Goal: Communication & Community: Answer question/provide support

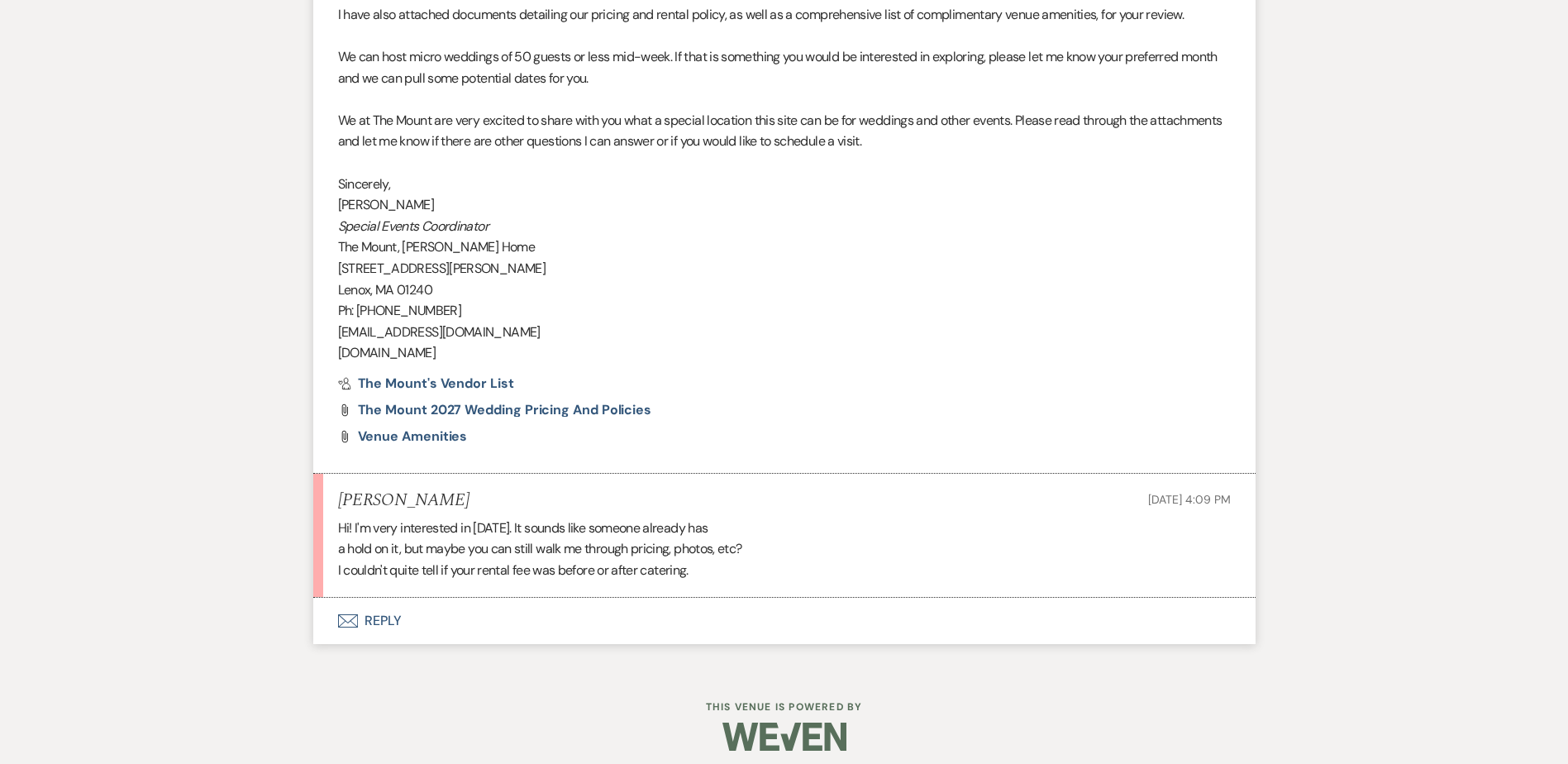
click at [392, 612] on button "Envelope Reply" at bounding box center [785, 622] width 943 height 46
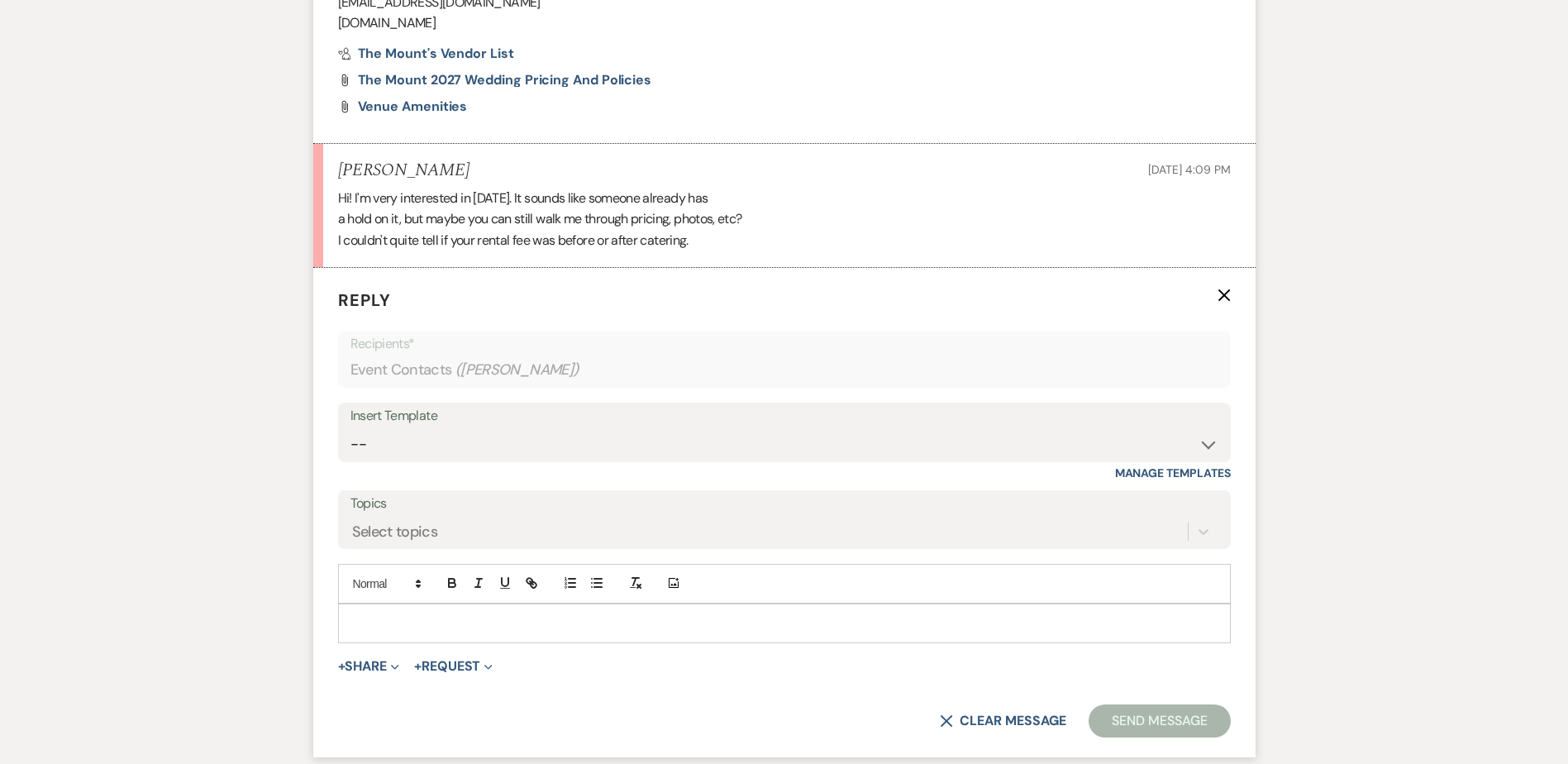
scroll to position [1991, 0]
click at [438, 615] on p at bounding box center [784, 623] width 866 height 18
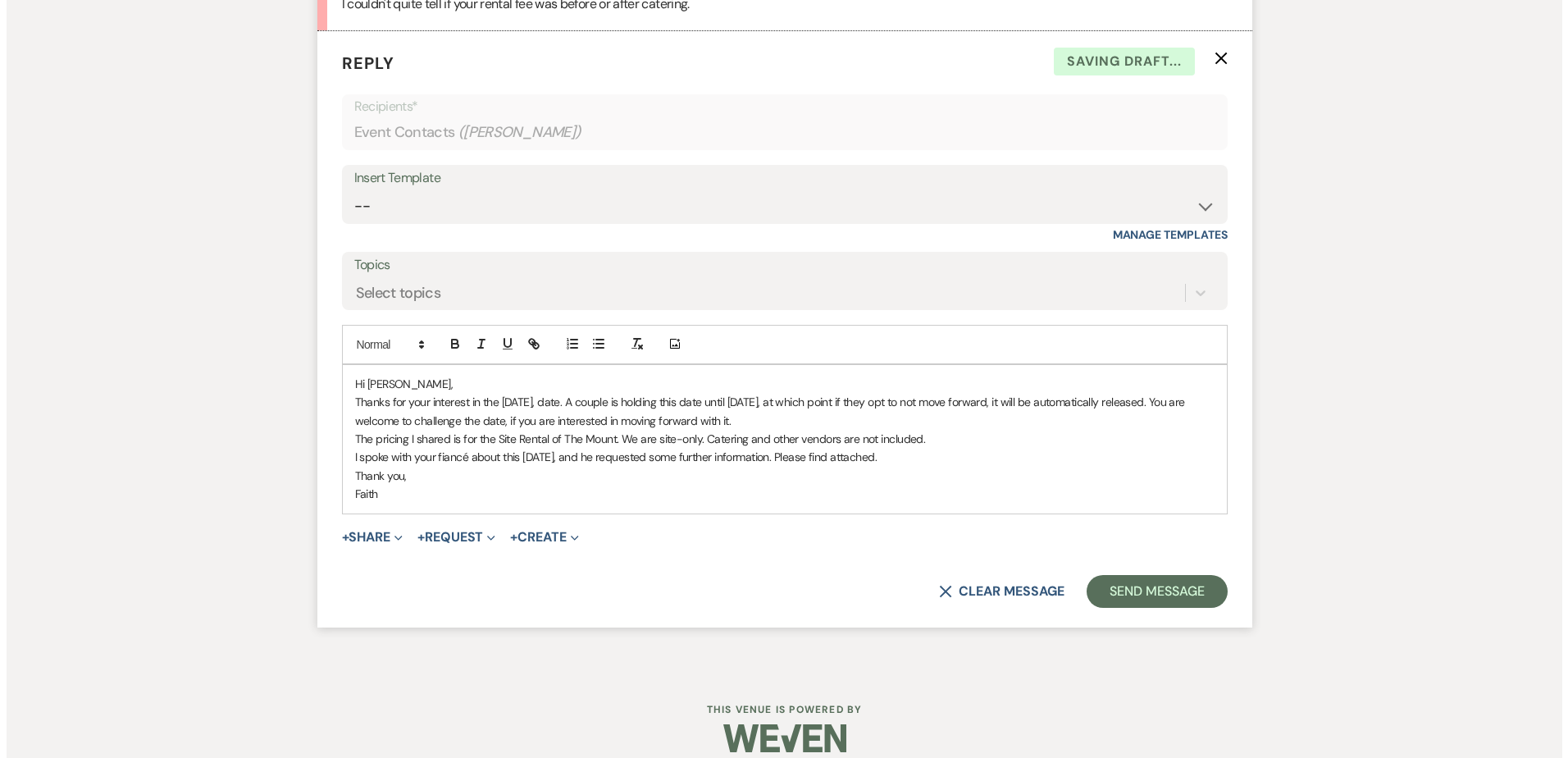
scroll to position [2228, 0]
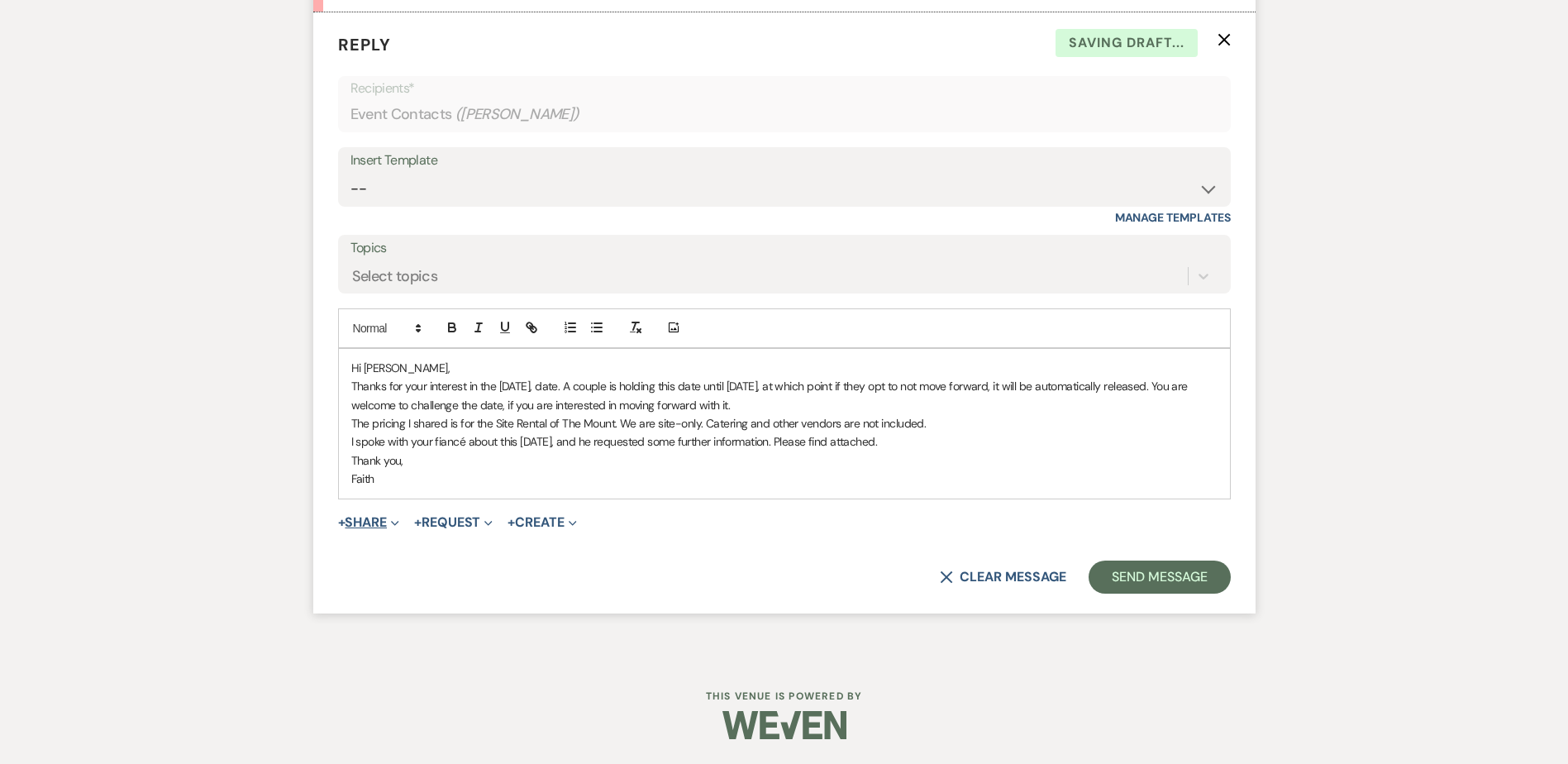
click at [346, 528] on span "+" at bounding box center [342, 523] width 8 height 14
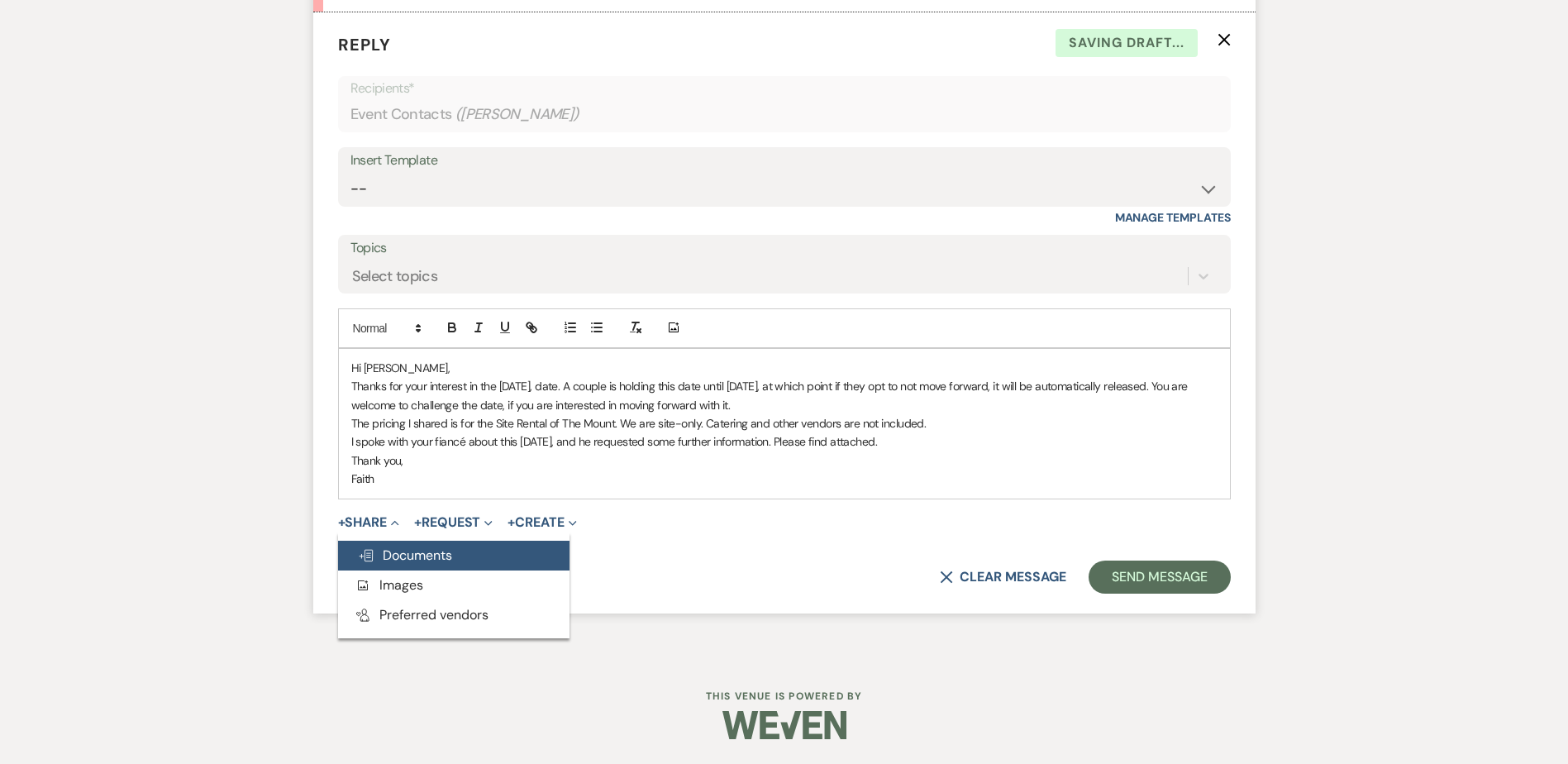
click at [457, 545] on button "Doc Upload Documents" at bounding box center [453, 556] width 231 height 30
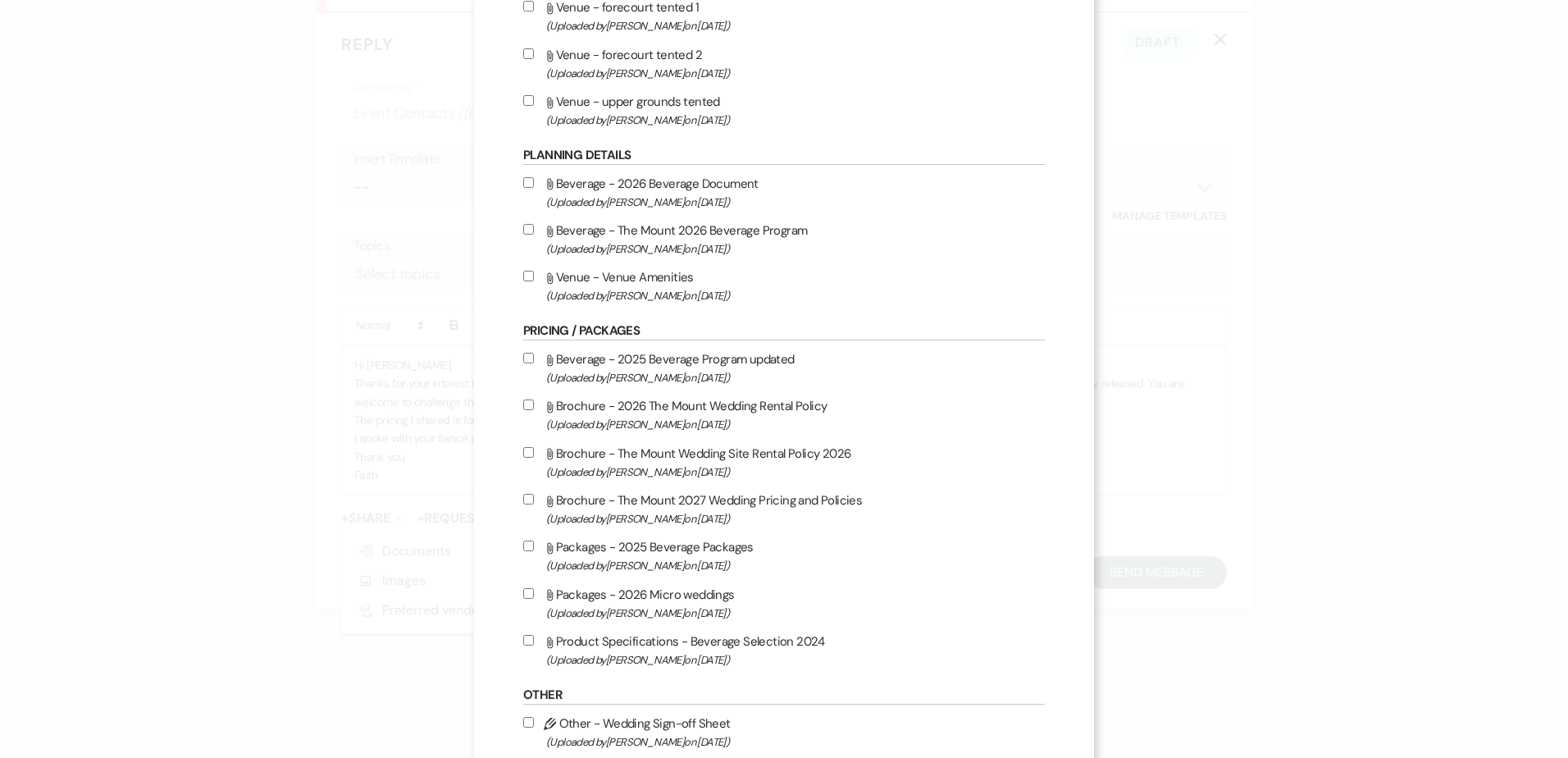
scroll to position [1066, 0]
click at [843, 452] on label "Attach File Brochure - The Mount Wedding Site Rental Policy 2026 (Uploaded by […" at bounding box center [784, 461] width 521 height 38
click at [534, 452] on input "Attach File Brochure - The Mount Wedding Site Rental Policy 2026 (Uploaded by […" at bounding box center [528, 451] width 11 height 11
checkbox input "true"
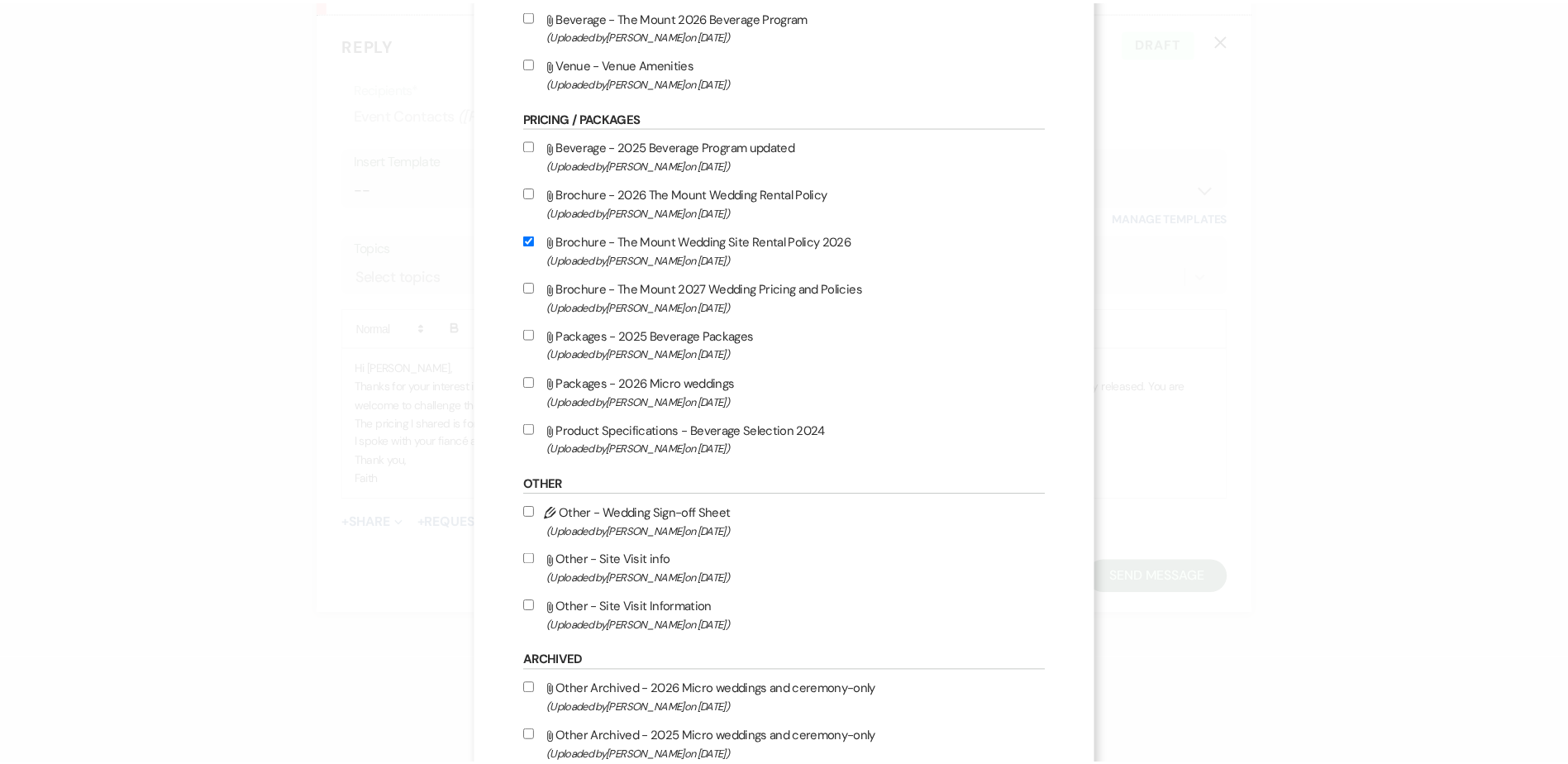
scroll to position [1390, 0]
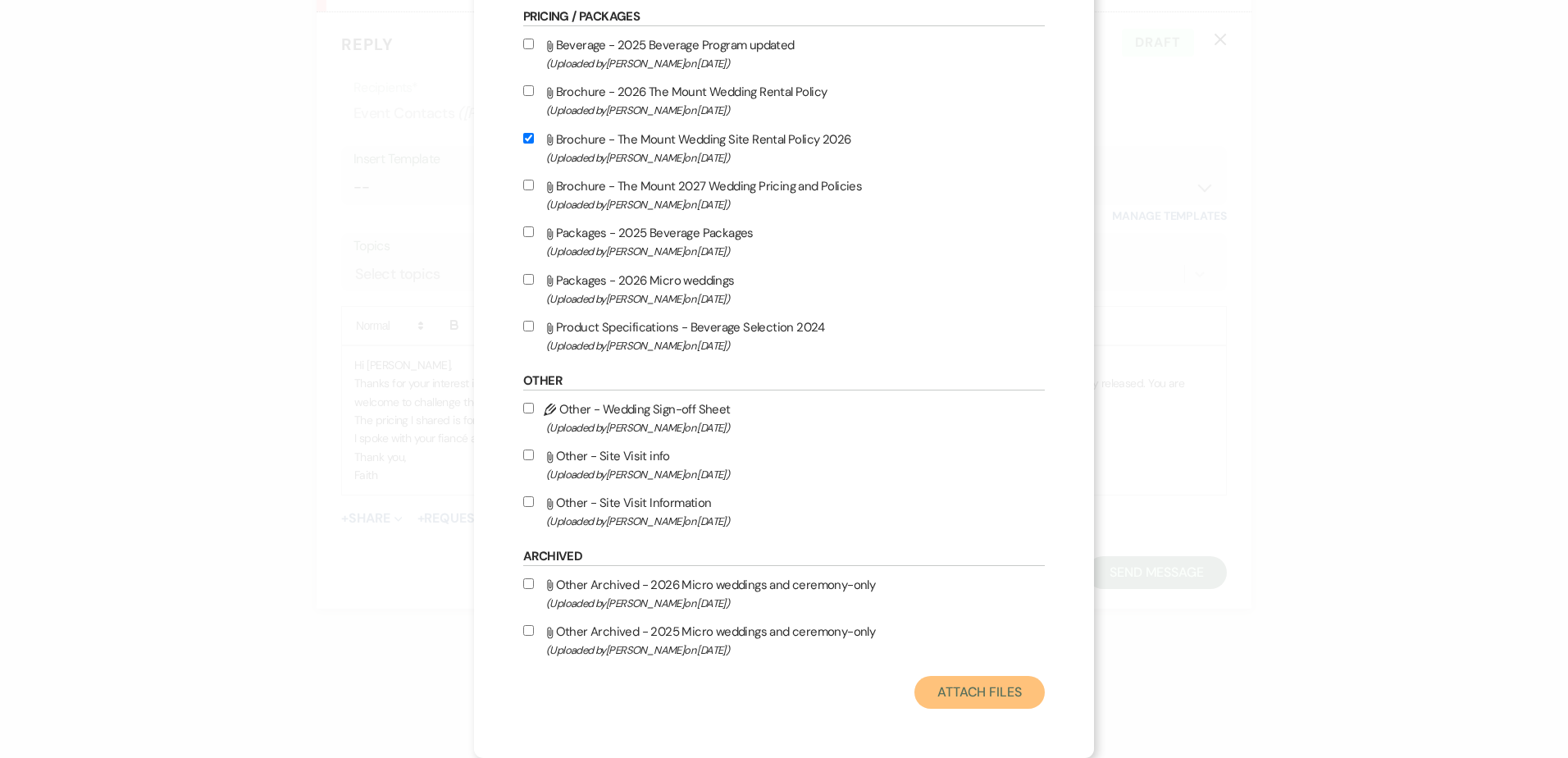
click at [925, 695] on button "Attach Files" at bounding box center [979, 693] width 131 height 33
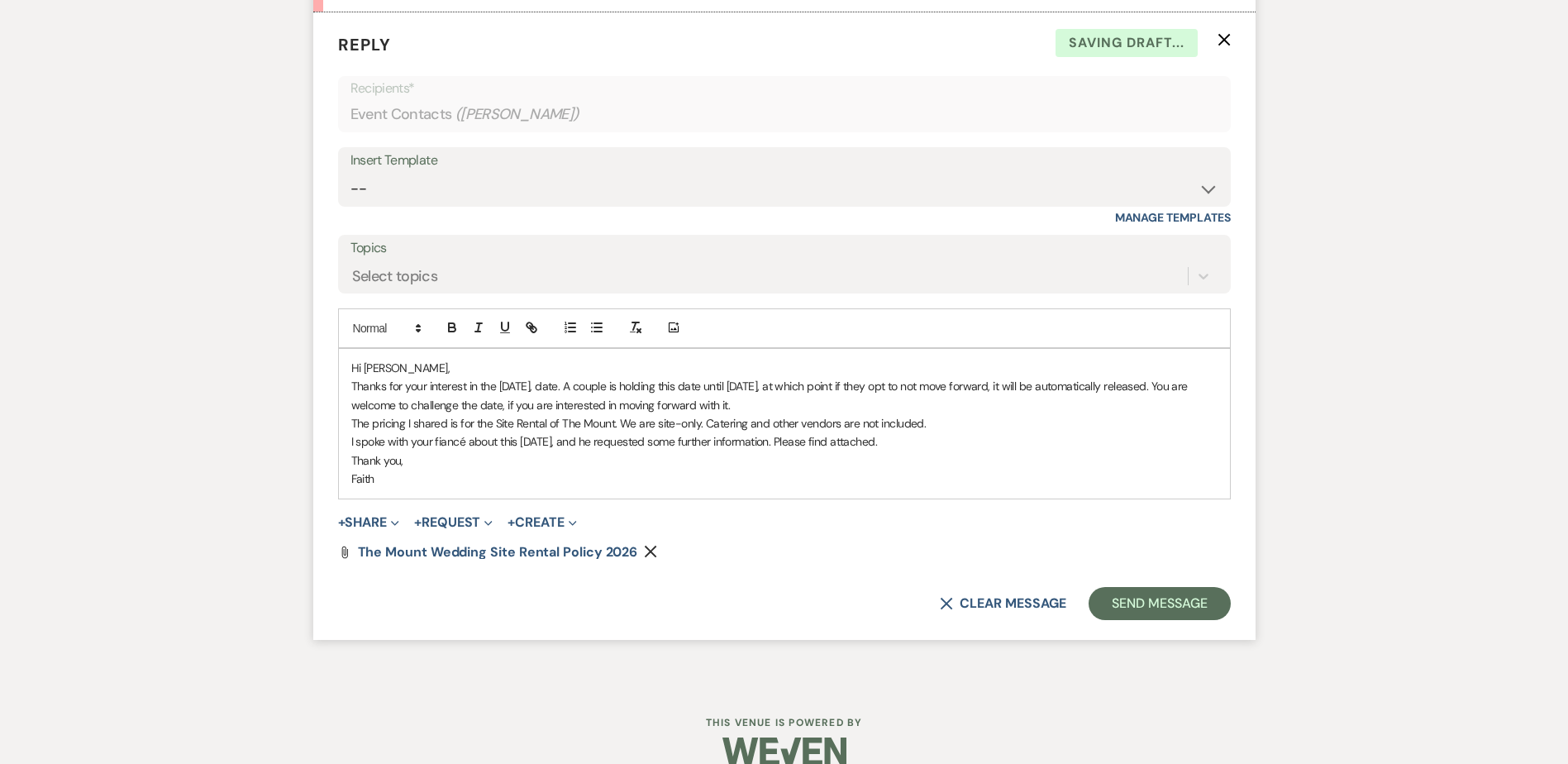
click at [382, 513] on span "+ Share Expand Doc Upload Documents Add Photo Images Pref Vendors Preferred ven…" at bounding box center [369, 523] width 62 height 20
click at [380, 518] on button "+ Share Expand" at bounding box center [369, 523] width 62 height 14
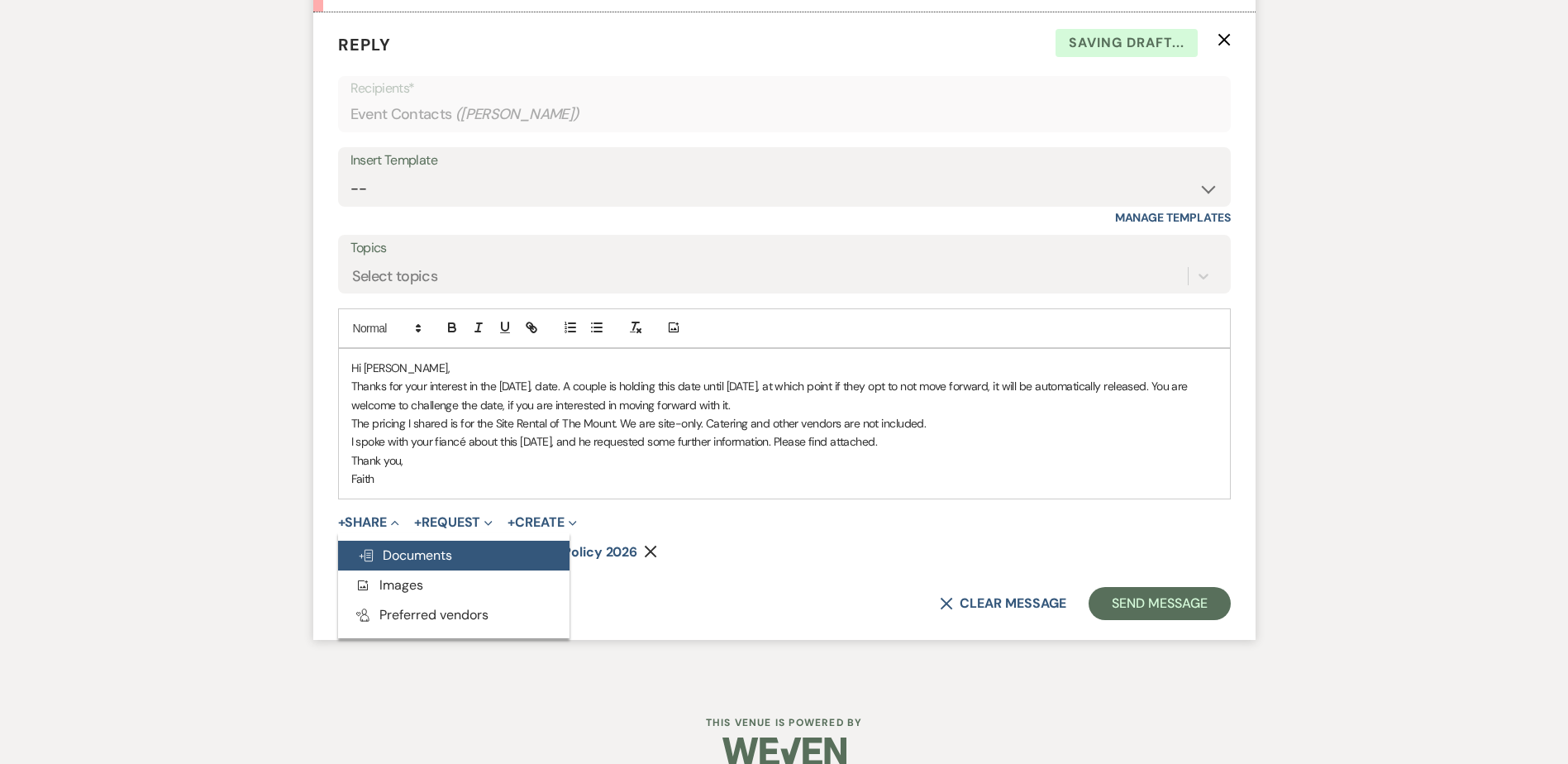
click at [442, 561] on span "Doc Upload Documents" at bounding box center [405, 556] width 94 height 17
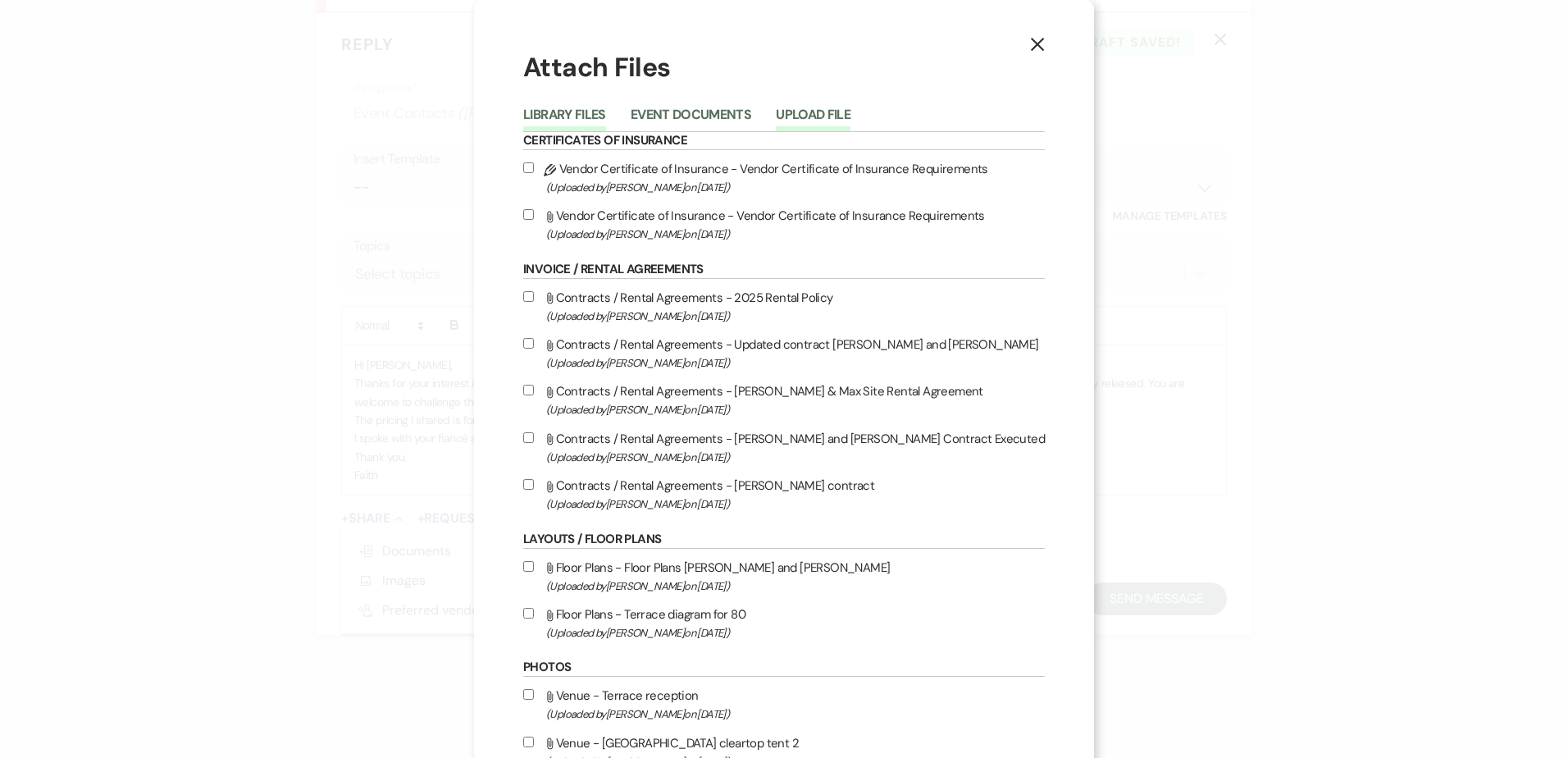
click at [836, 119] on button "Upload File" at bounding box center [813, 120] width 75 height 23
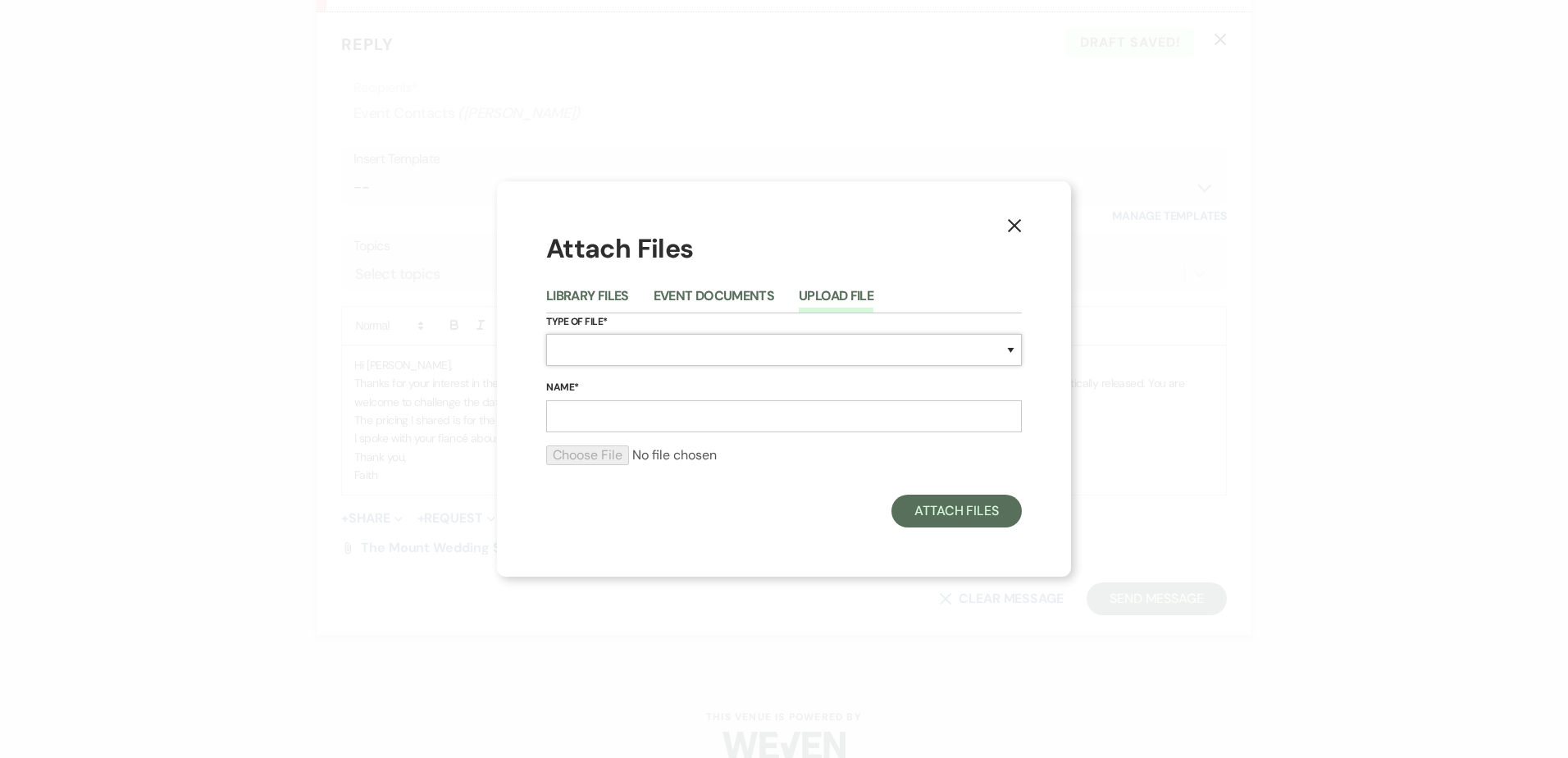
click at [622, 346] on select "Special Event Insurance Vendor Certificate of Insurance Contracts / Rental Agre…" at bounding box center [784, 350] width 475 height 32
select select "67"
click at [546, 334] on select "Special Event Insurance Vendor Certificate of Insurance Contracts / Rental Agre…" at bounding box center [784, 350] width 475 height 32
click at [681, 393] on label "Name*" at bounding box center [784, 388] width 475 height 18
click at [681, 401] on input "Name*" at bounding box center [784, 416] width 475 height 32
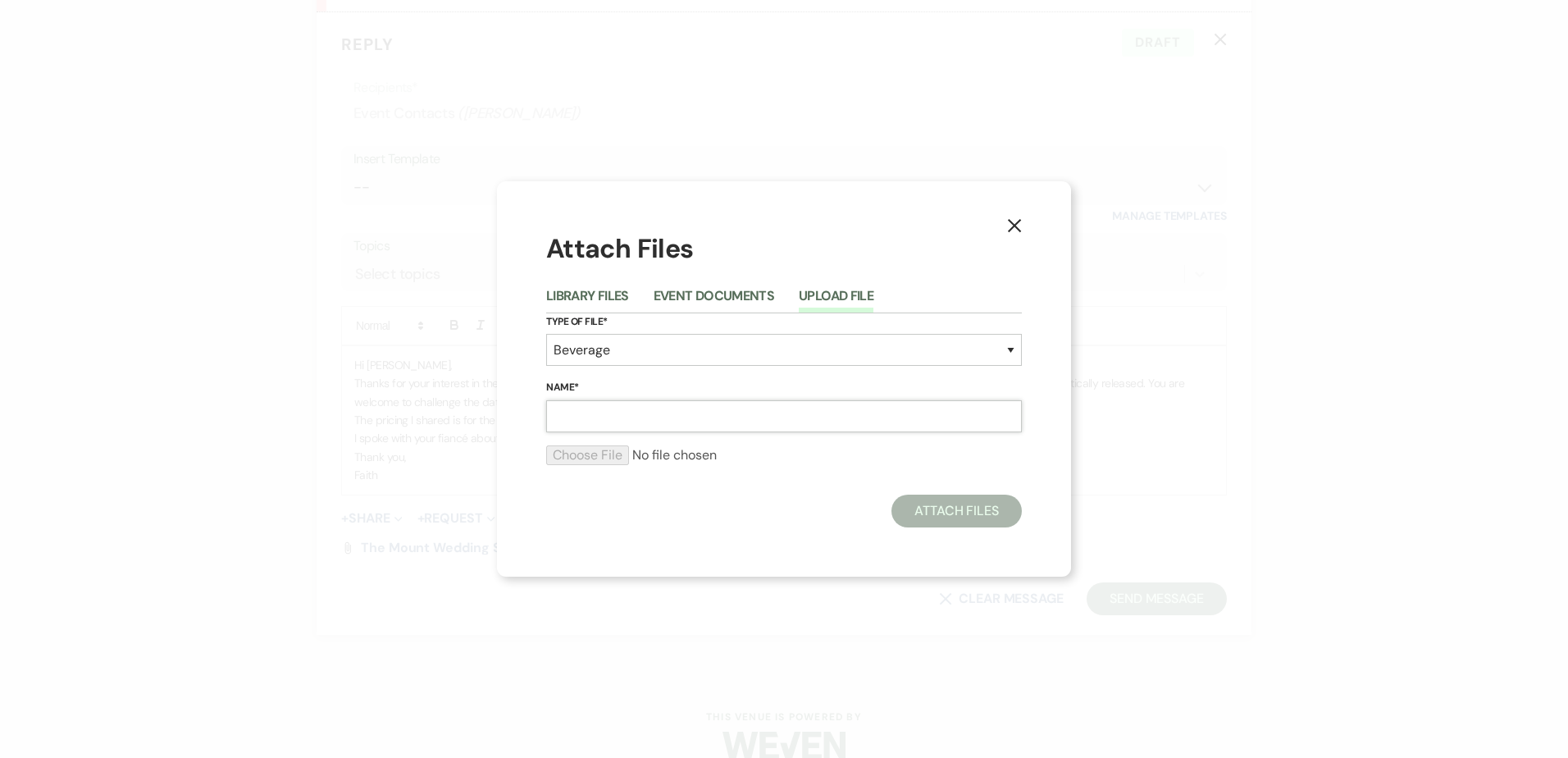
click at [682, 403] on input "Name*" at bounding box center [784, 416] width 475 height 32
type input "Beverage Program 2026"
click at [593, 448] on input "file" at bounding box center [784, 455] width 475 height 20
type input "C:\fakepath\2026 Beverage Program - sample.pdf"
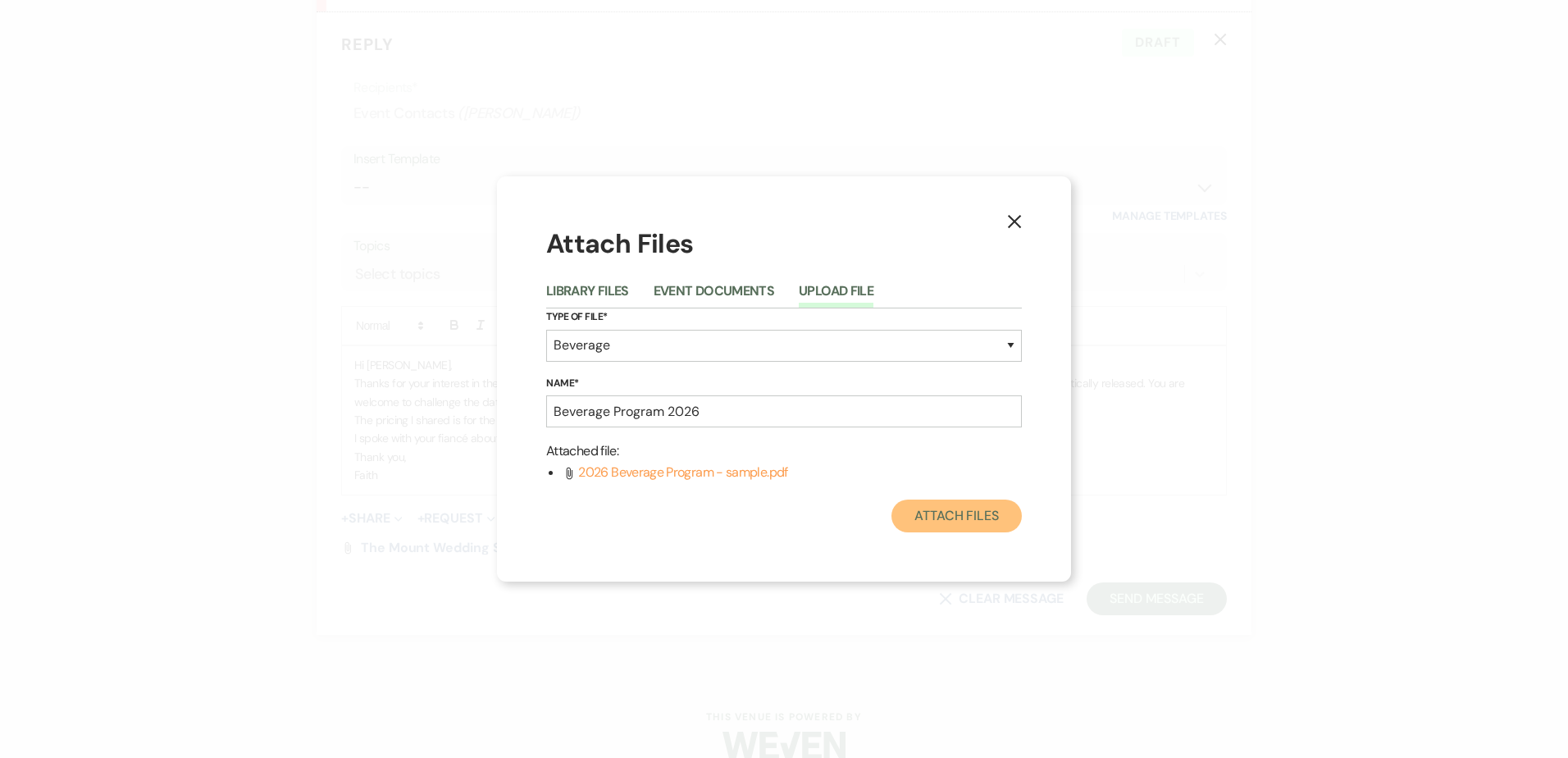
click at [937, 516] on button "Attach Files" at bounding box center [957, 516] width 131 height 33
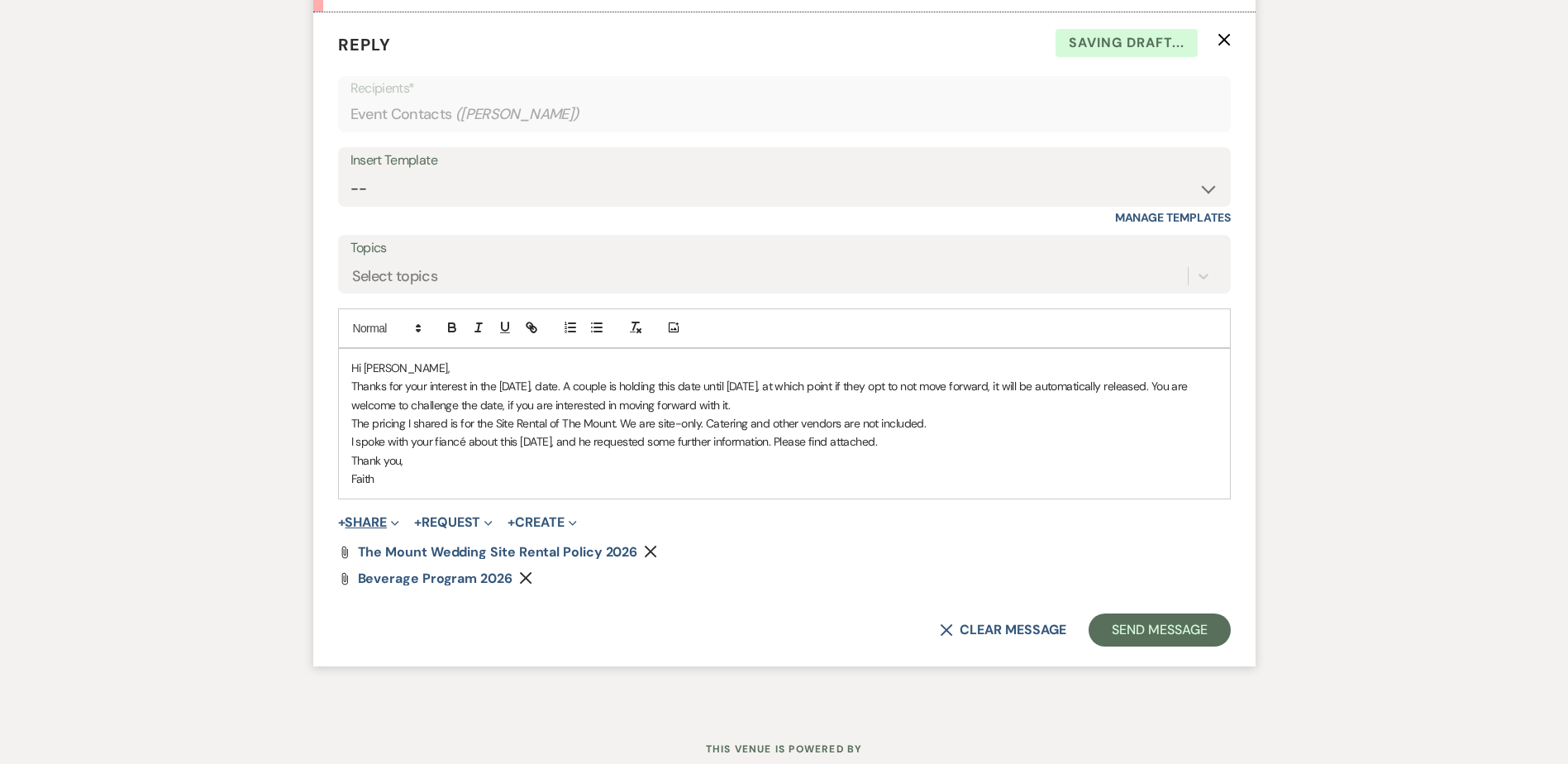
click at [383, 516] on button "+ Share Expand" at bounding box center [369, 523] width 62 height 14
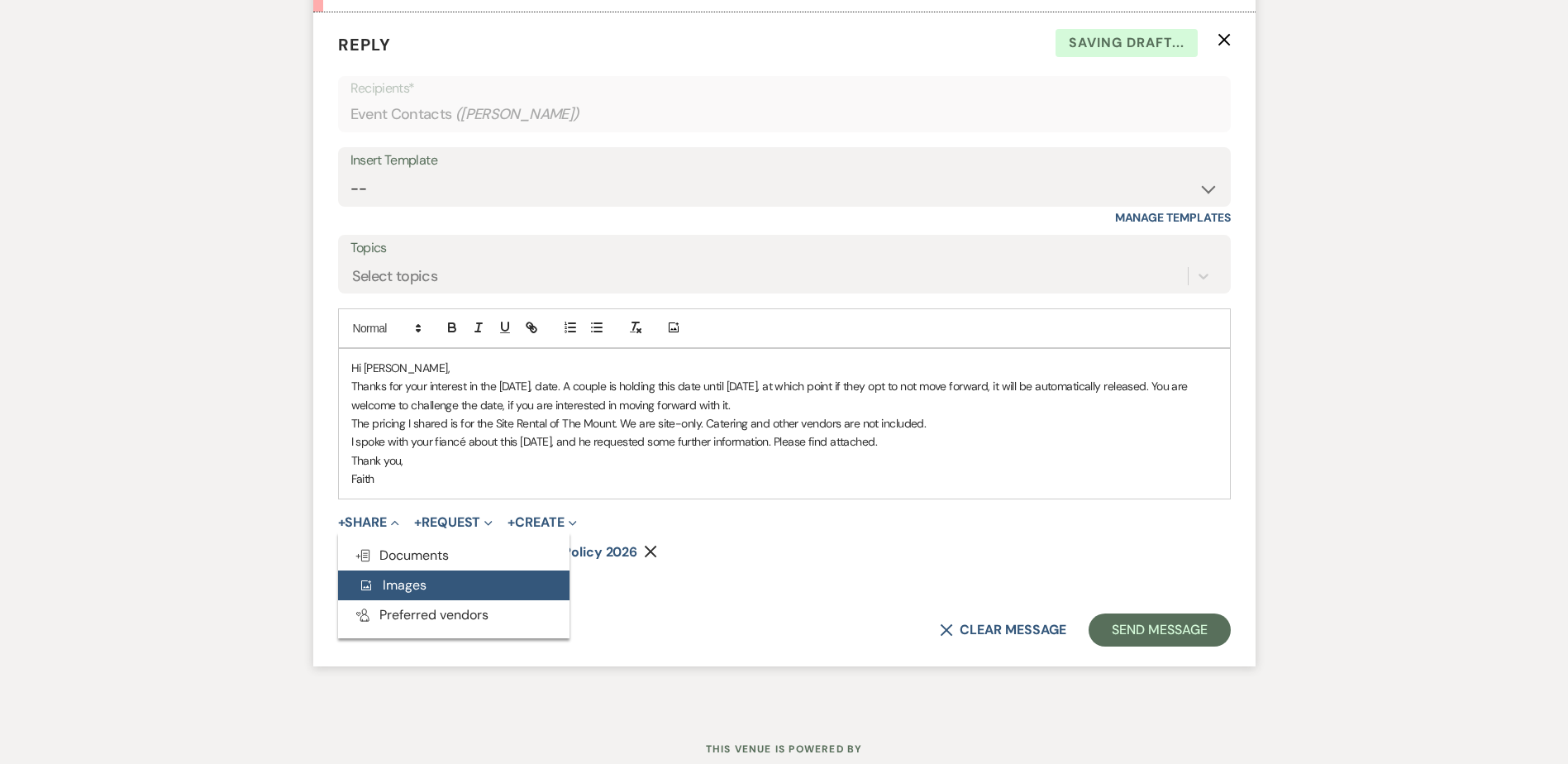
click at [409, 572] on button "Add Photo Images" at bounding box center [453, 585] width 231 height 30
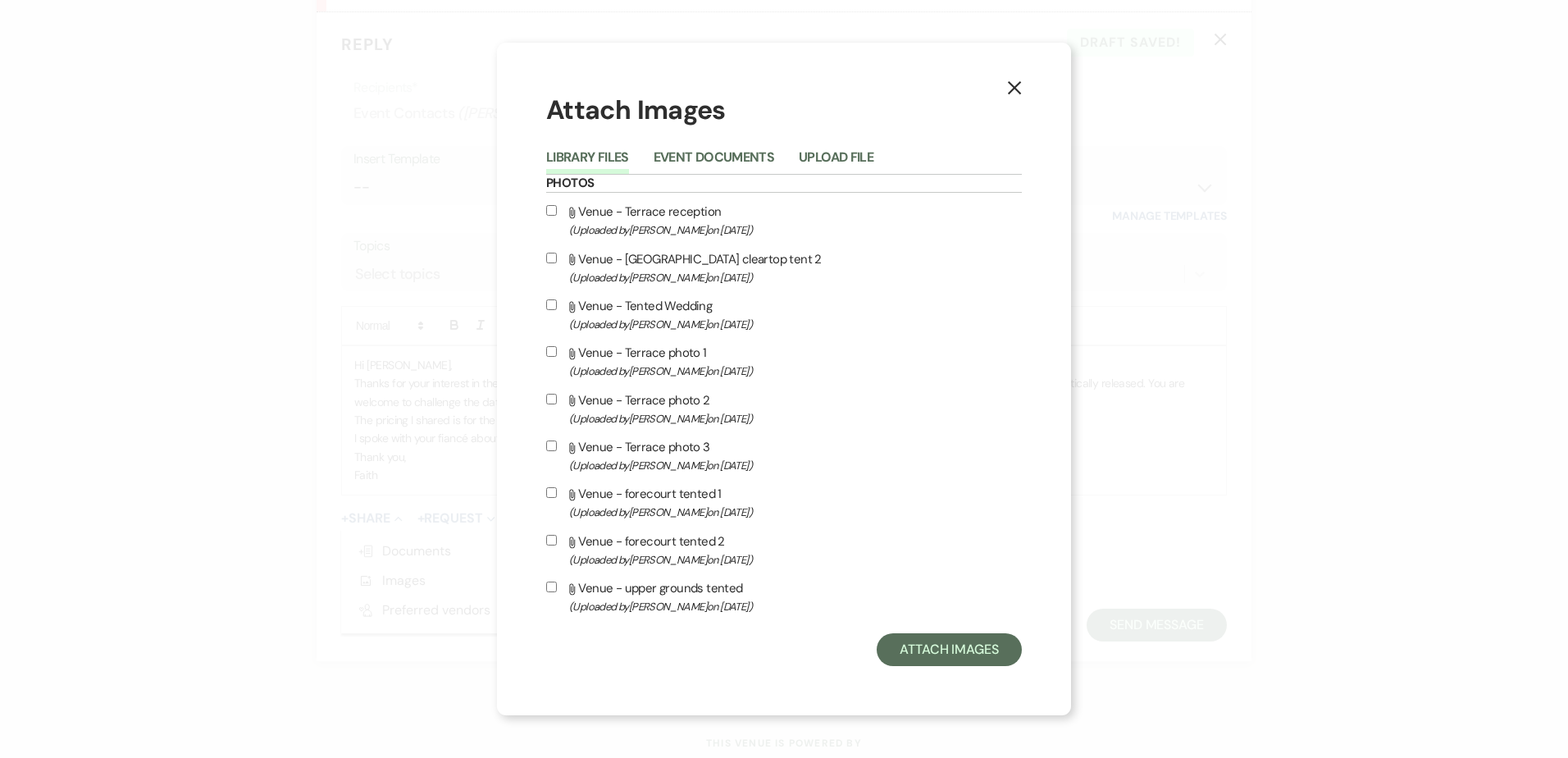
click at [1016, 93] on icon "X" at bounding box center [1014, 87] width 14 height 14
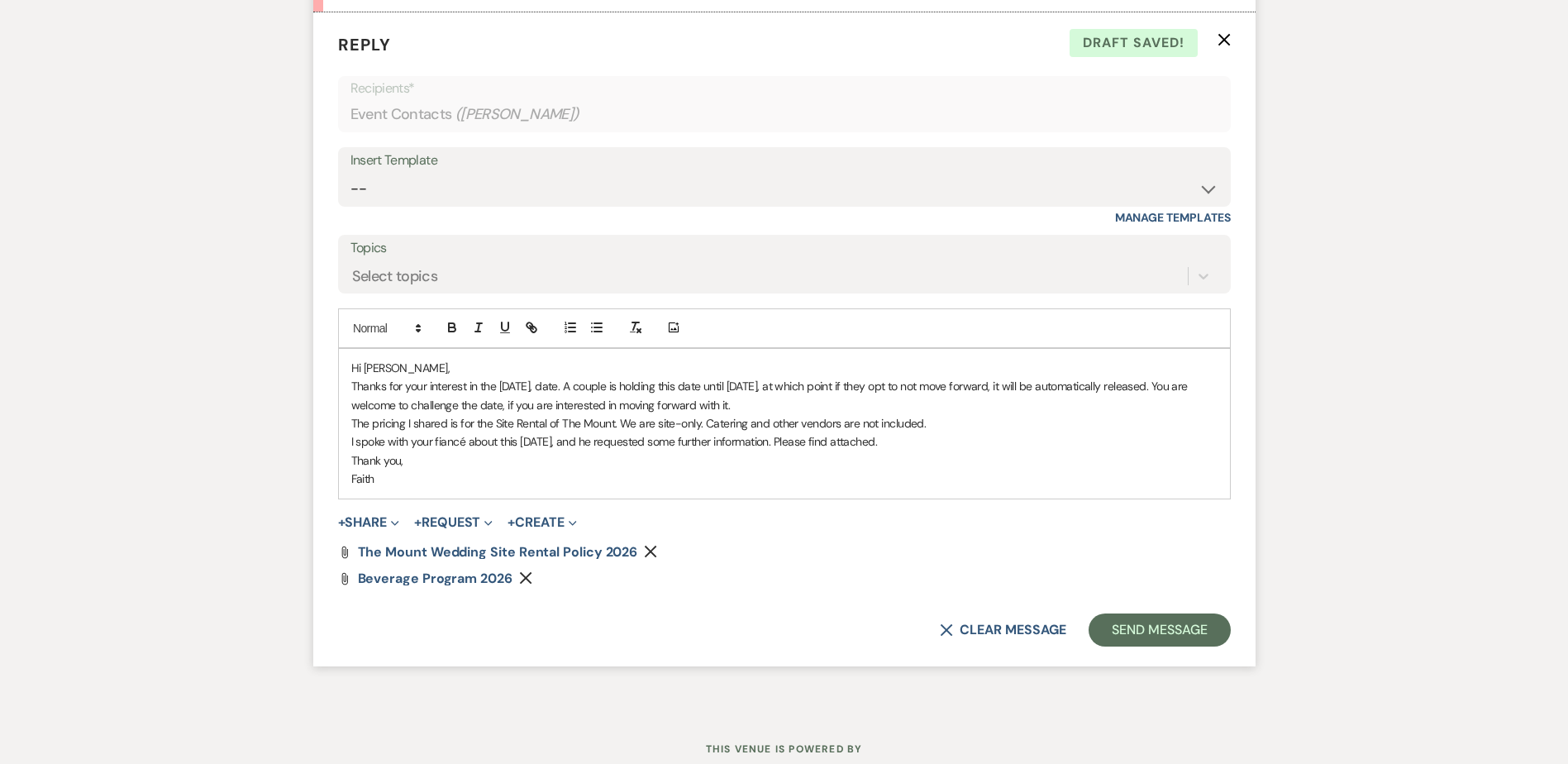
click at [366, 509] on form "Reply X Draft saved! Recipients* Event Contacts ( [PERSON_NAME] ) Insert Templa…" at bounding box center [785, 339] width 943 height 654
click at [371, 516] on button "+ Share Expand" at bounding box center [369, 523] width 62 height 14
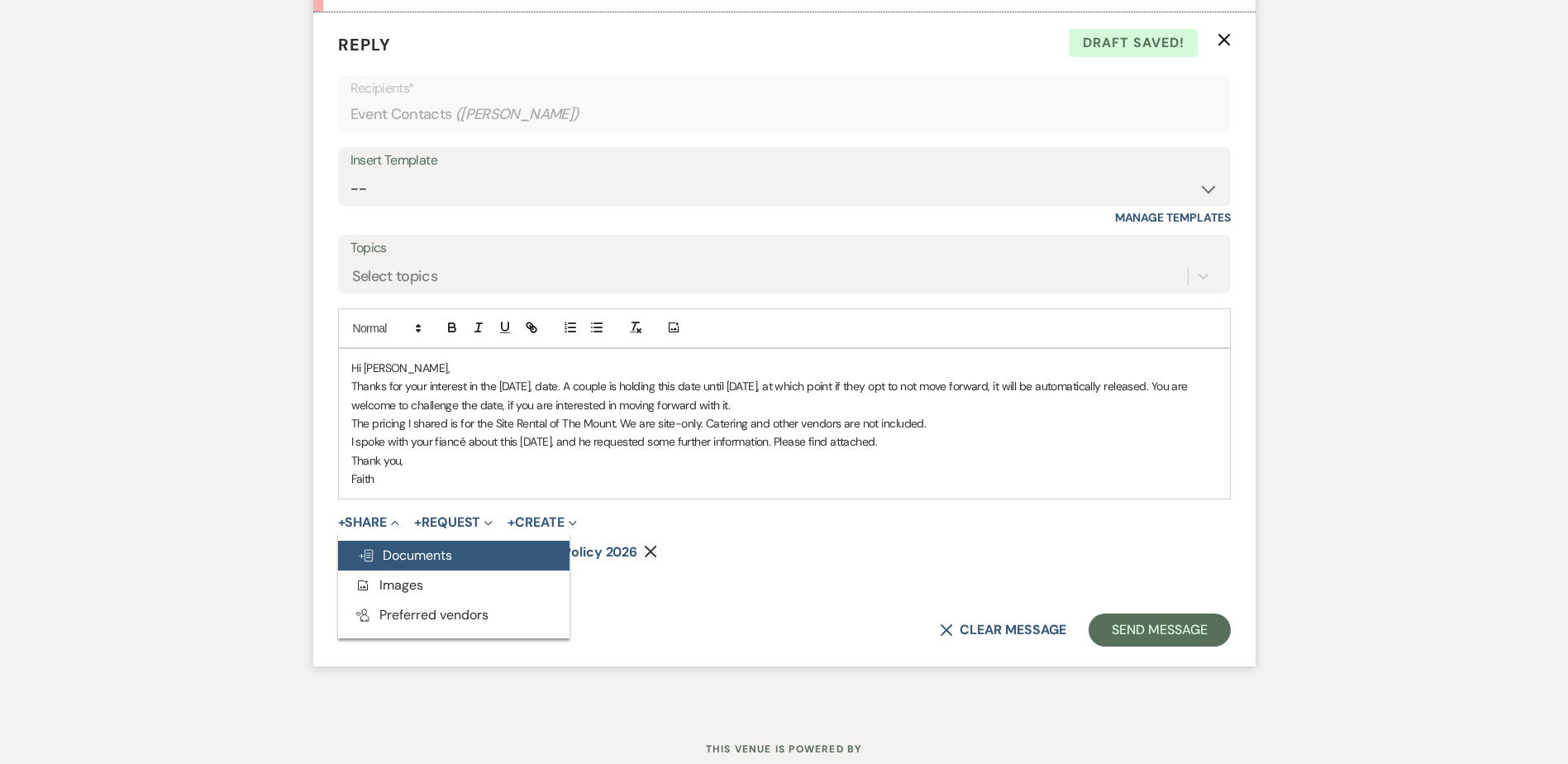
click at [430, 555] on span "Doc Upload Documents" at bounding box center [405, 556] width 94 height 17
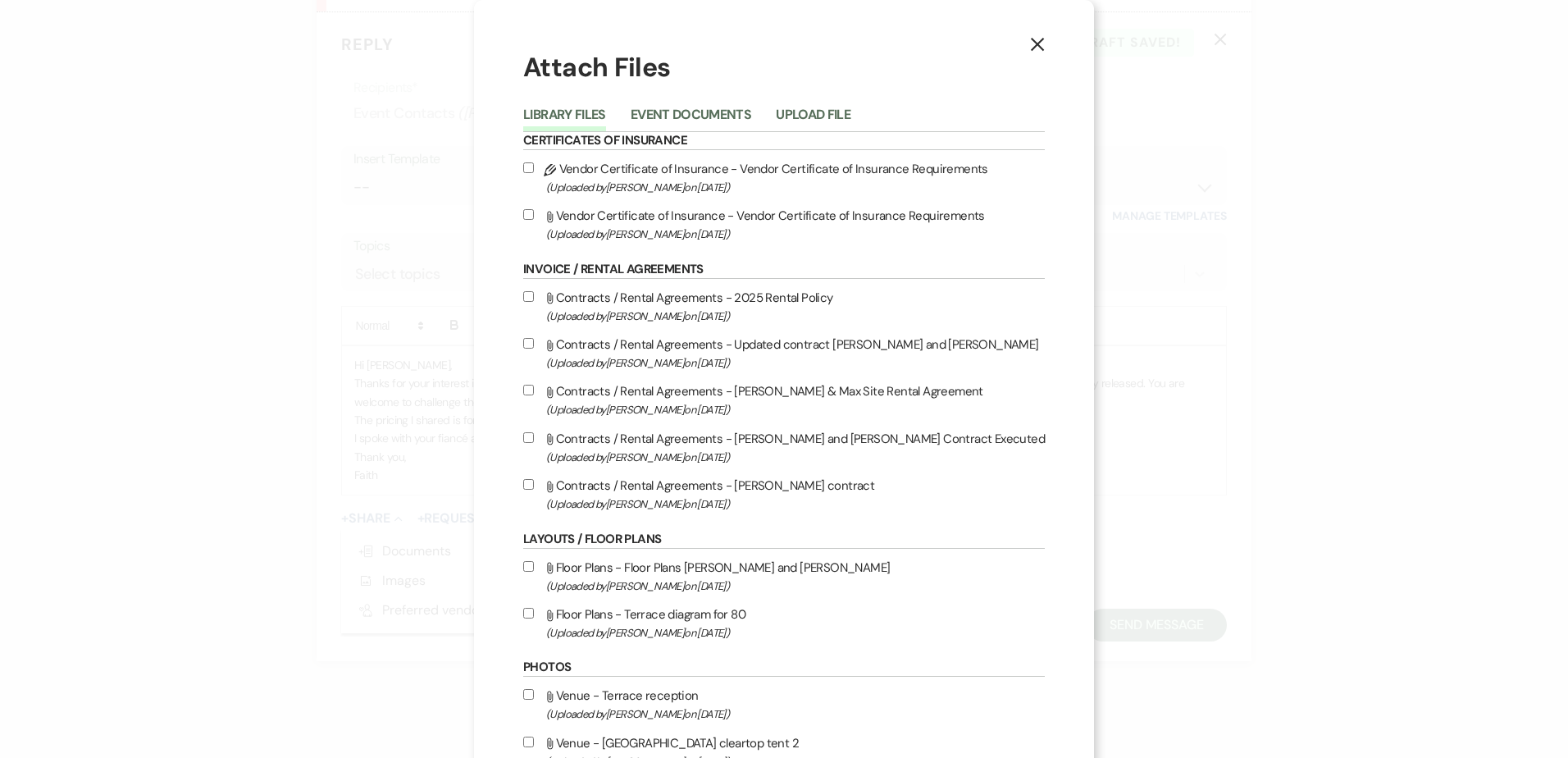
click at [851, 127] on button "Upload File" at bounding box center [813, 120] width 75 height 23
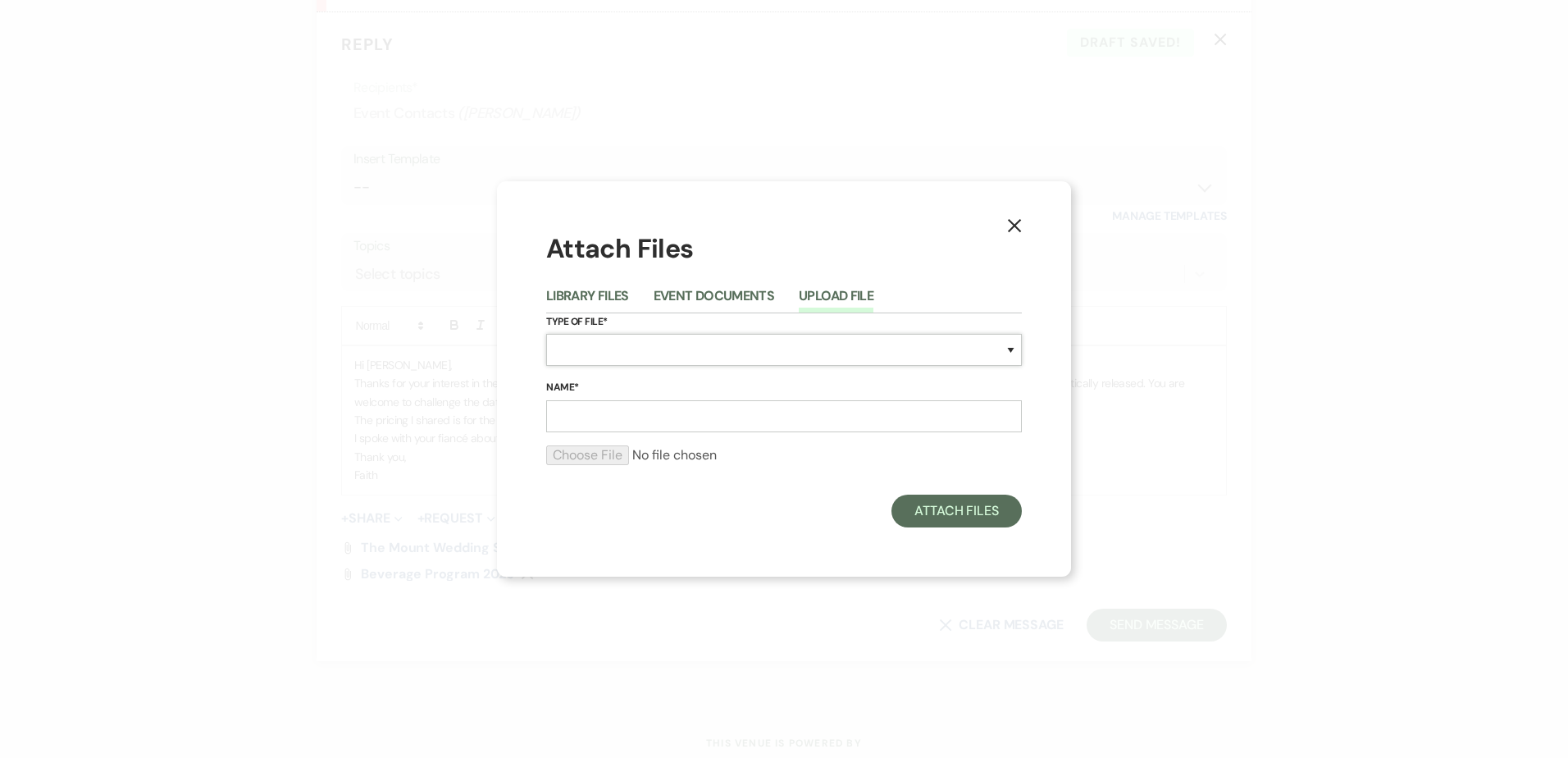
click at [780, 343] on select "Special Event Insurance Vendor Certificate of Insurance Contracts / Rental Agre…" at bounding box center [784, 350] width 475 height 32
select select "68"
click at [546, 334] on select "Special Event Insurance Vendor Certificate of Insurance Contracts / Rental Agre…" at bounding box center [784, 350] width 475 height 32
click at [784, 421] on input "Name*" at bounding box center [784, 416] width 475 height 32
type input "Hotels + Inns"
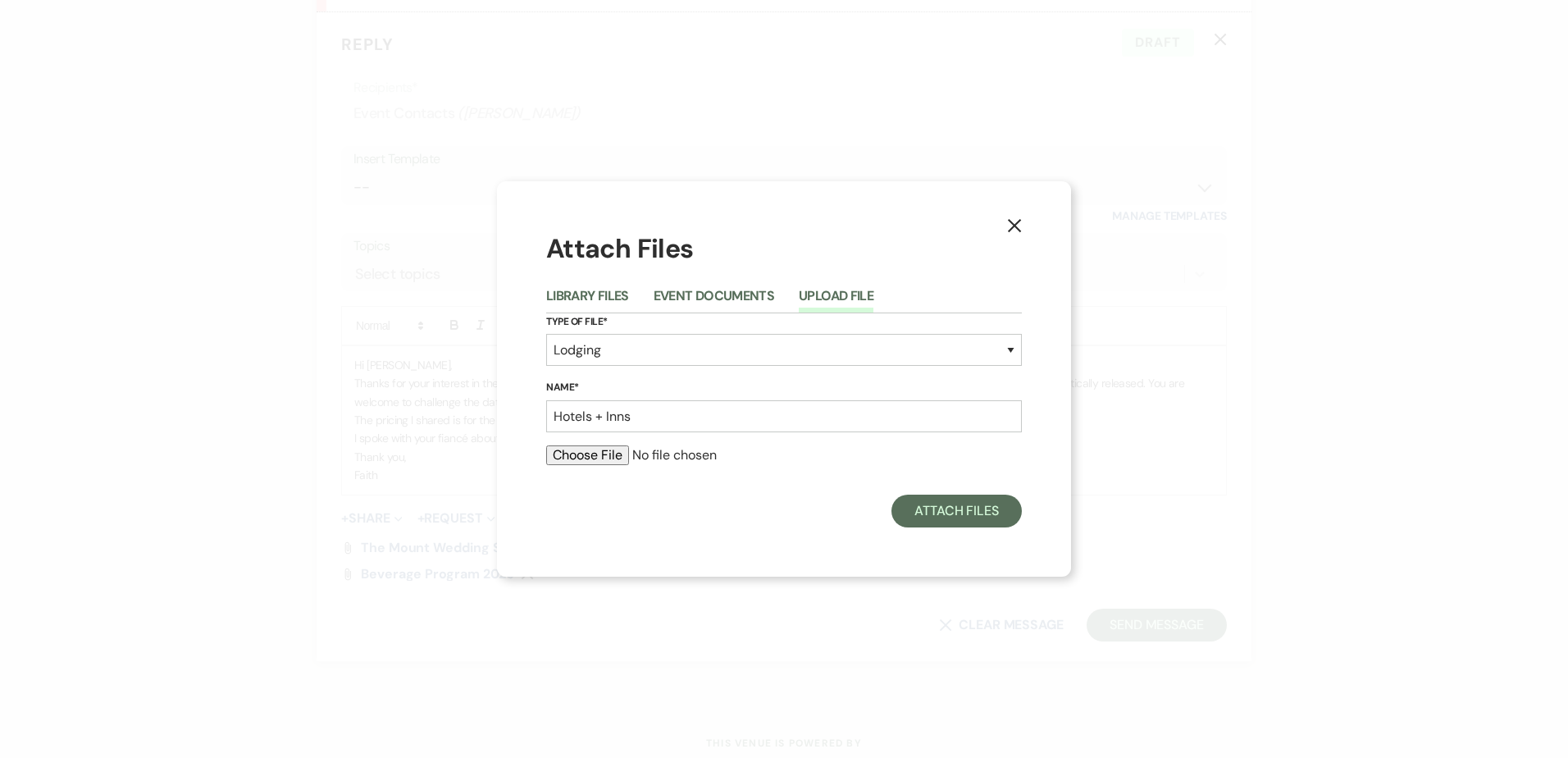
click at [616, 461] on input "file" at bounding box center [784, 455] width 475 height 20
type input "C:\fakepath\Hotels & Inns.pdf"
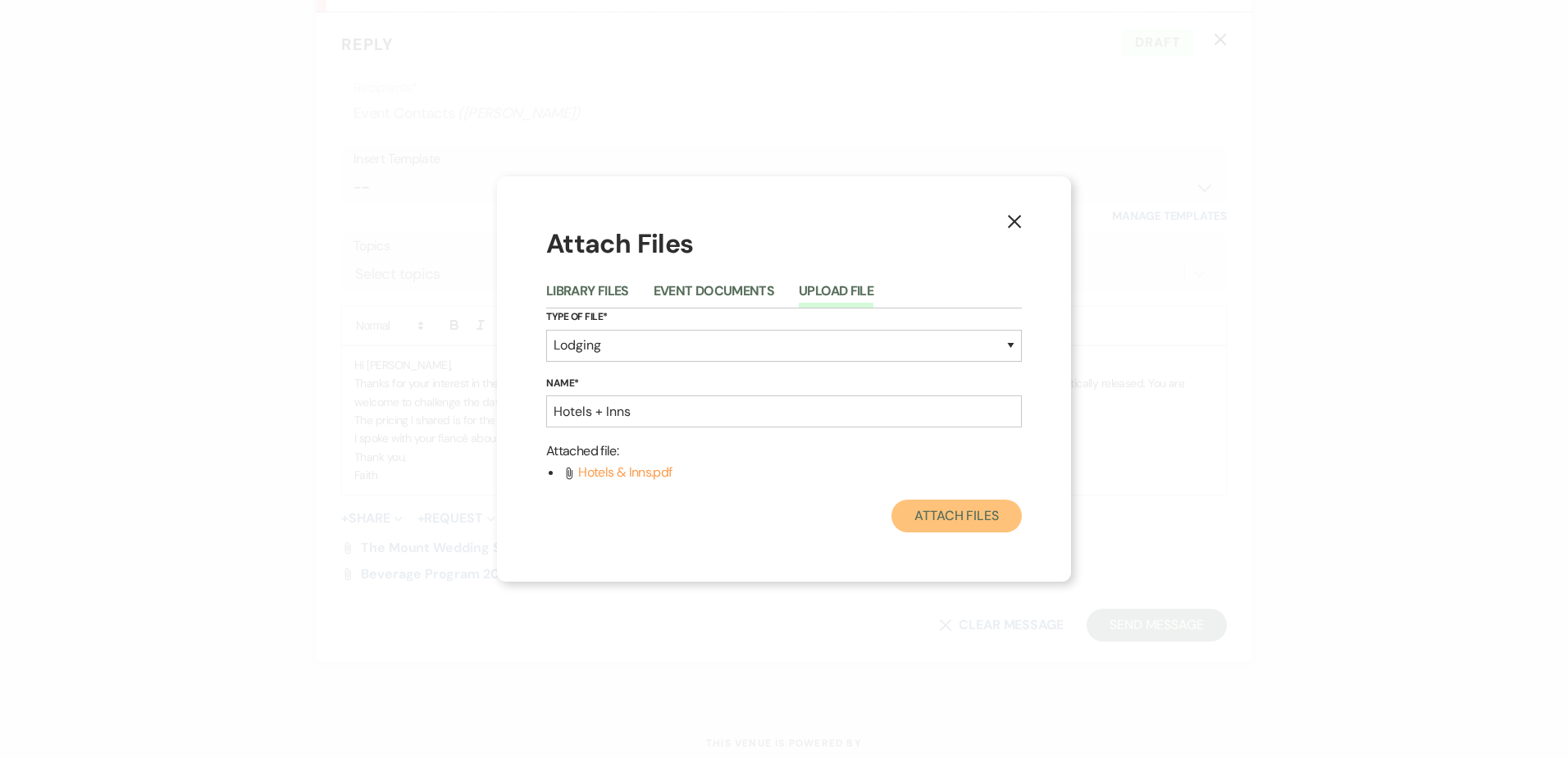
click at [931, 513] on button "Attach Files" at bounding box center [957, 516] width 131 height 33
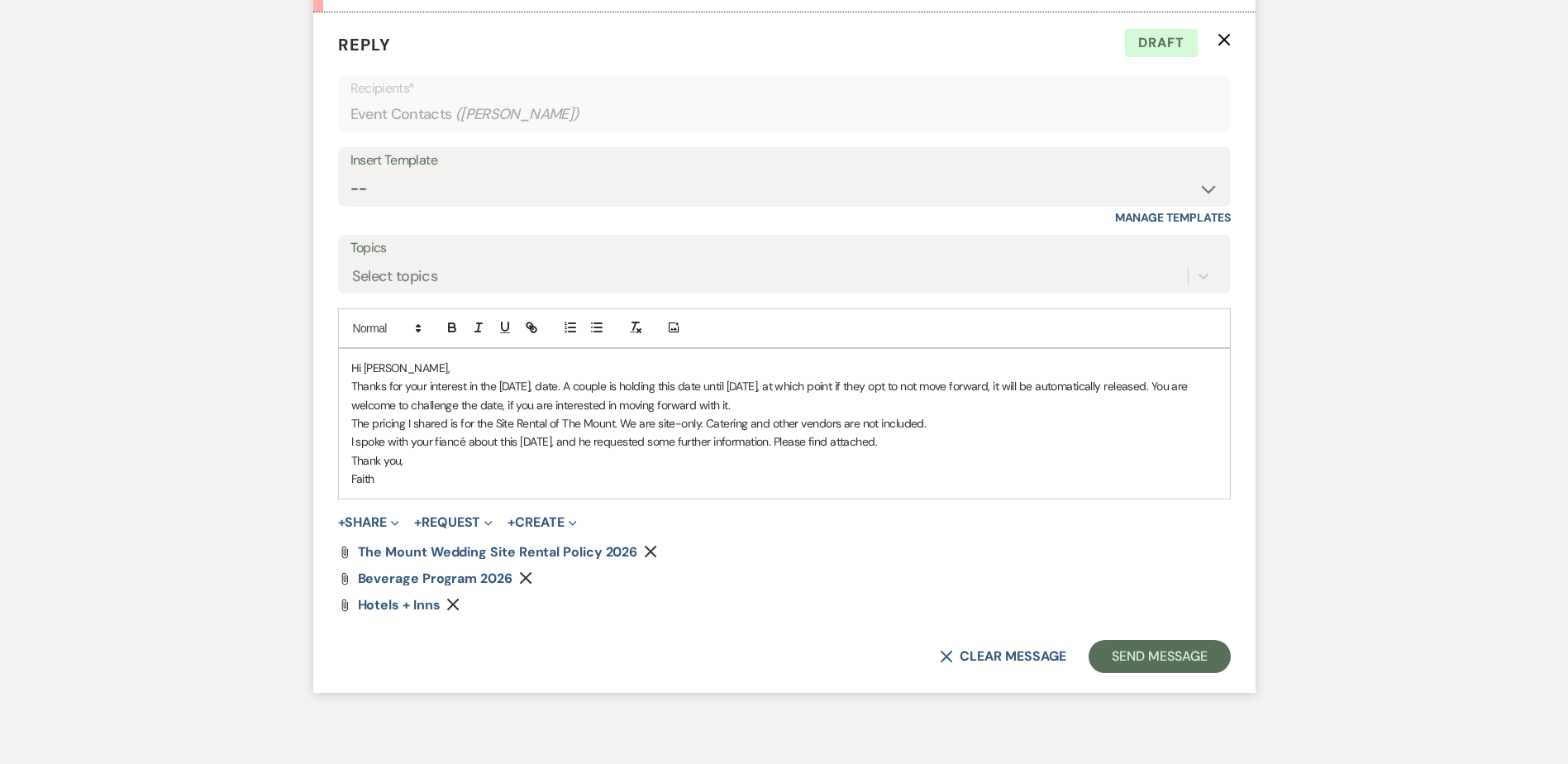
click at [516, 406] on p "Thanks for your interest in the [DATE], date. A couple is holding this date unt…" at bounding box center [784, 396] width 866 height 37
click at [934, 440] on p "I spoke with your fiancé about this [DATE], and he requested some further infor…" at bounding box center [784, 442] width 866 height 18
drag, startPoint x: 934, startPoint y: 440, endPoint x: 879, endPoint y: 468, distance: 61.7
click at [879, 468] on p "Thank you," at bounding box center [784, 460] width 866 height 18
click at [889, 447] on p "I spoke with your fiancé about this [DATE], and he requested some further infor…" at bounding box center [784, 442] width 866 height 18
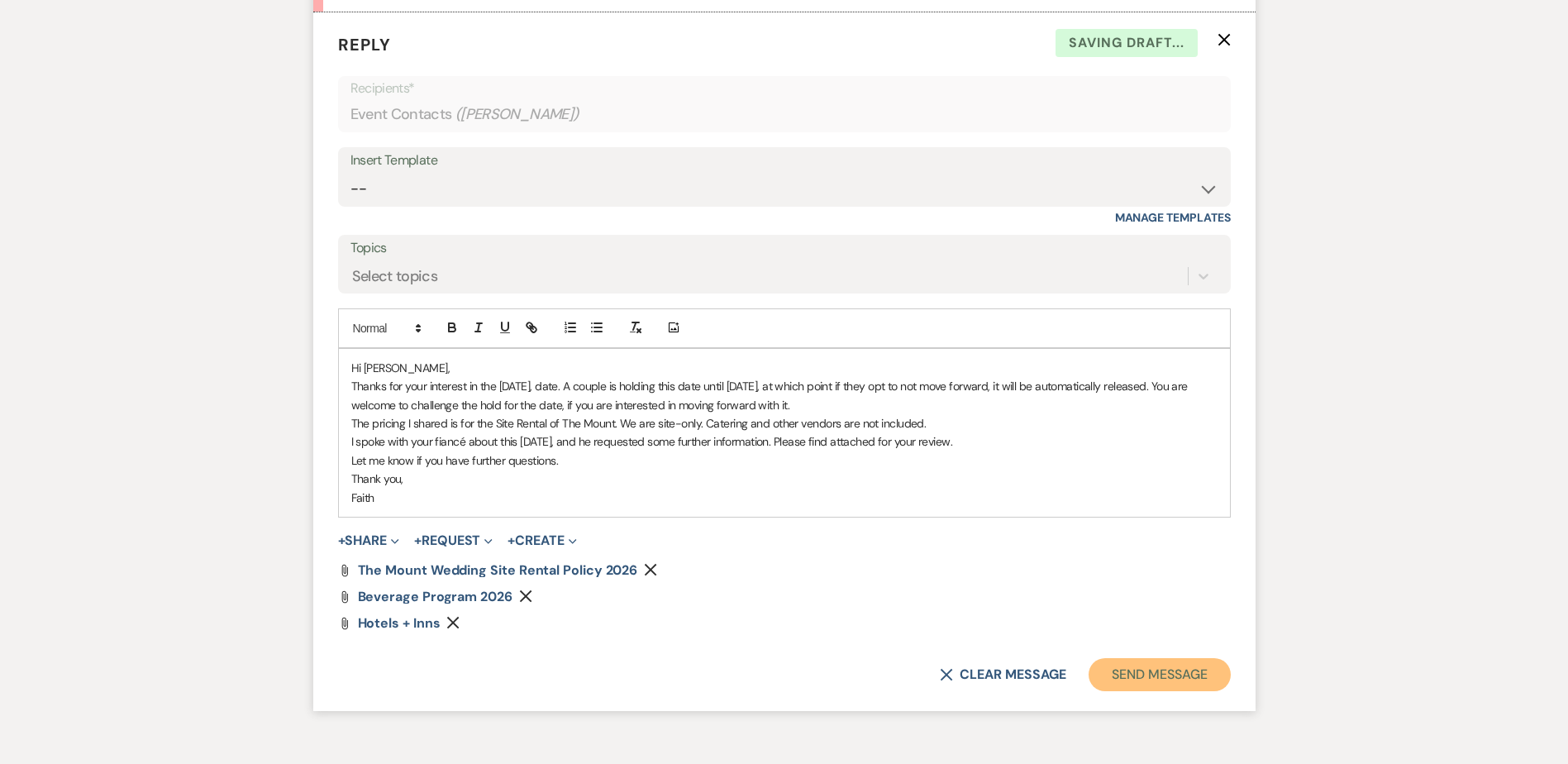
click at [1175, 676] on button "Send Message" at bounding box center [1160, 675] width 141 height 33
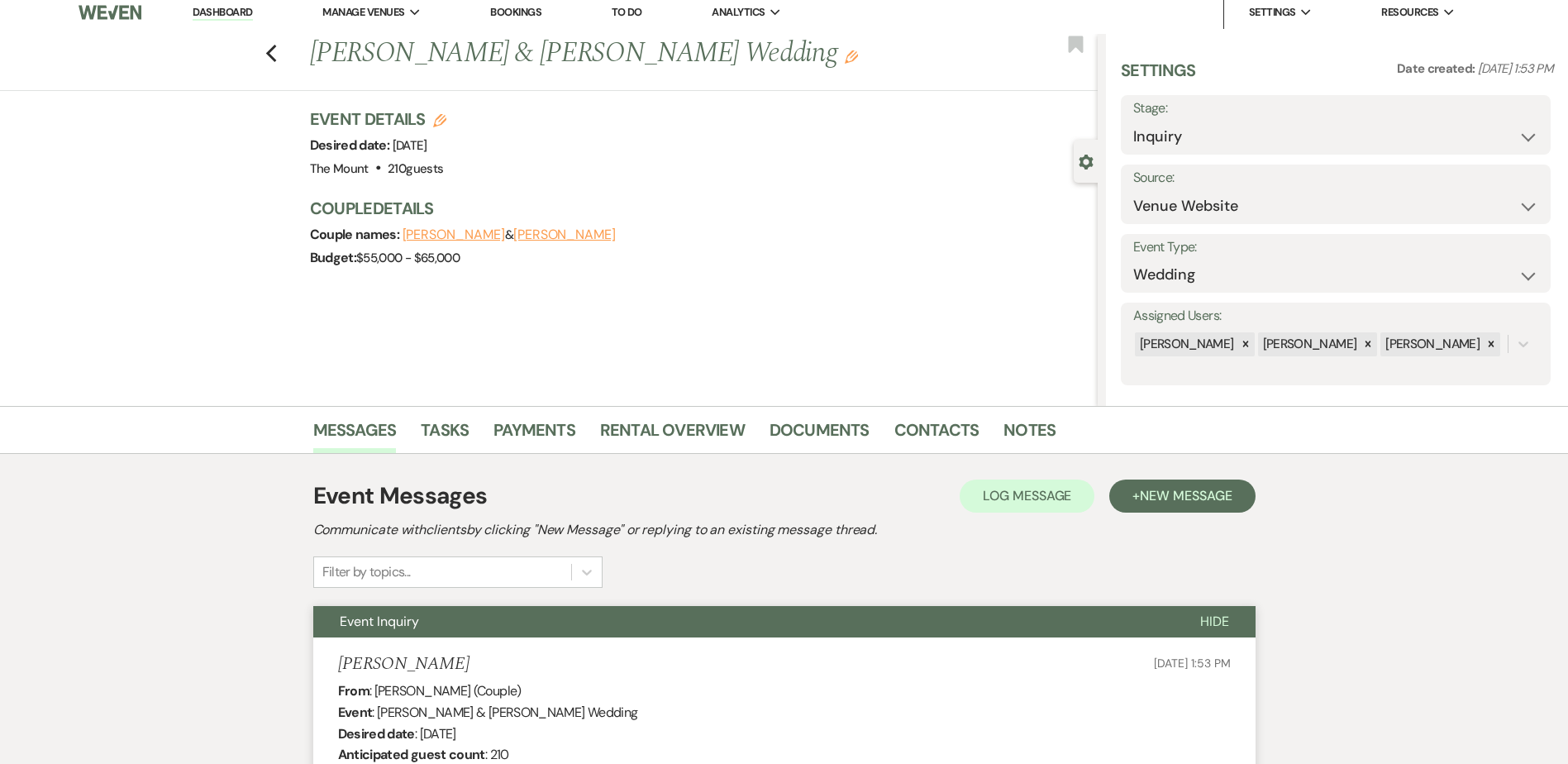
scroll to position [0, 0]
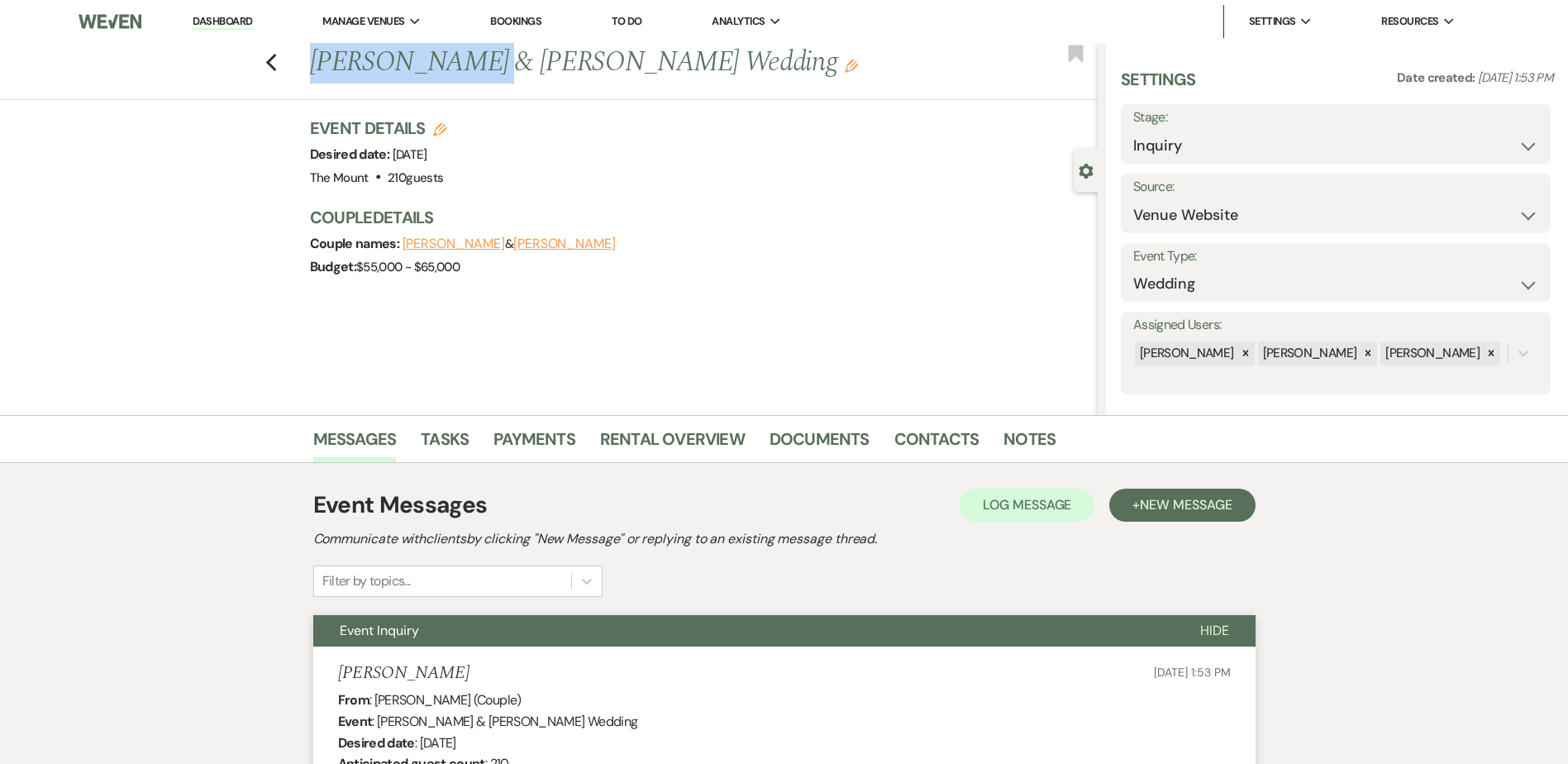
drag, startPoint x: 473, startPoint y: 60, endPoint x: 318, endPoint y: 59, distance: 155.0
click at [318, 59] on h1 "[PERSON_NAME] & [PERSON_NAME] Wedding Edit" at bounding box center [621, 62] width 624 height 40
drag, startPoint x: 318, startPoint y: 59, endPoint x: 327, endPoint y: 68, distance: 12.7
copy h1 "[PERSON_NAME]"
click at [275, 67] on icon "Previous" at bounding box center [271, 63] width 13 height 20
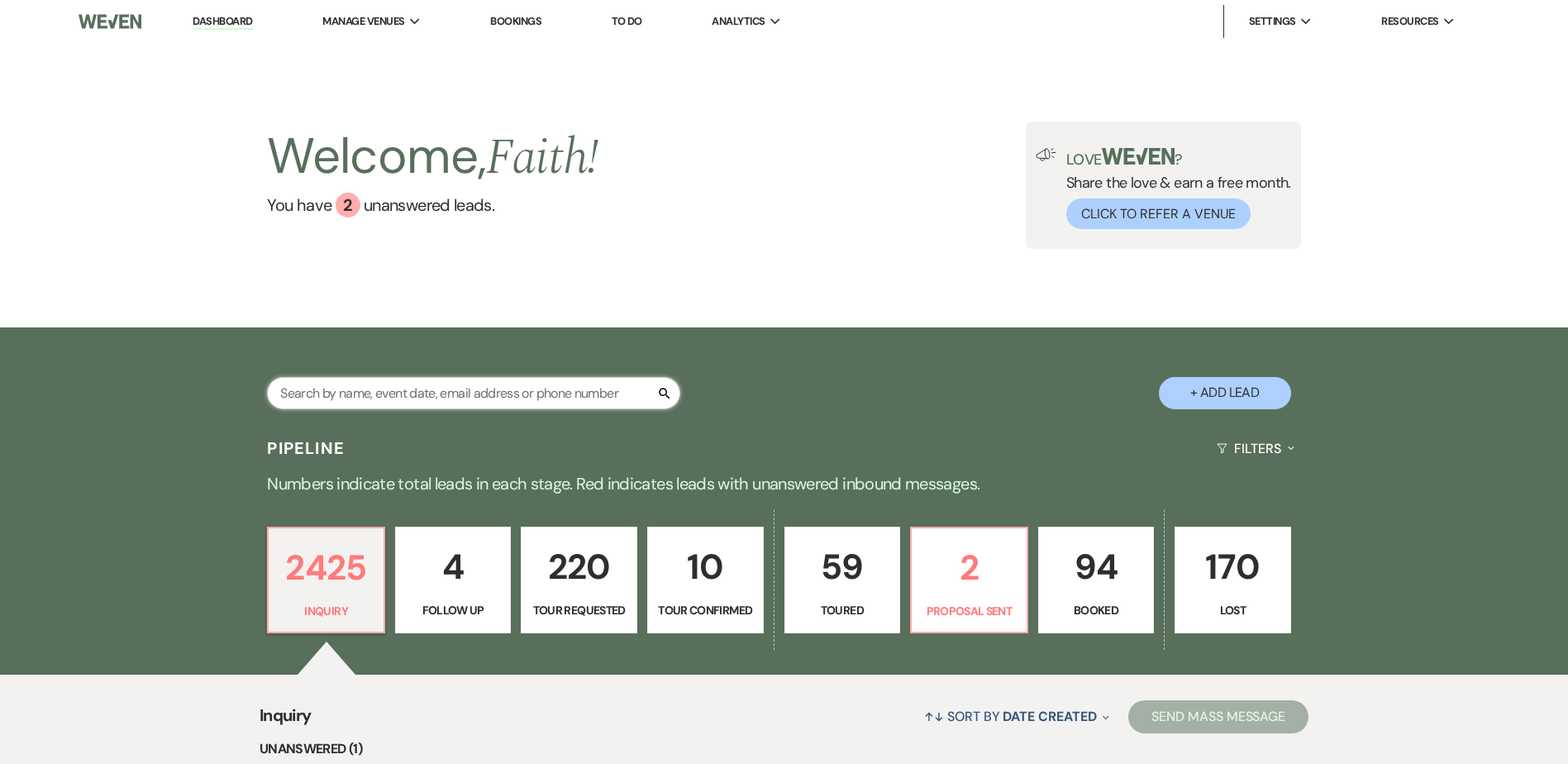
paste input "[PERSON_NAME]"
type input "[PERSON_NAME]"
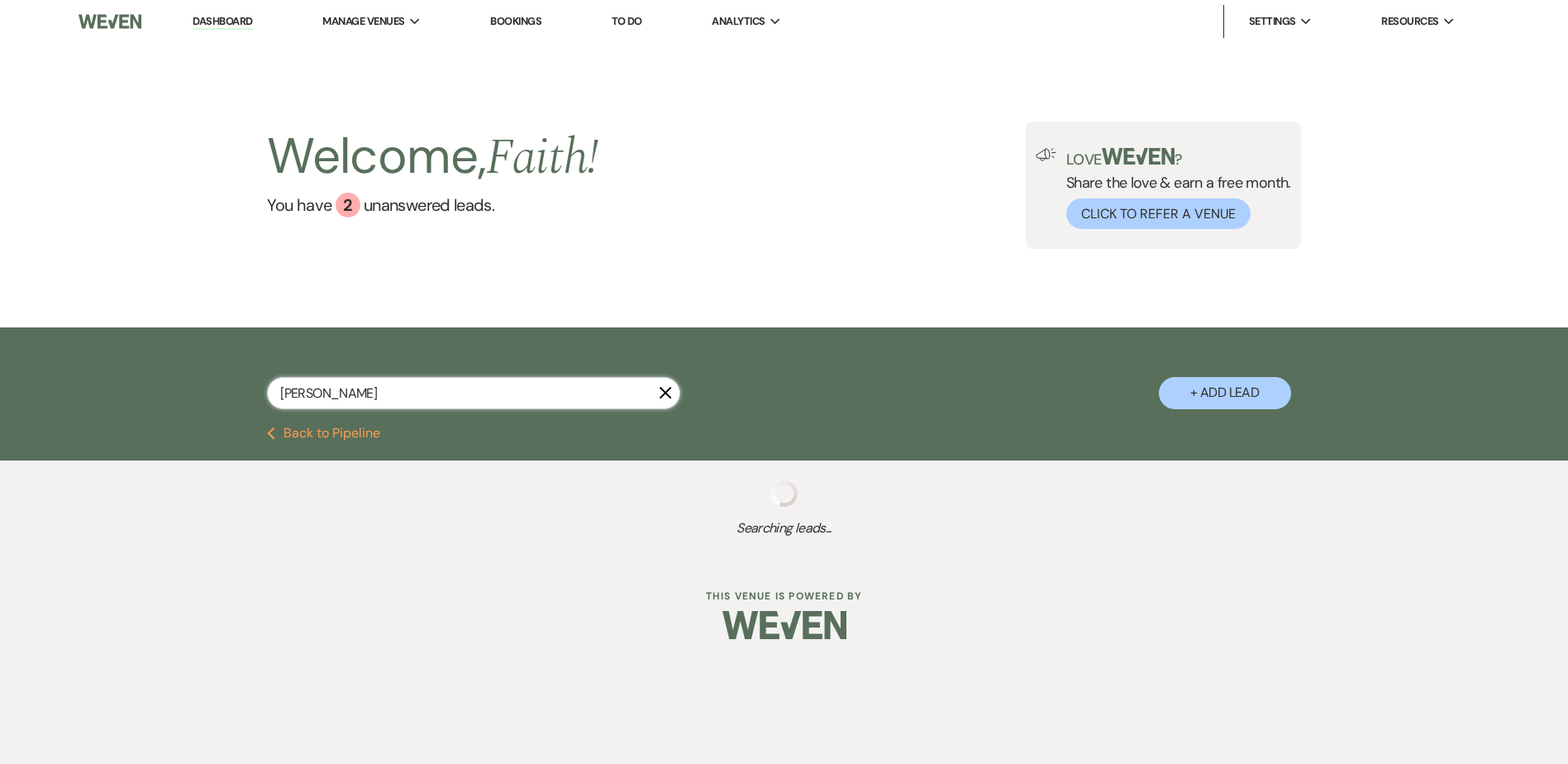
select select "2"
select select "8"
select select "6"
select select "2"
select select "8"
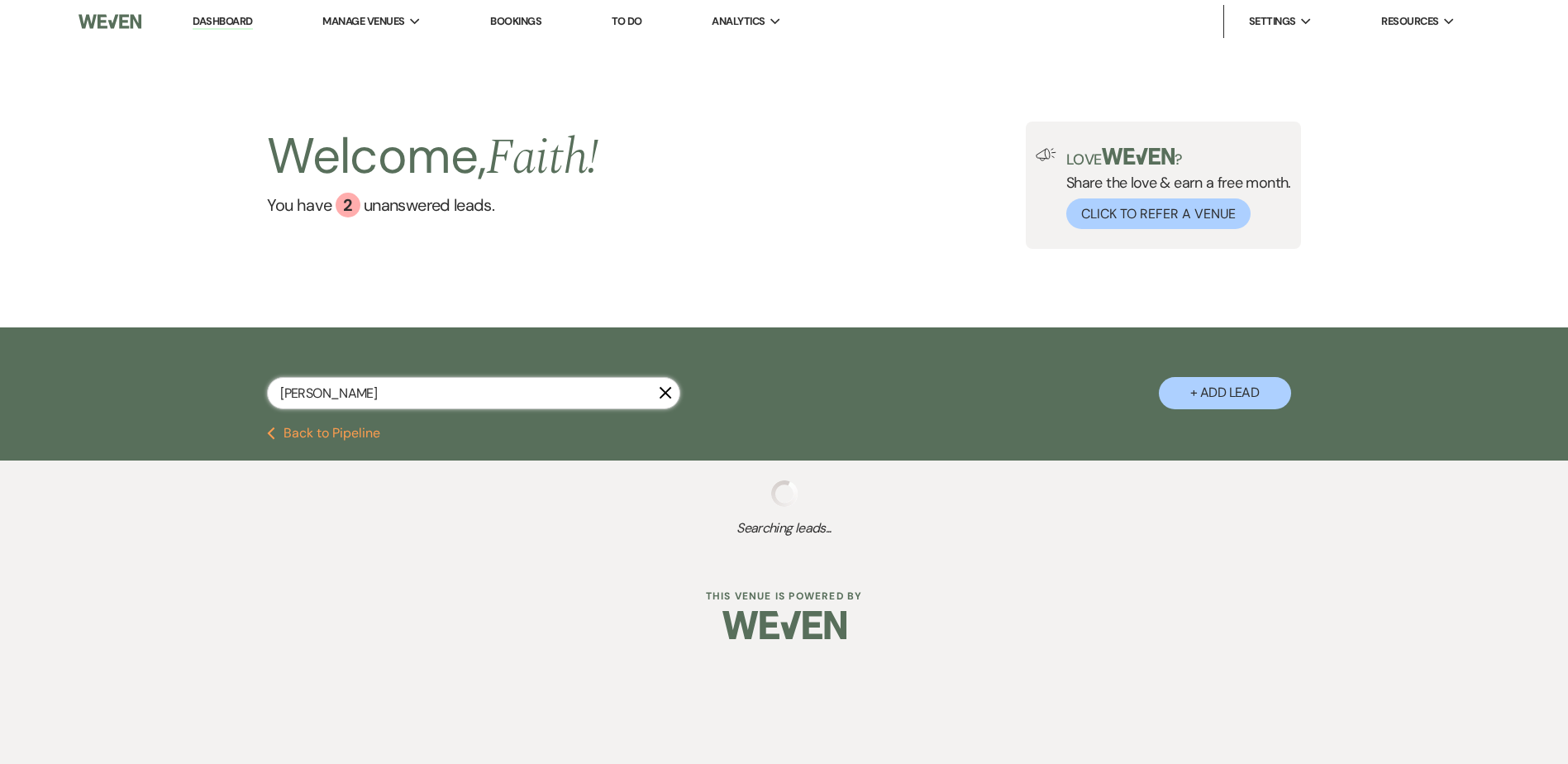
select select "1"
select select "2"
select select "8"
select select "2"
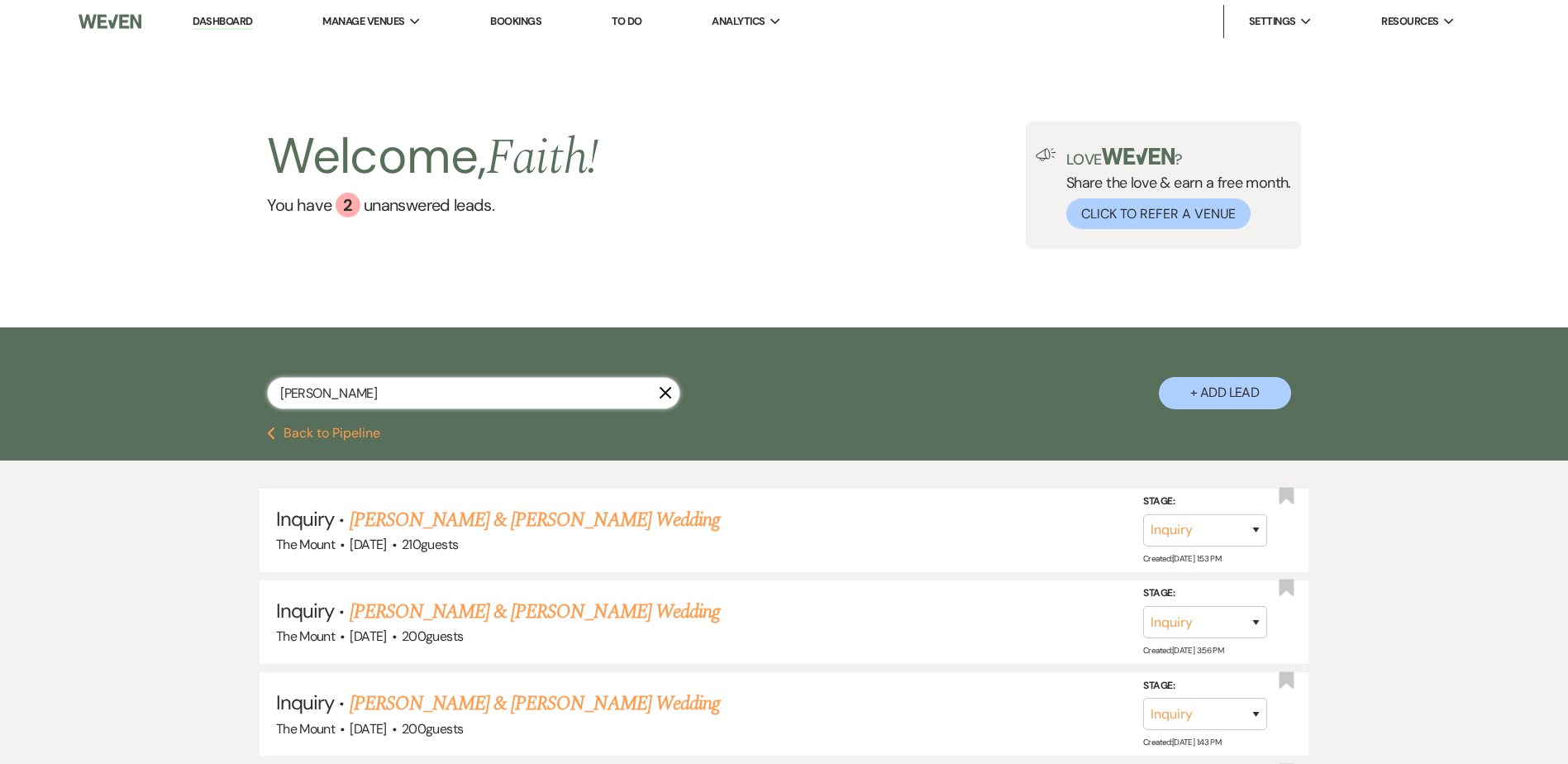
type input "[PERSON_NAME]"
click at [375, 622] on link "[PERSON_NAME] & [PERSON_NAME] Wedding" at bounding box center [534, 612] width 371 height 30
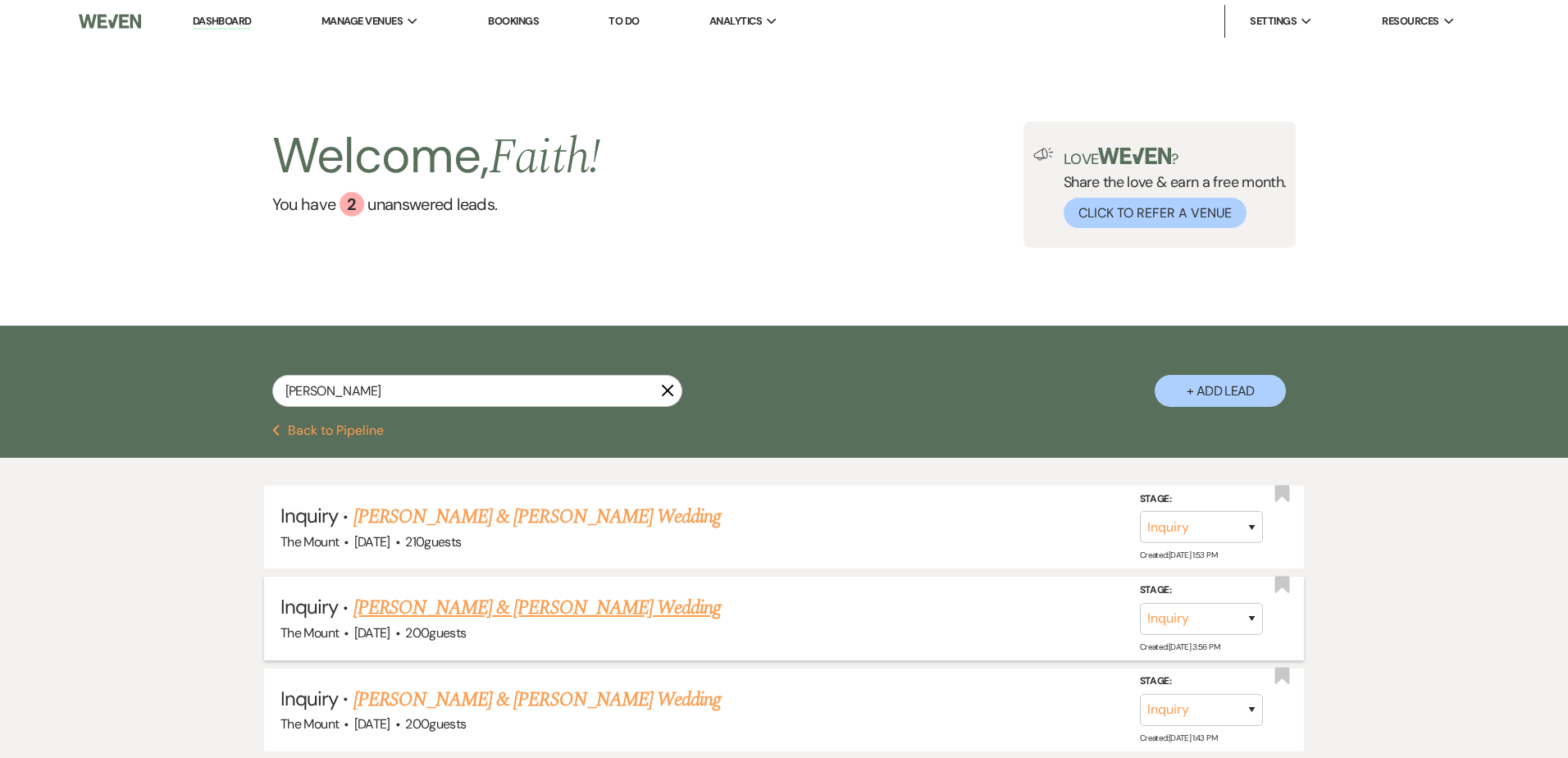
select select "5"
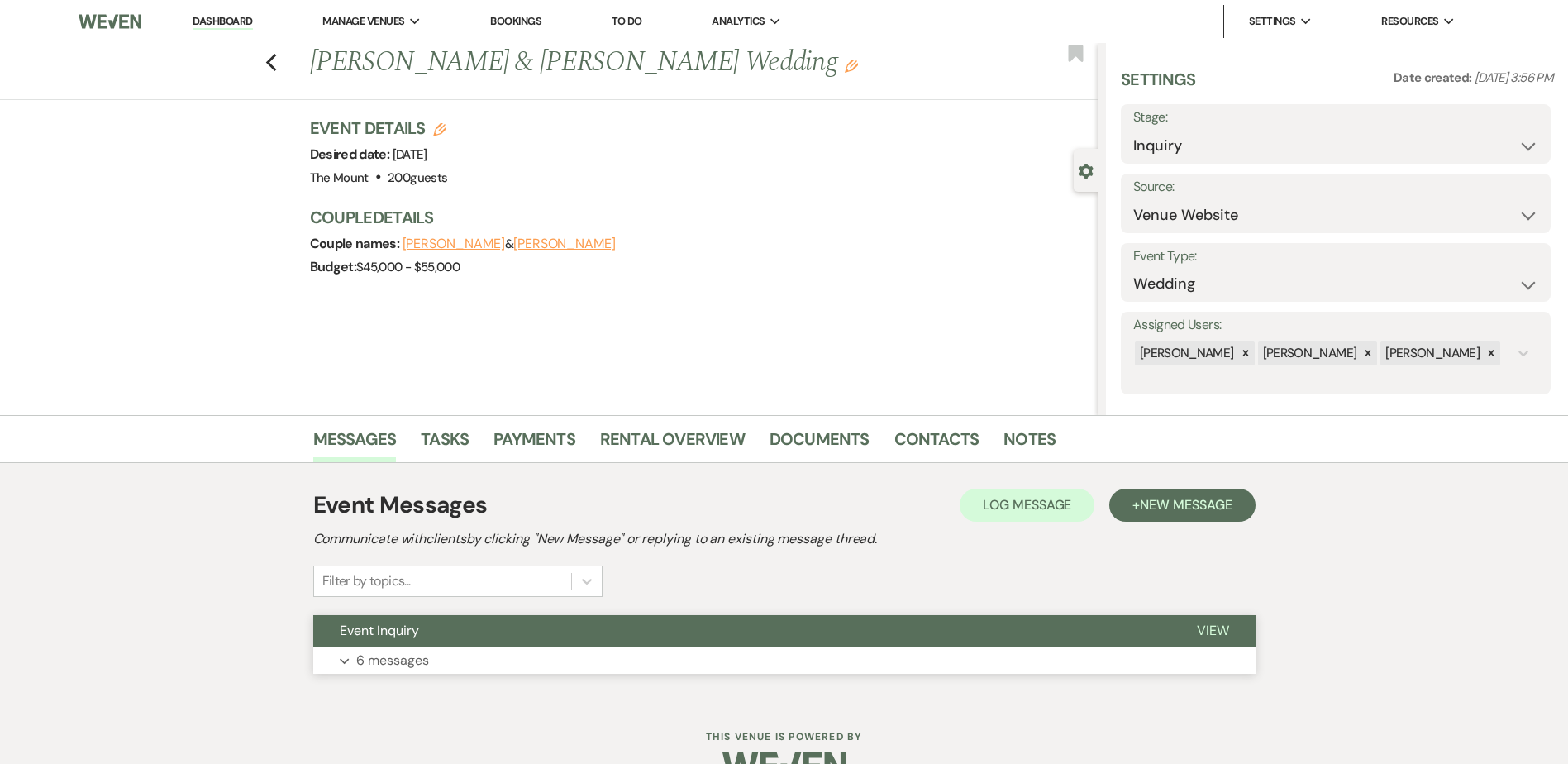
click at [394, 653] on p "6 messages" at bounding box center [392, 660] width 73 height 21
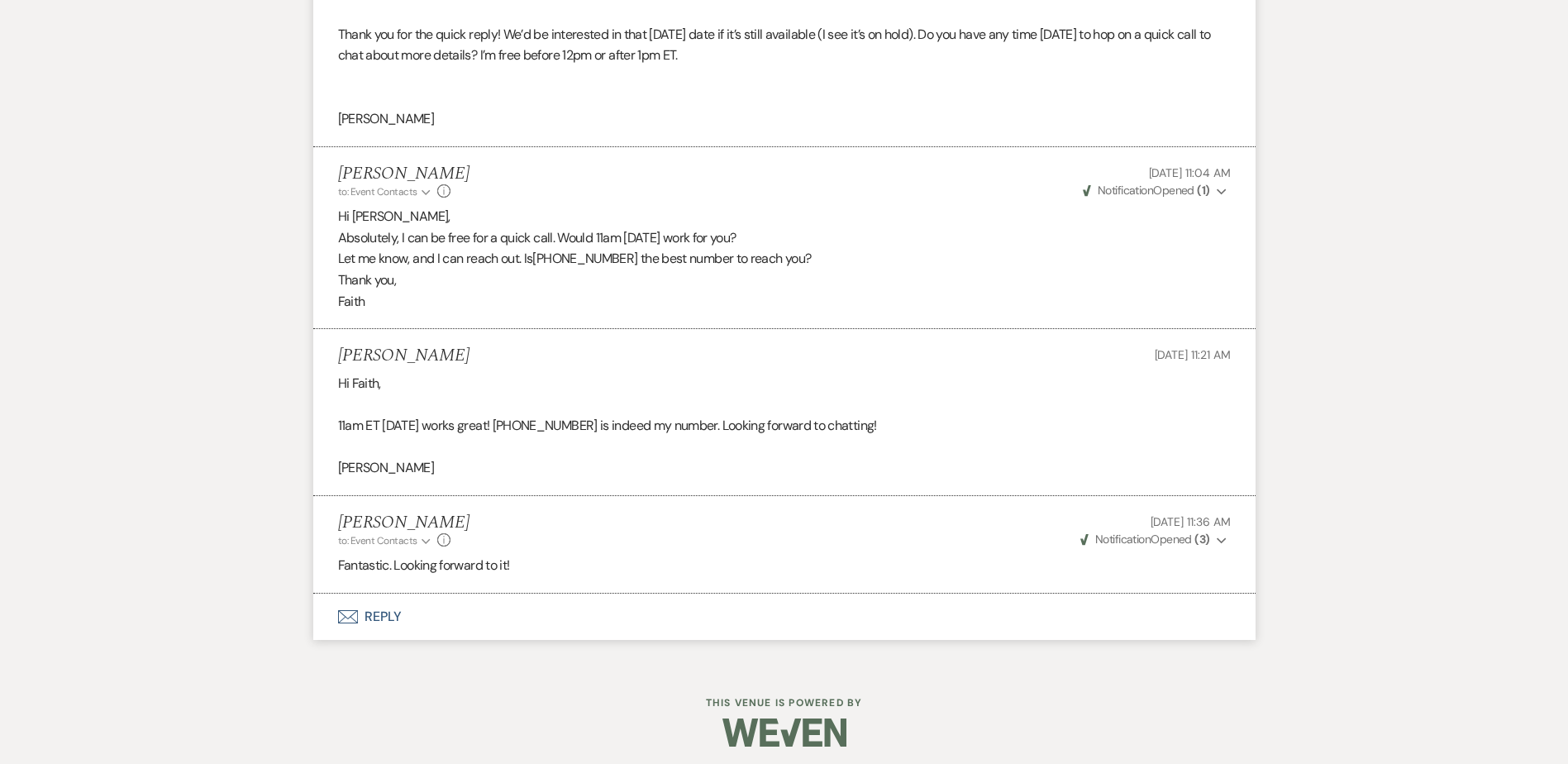
scroll to position [2204, 0]
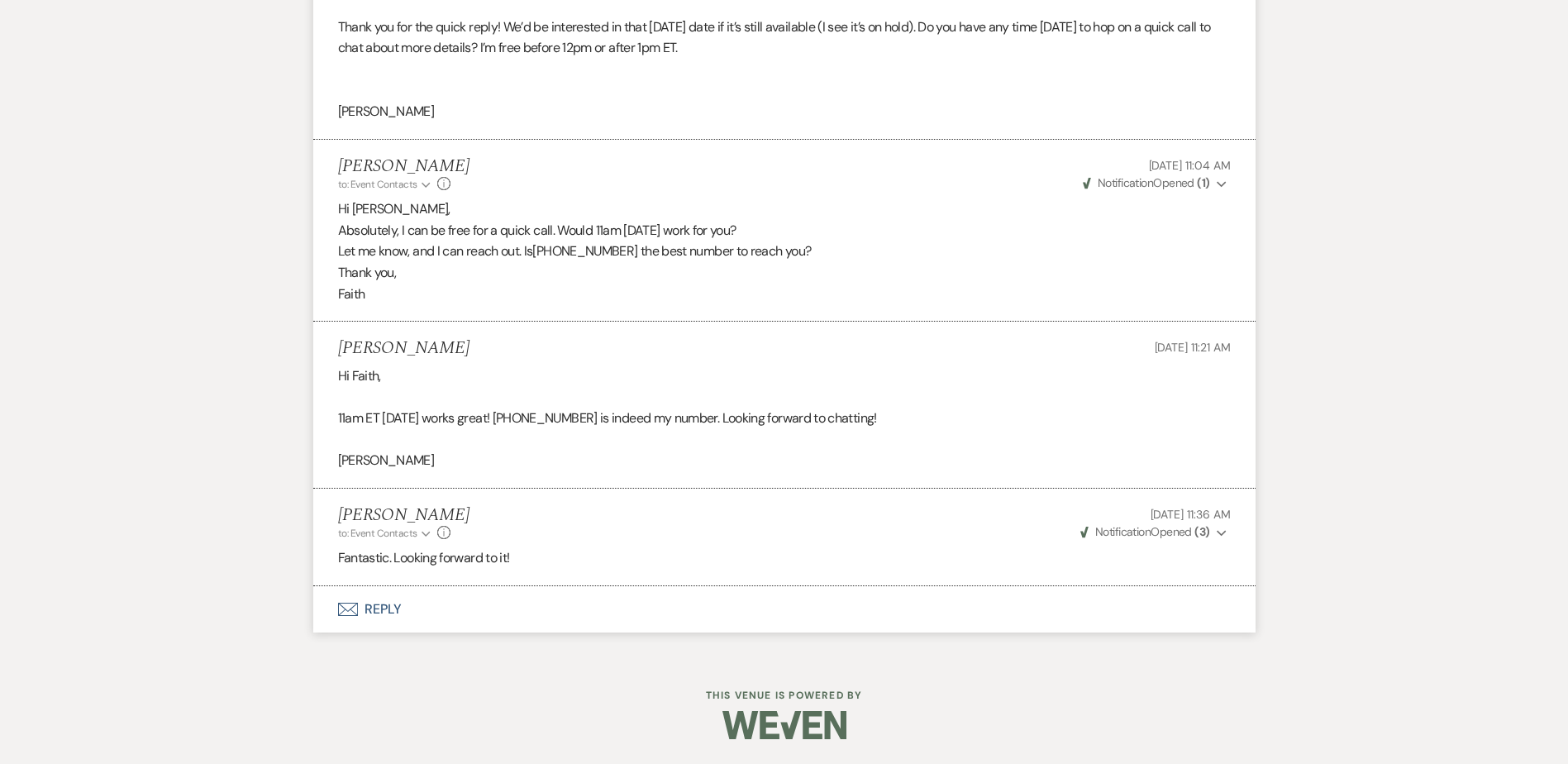
click at [377, 615] on button "Envelope Reply" at bounding box center [785, 610] width 943 height 46
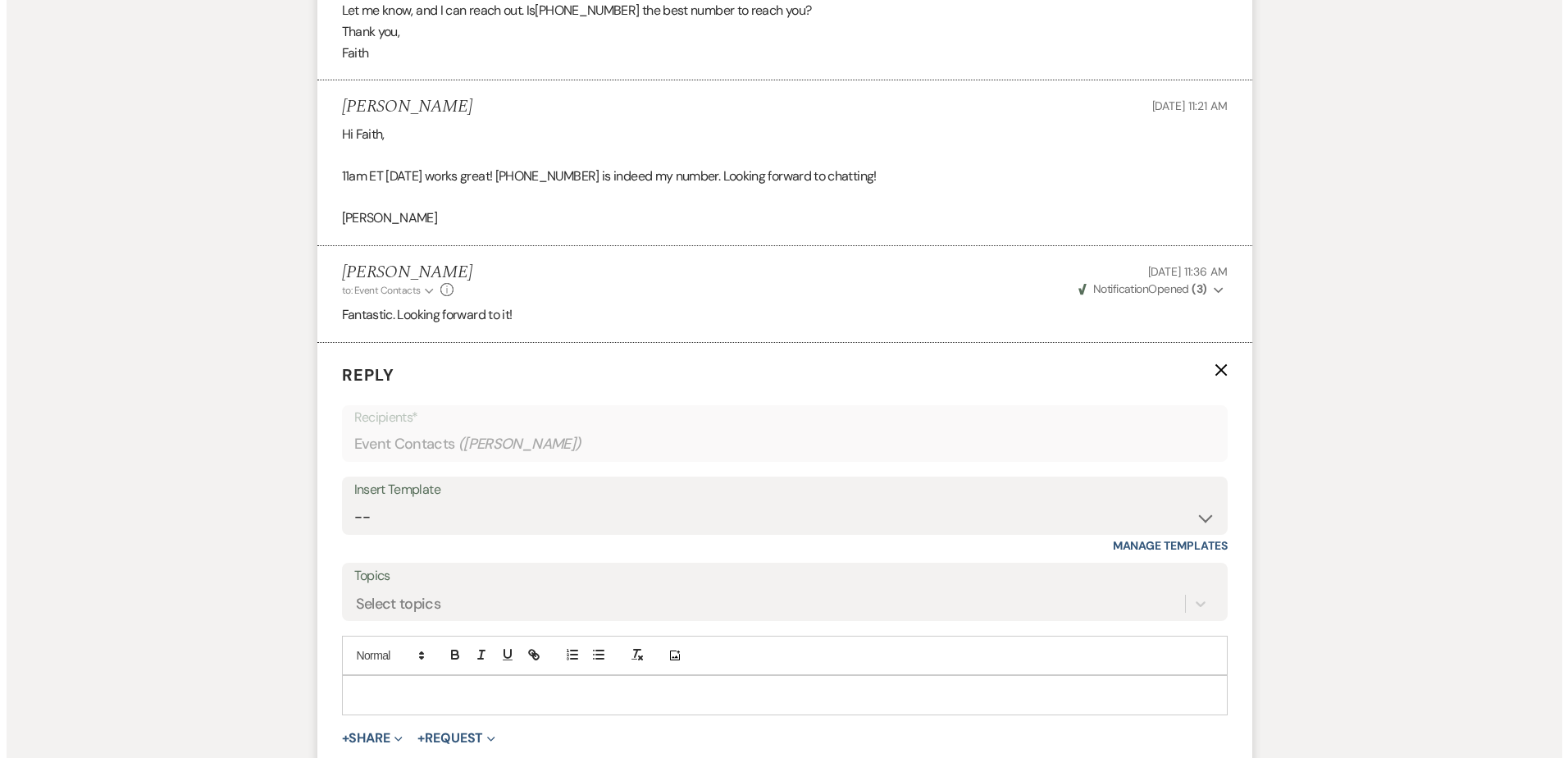
scroll to position [2514, 0]
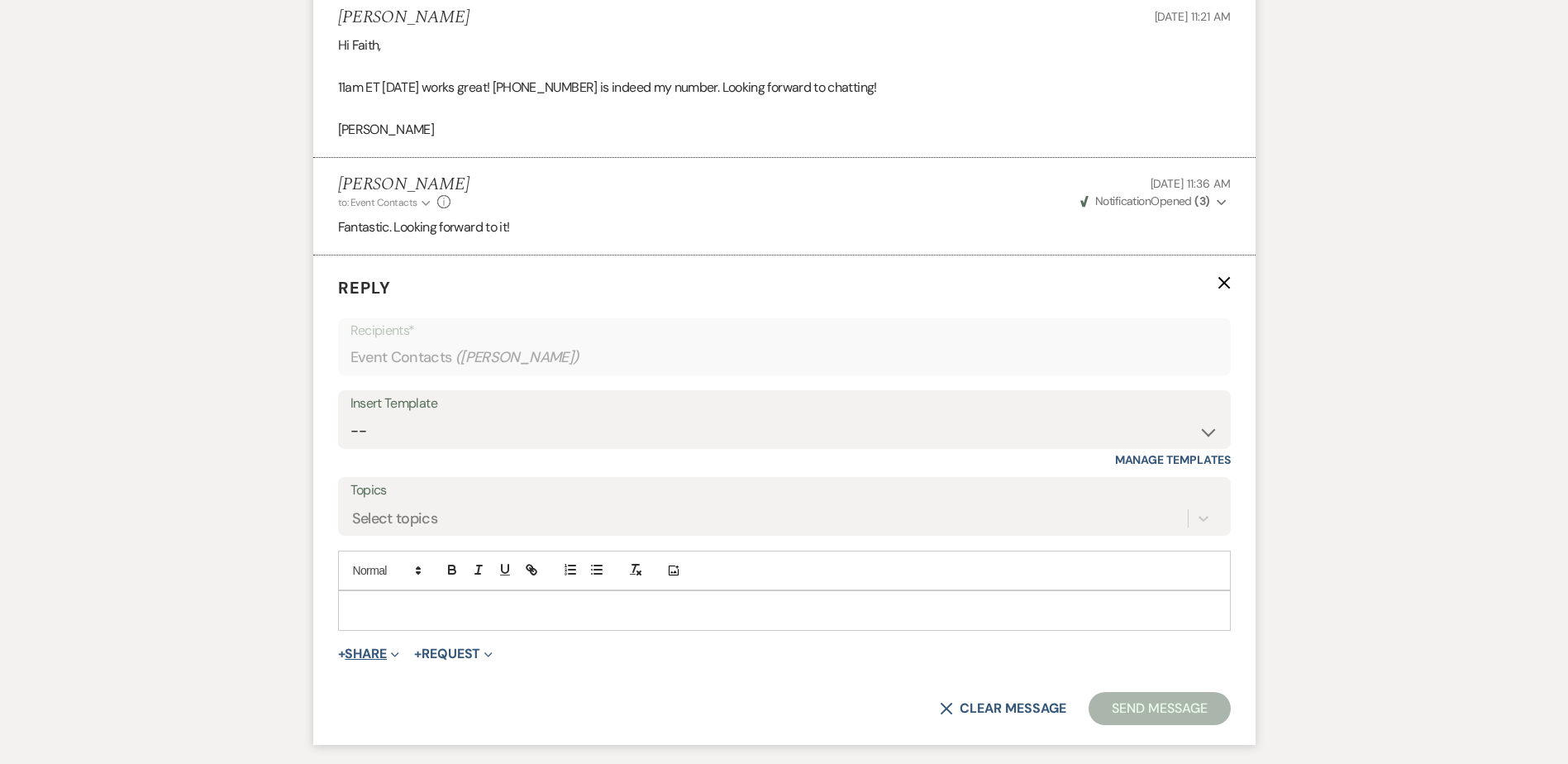
click at [392, 650] on span "Expand" at bounding box center [393, 654] width 13 height 17
click at [429, 684] on span "Doc Upload Documents" at bounding box center [405, 687] width 94 height 17
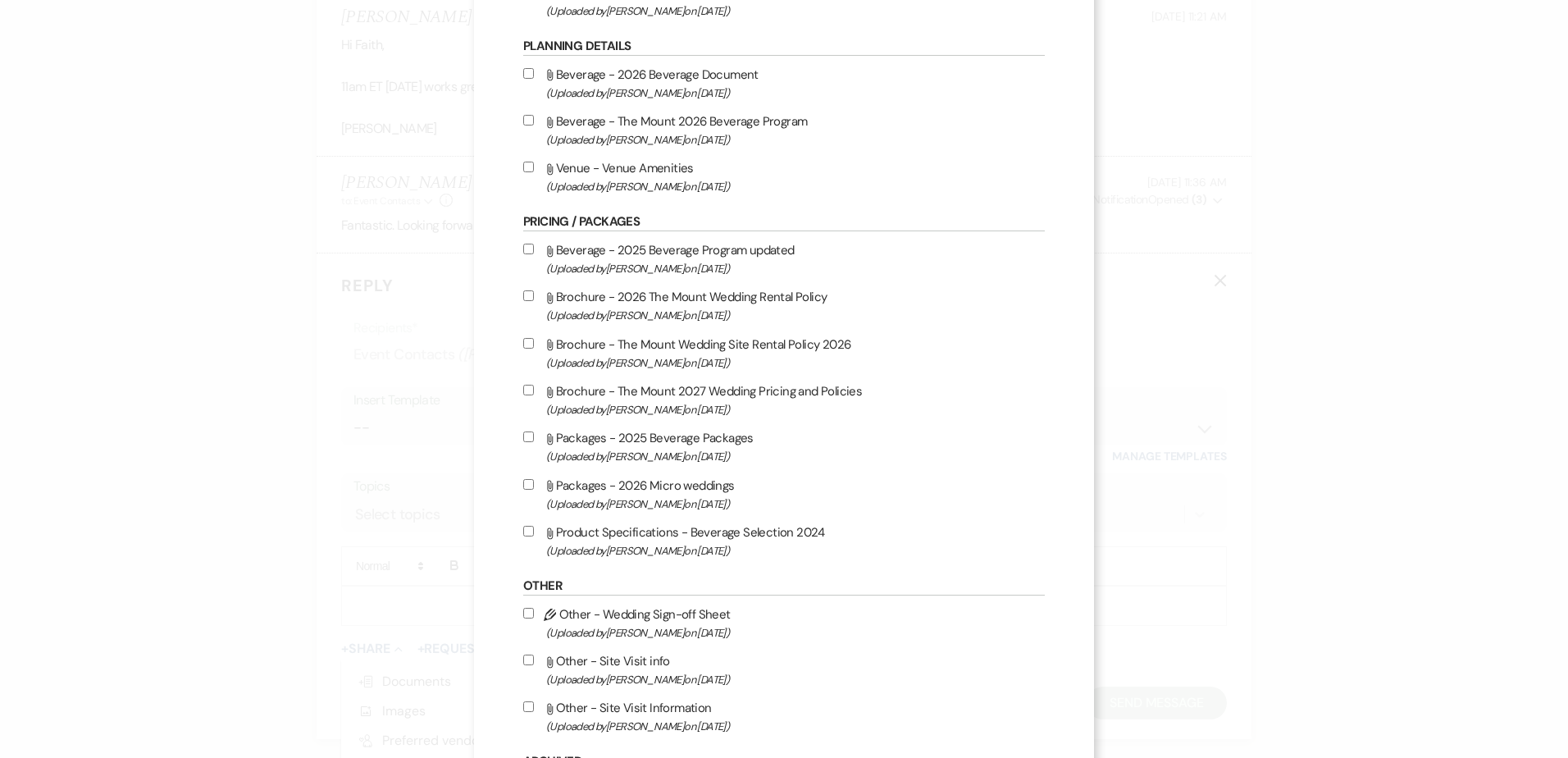
scroll to position [1134, 0]
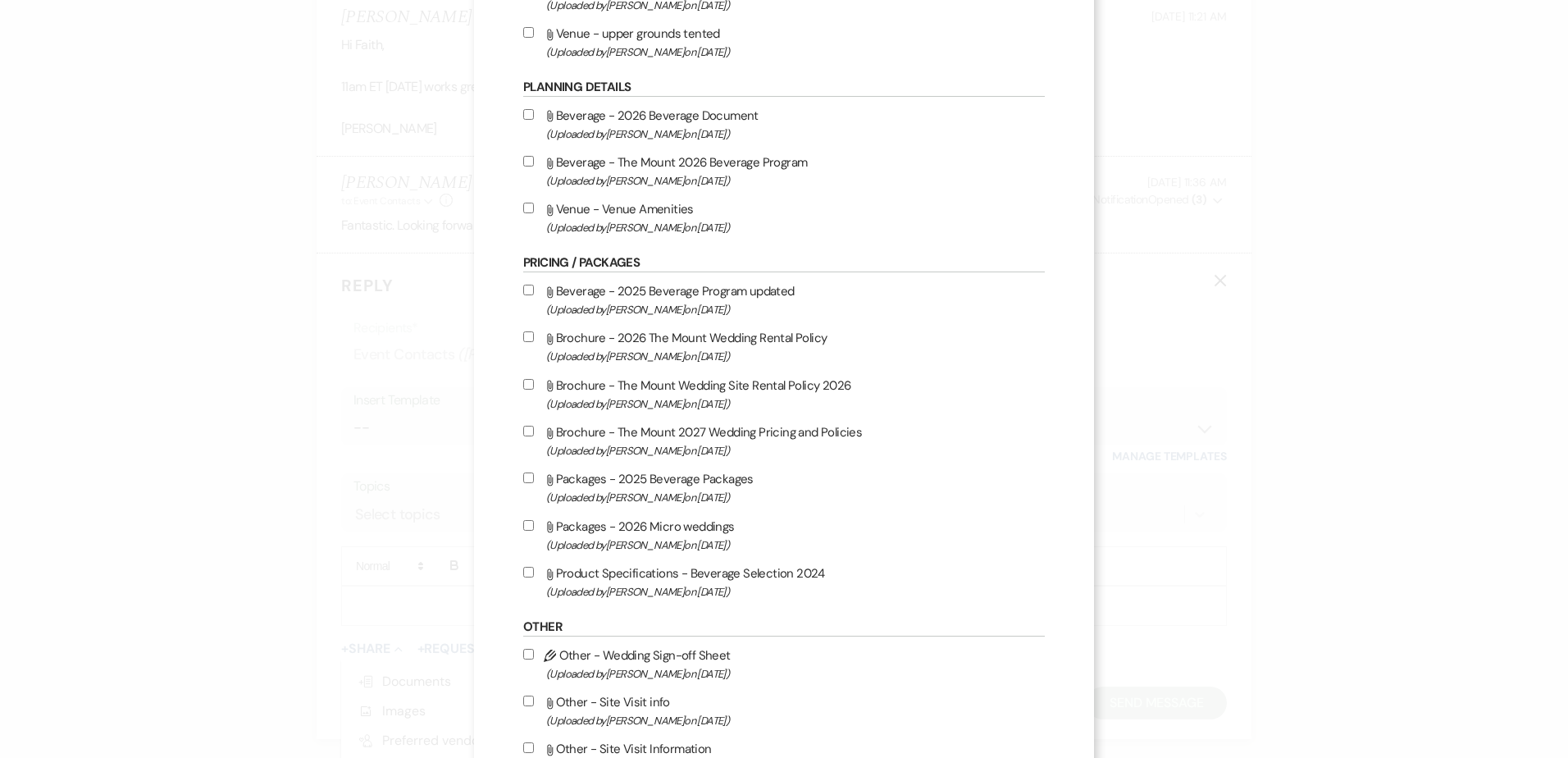
click at [673, 408] on span "(Uploaded by [PERSON_NAME] on [DATE] )" at bounding box center [795, 404] width 498 height 19
click at [534, 390] on input "Attach File Brochure - The Mount Wedding Site Rental Policy 2026 (Uploaded by […" at bounding box center [528, 384] width 11 height 11
checkbox input "true"
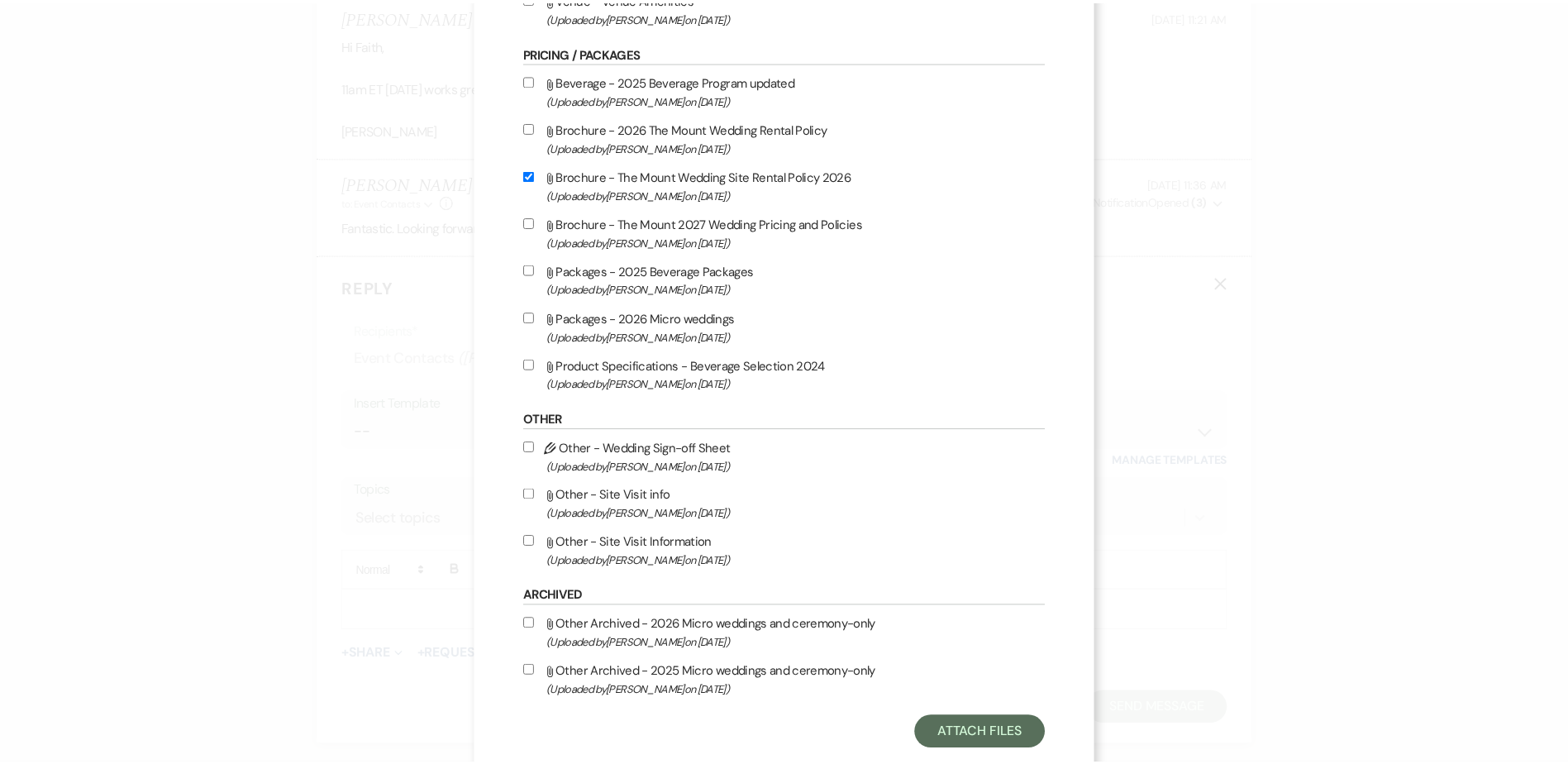
scroll to position [1390, 0]
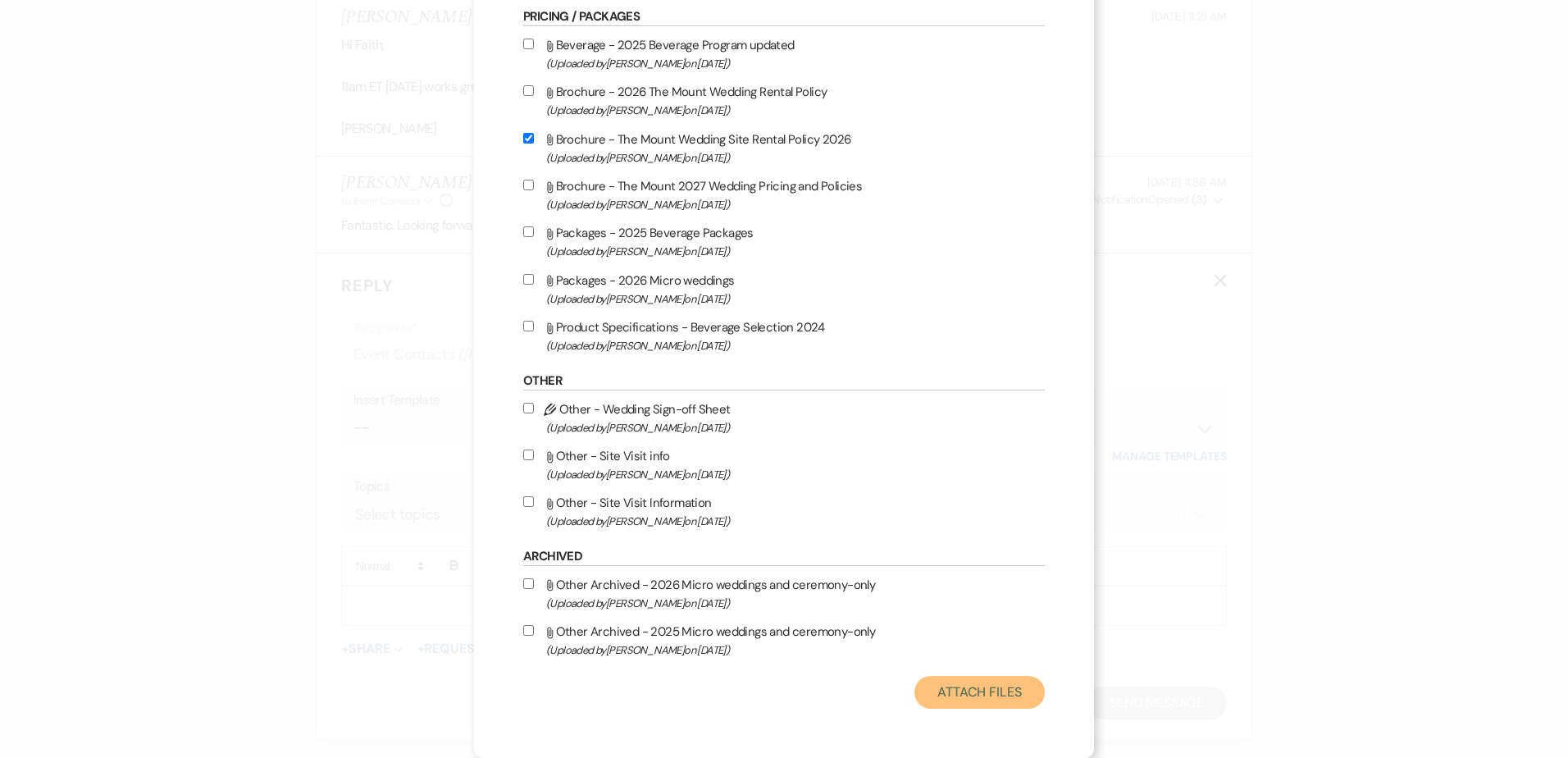
click at [965, 708] on button "Attach Files" at bounding box center [979, 693] width 131 height 33
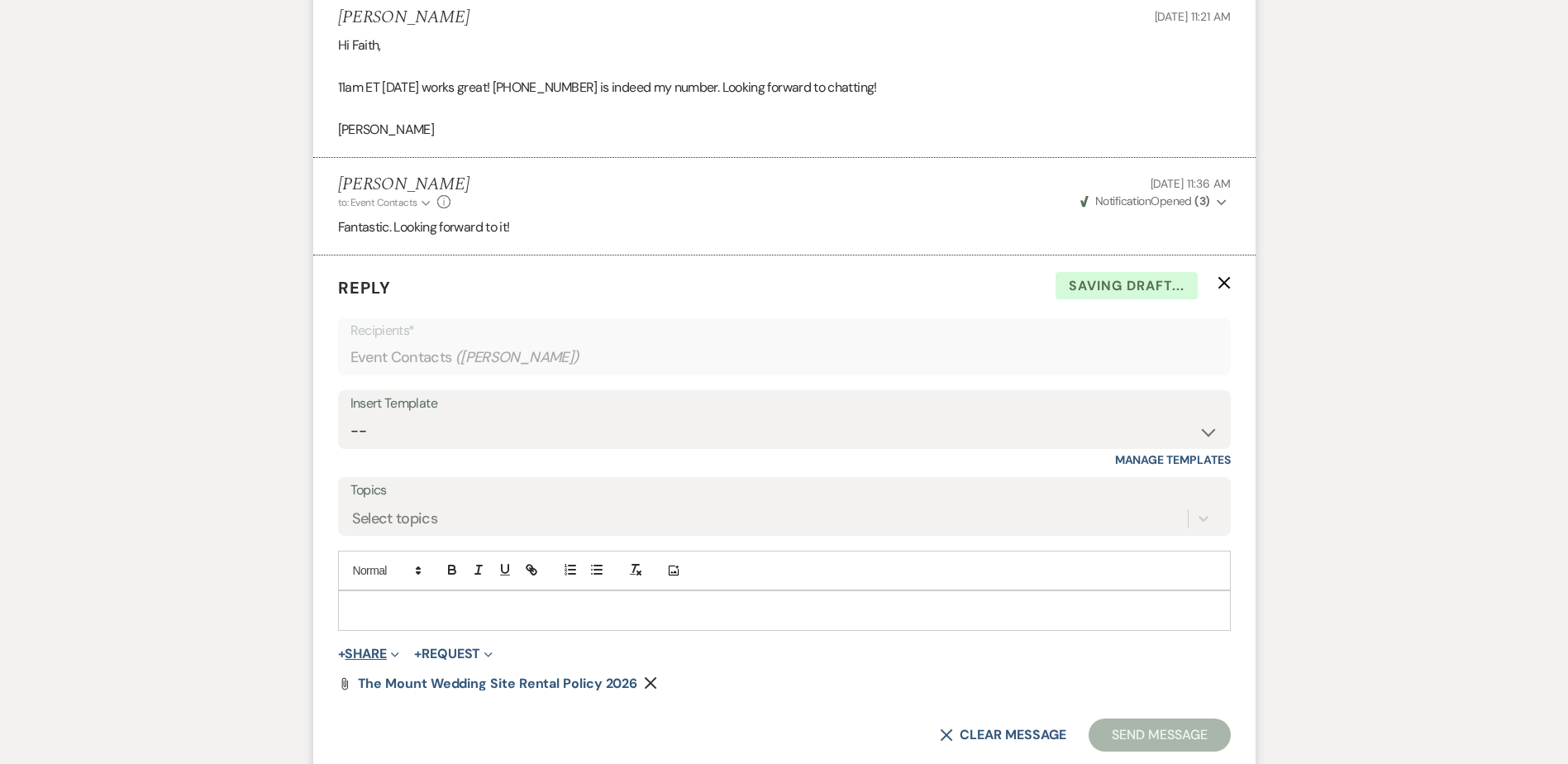
click at [353, 656] on button "+ Share Expand" at bounding box center [369, 655] width 62 height 14
click at [377, 676] on button "Doc Upload Documents" at bounding box center [453, 687] width 231 height 30
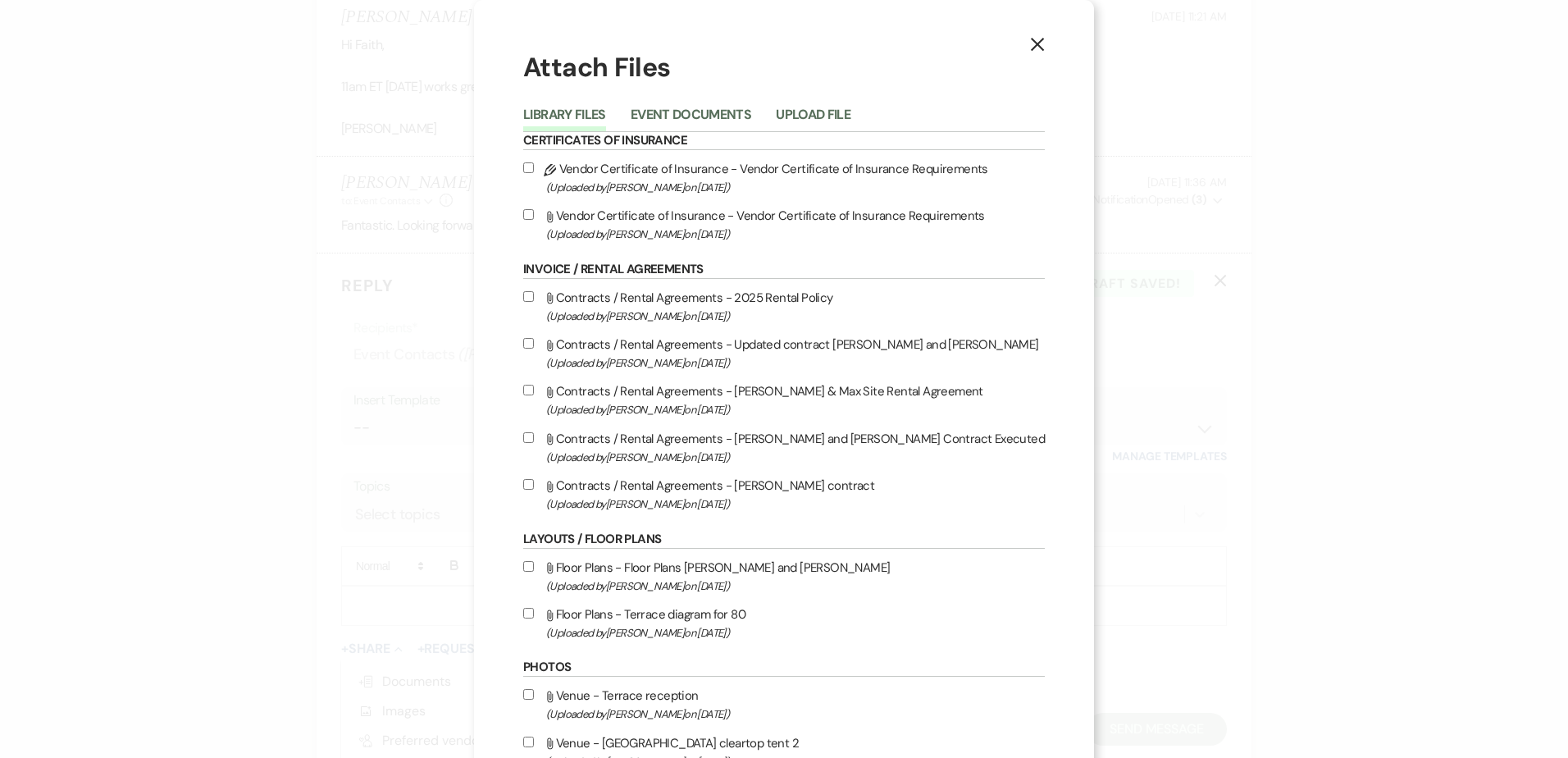
click at [808, 105] on li "Upload File" at bounding box center [825, 117] width 99 height 27
click at [831, 98] on div "Library Files Event Documents Upload File" at bounding box center [784, 115] width 521 height 35
click at [836, 115] on button "Upload File" at bounding box center [813, 120] width 75 height 23
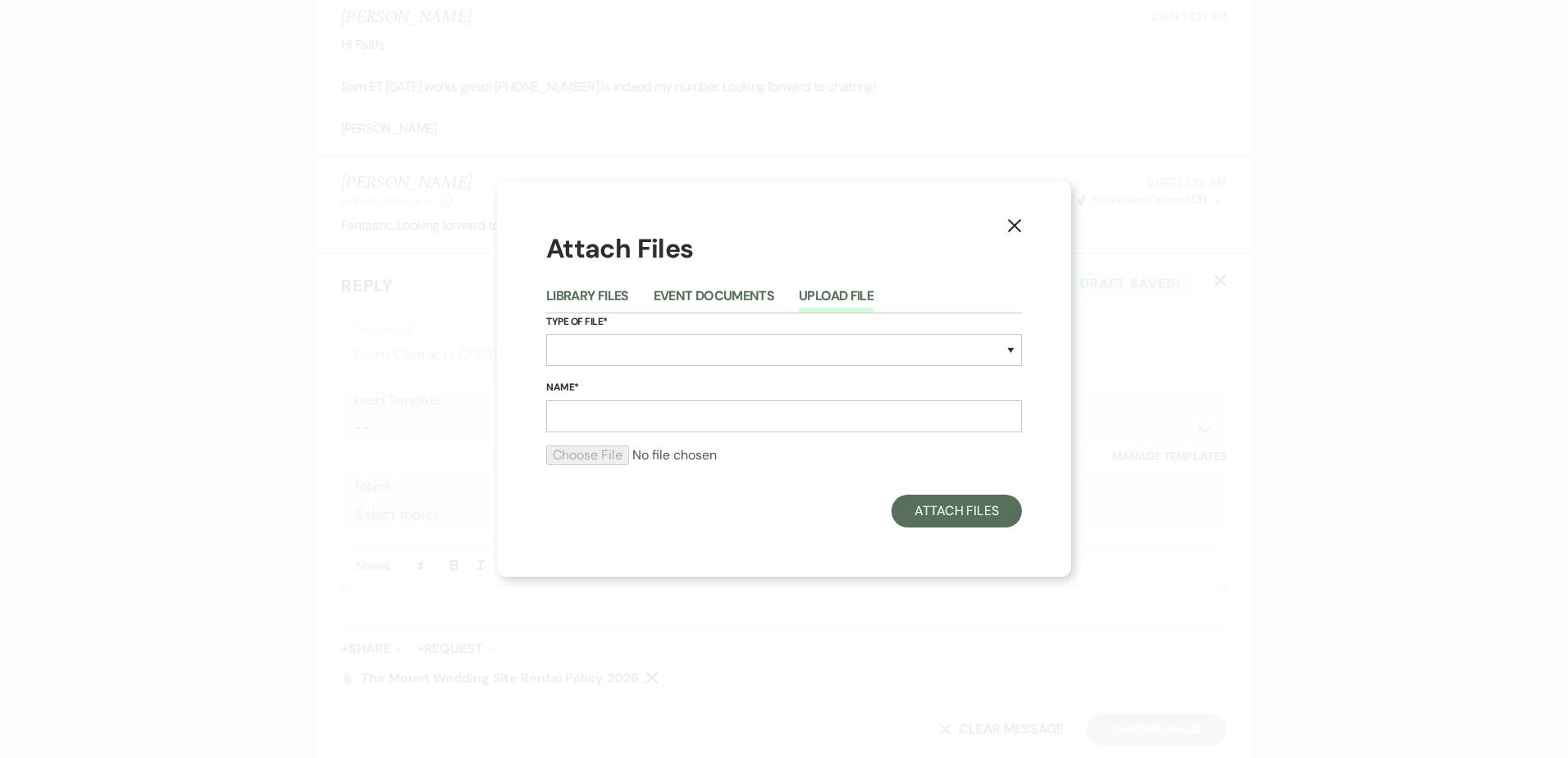
click at [767, 333] on div "Type of File* Special Event Insurance Vendor Certificate of Insurance Contracts…" at bounding box center [784, 346] width 475 height 66
click at [768, 350] on select "Special Event Insurance Vendor Certificate of Insurance Contracts / Rental Agre…" at bounding box center [784, 350] width 475 height 32
click at [546, 334] on select "Special Event Insurance Vendor Certificate of Insurance Contracts / Rental Agre…" at bounding box center [784, 350] width 475 height 32
click at [635, 353] on select "Special Event Insurance Vendor Certificate of Insurance Contracts / Rental Agre…" at bounding box center [784, 350] width 475 height 32
select select "67"
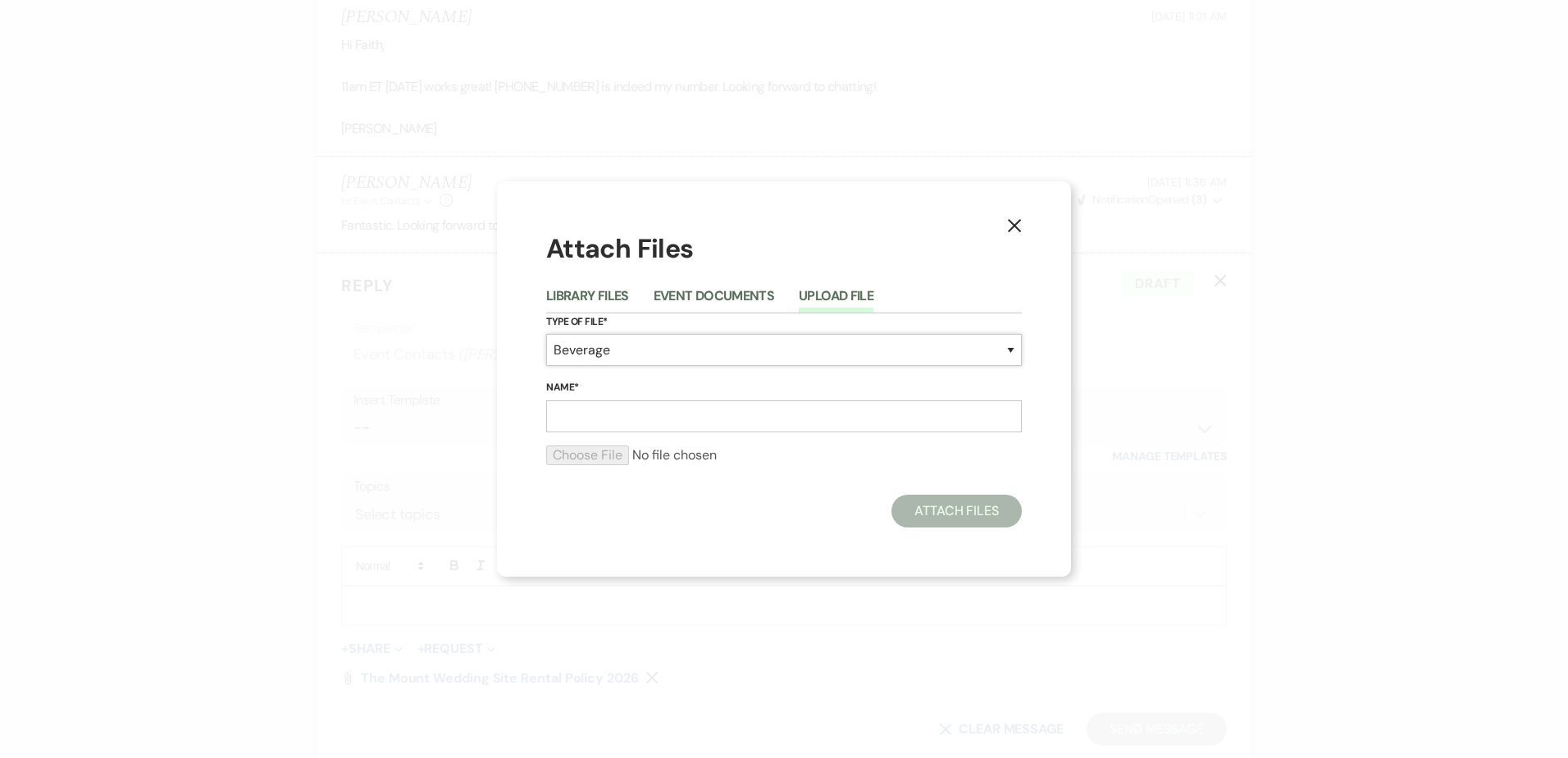
click at [546, 334] on select "Special Event Insurance Vendor Certificate of Insurance Contracts / Rental Agre…" at bounding box center [784, 350] width 475 height 32
click at [667, 421] on input "Name*" at bounding box center [784, 416] width 475 height 32
type input "Beverage Program 2026"
click at [568, 454] on input "file" at bounding box center [784, 455] width 475 height 20
type input "C:\fakepath\Hotels & Inns.pdf"
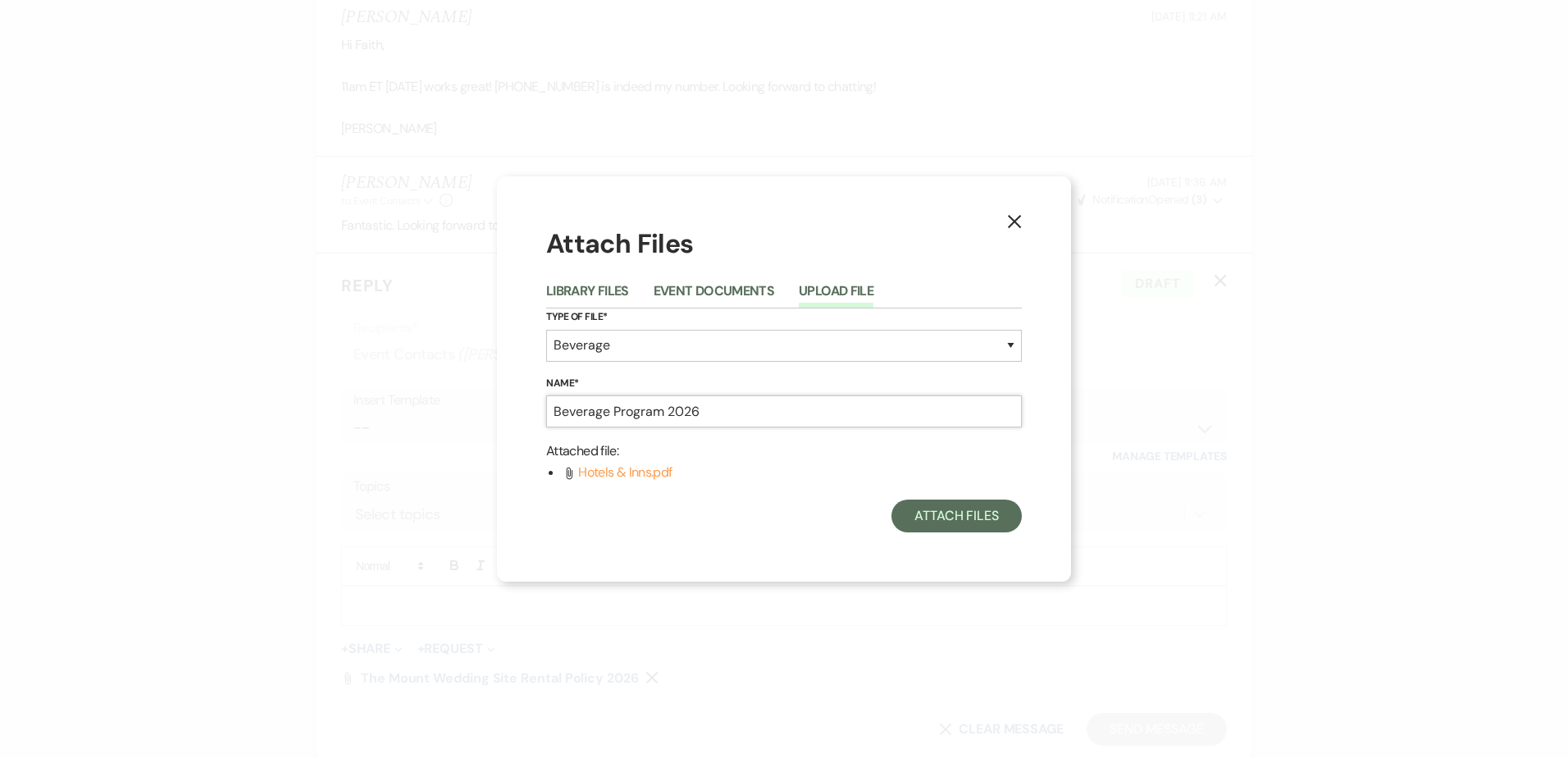
click at [708, 416] on input "Beverage Program 2026" at bounding box center [784, 411] width 475 height 32
drag, startPoint x: 715, startPoint y: 414, endPoint x: 299, endPoint y: 363, distance: 419.1
click at [299, 363] on div "X Attach Files Library Files Event Documents Upload File Type of File* Special …" at bounding box center [784, 379] width 1568 height 758
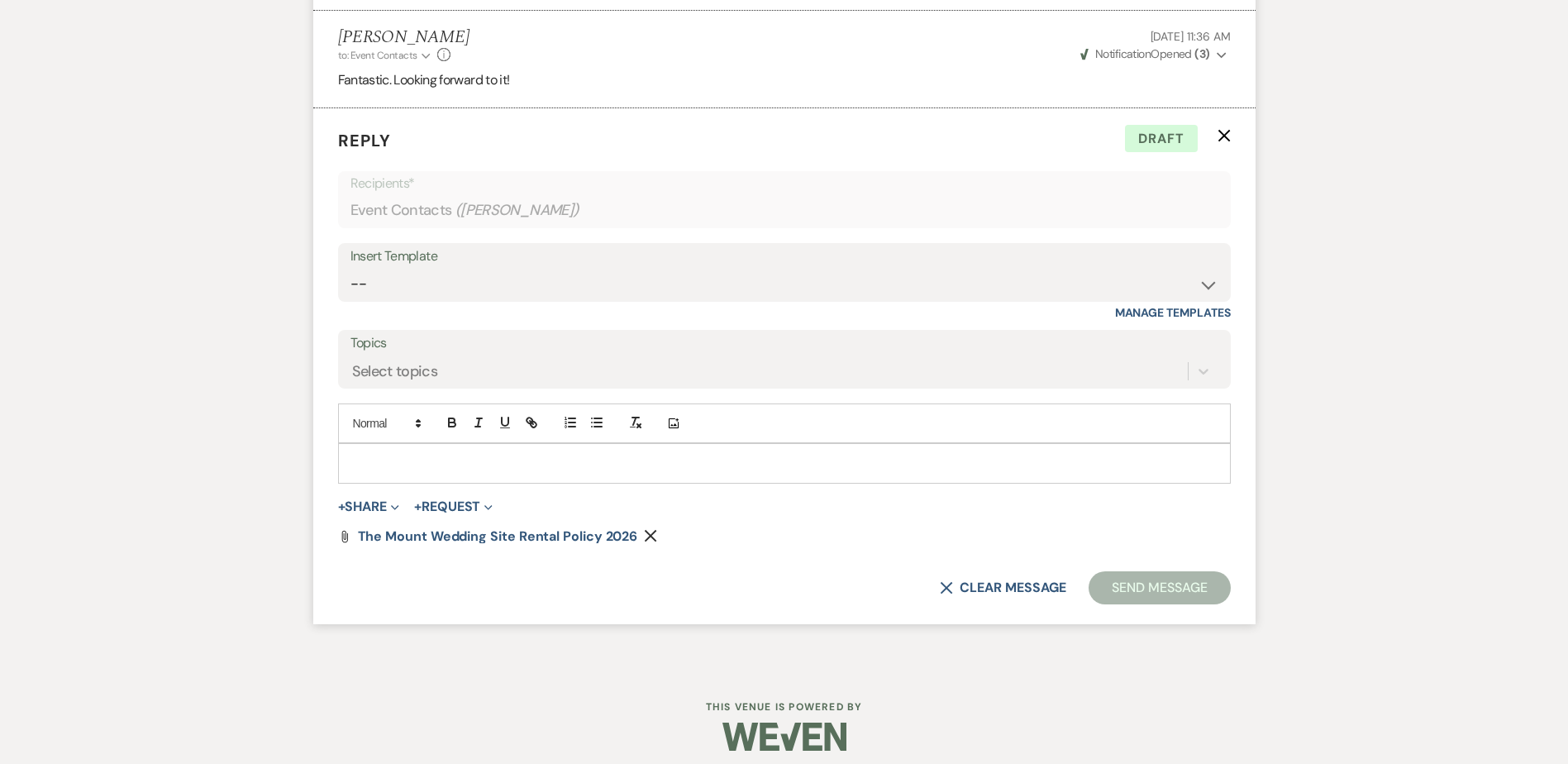
scroll to position [2693, 0]
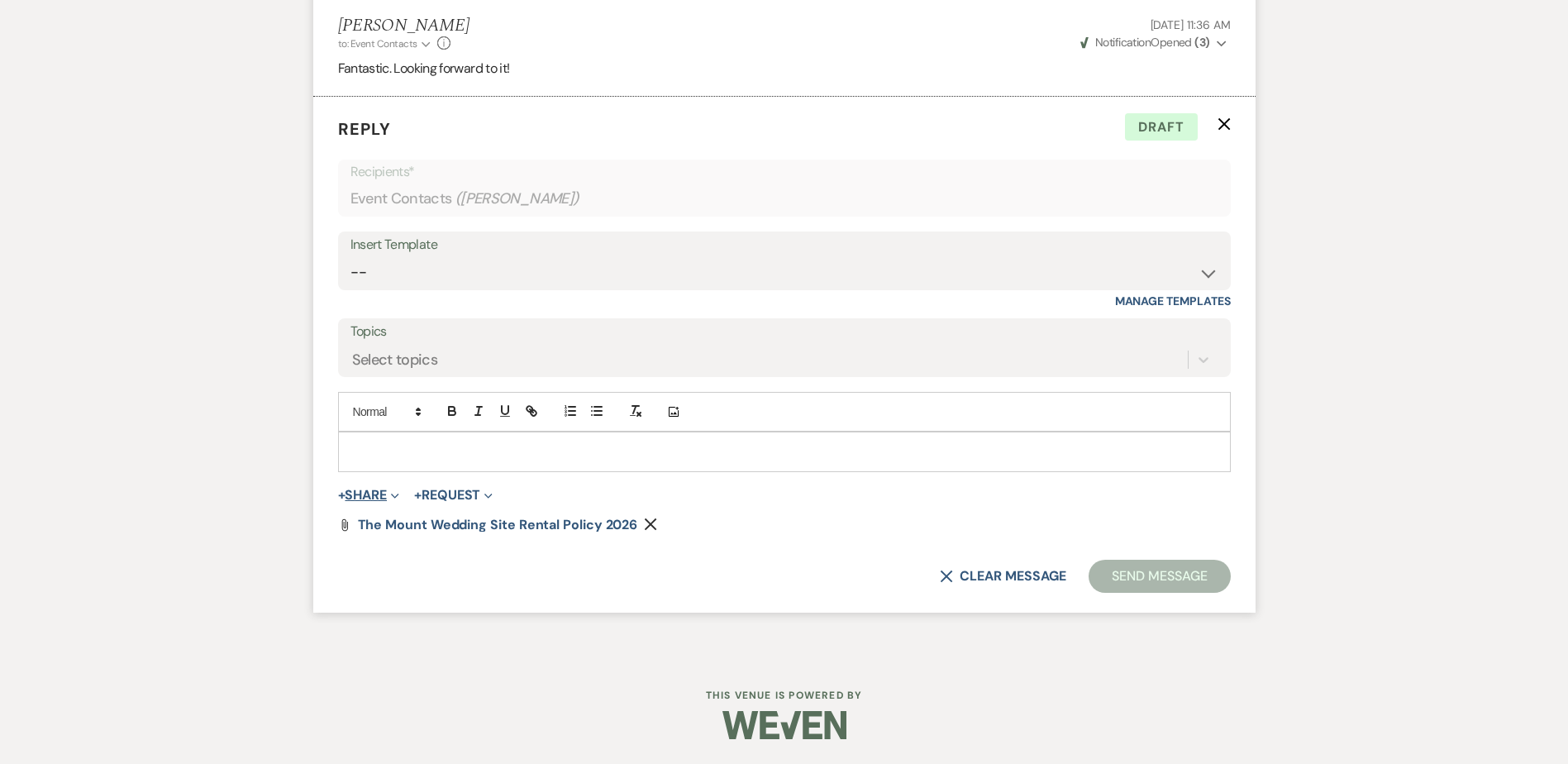
click at [365, 499] on button "+ Share Expand" at bounding box center [369, 496] width 62 height 14
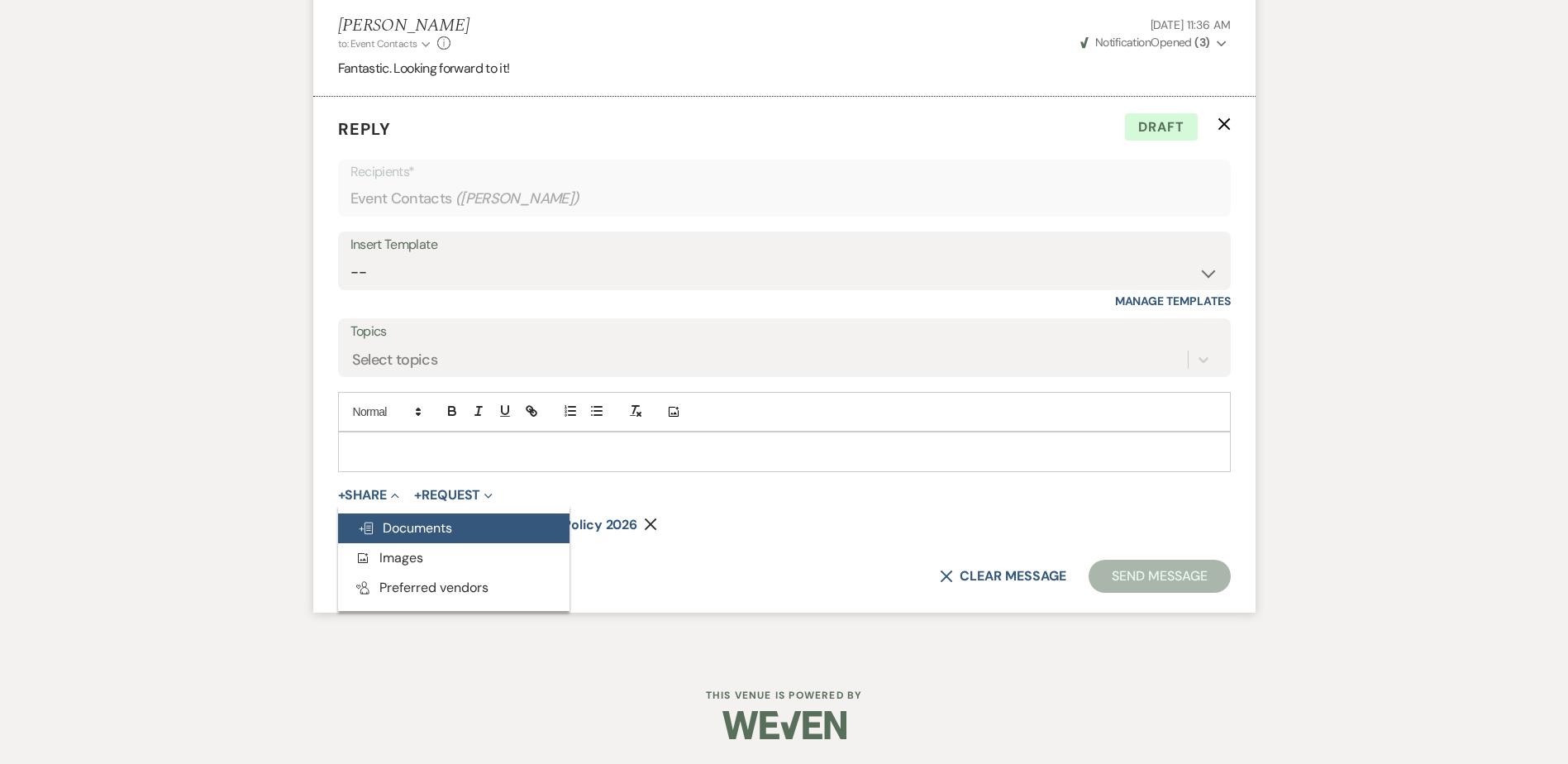
click at [385, 534] on span "Doc Upload Documents" at bounding box center [405, 528] width 94 height 17
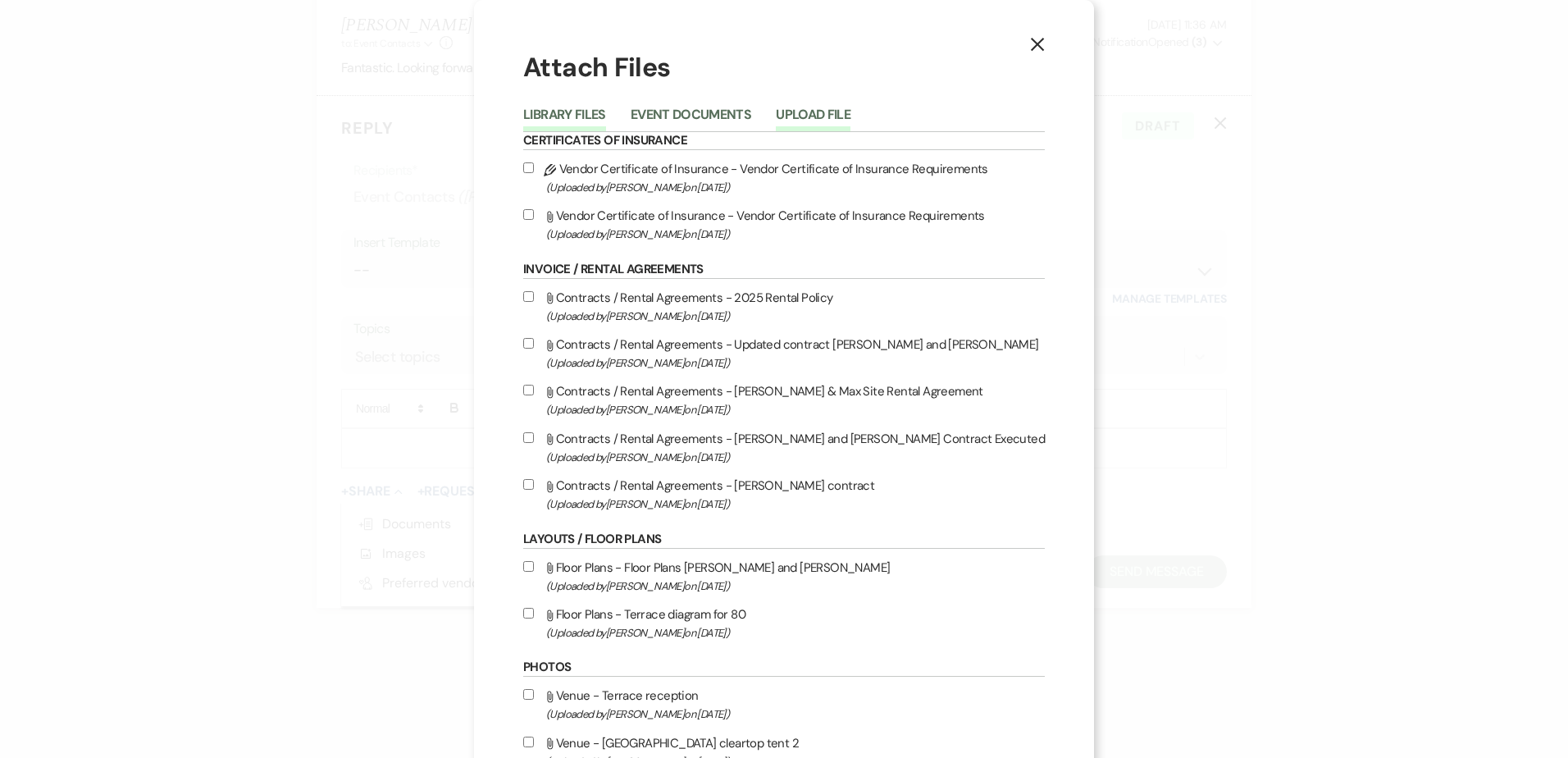
click at [847, 115] on button "Upload File" at bounding box center [813, 120] width 75 height 23
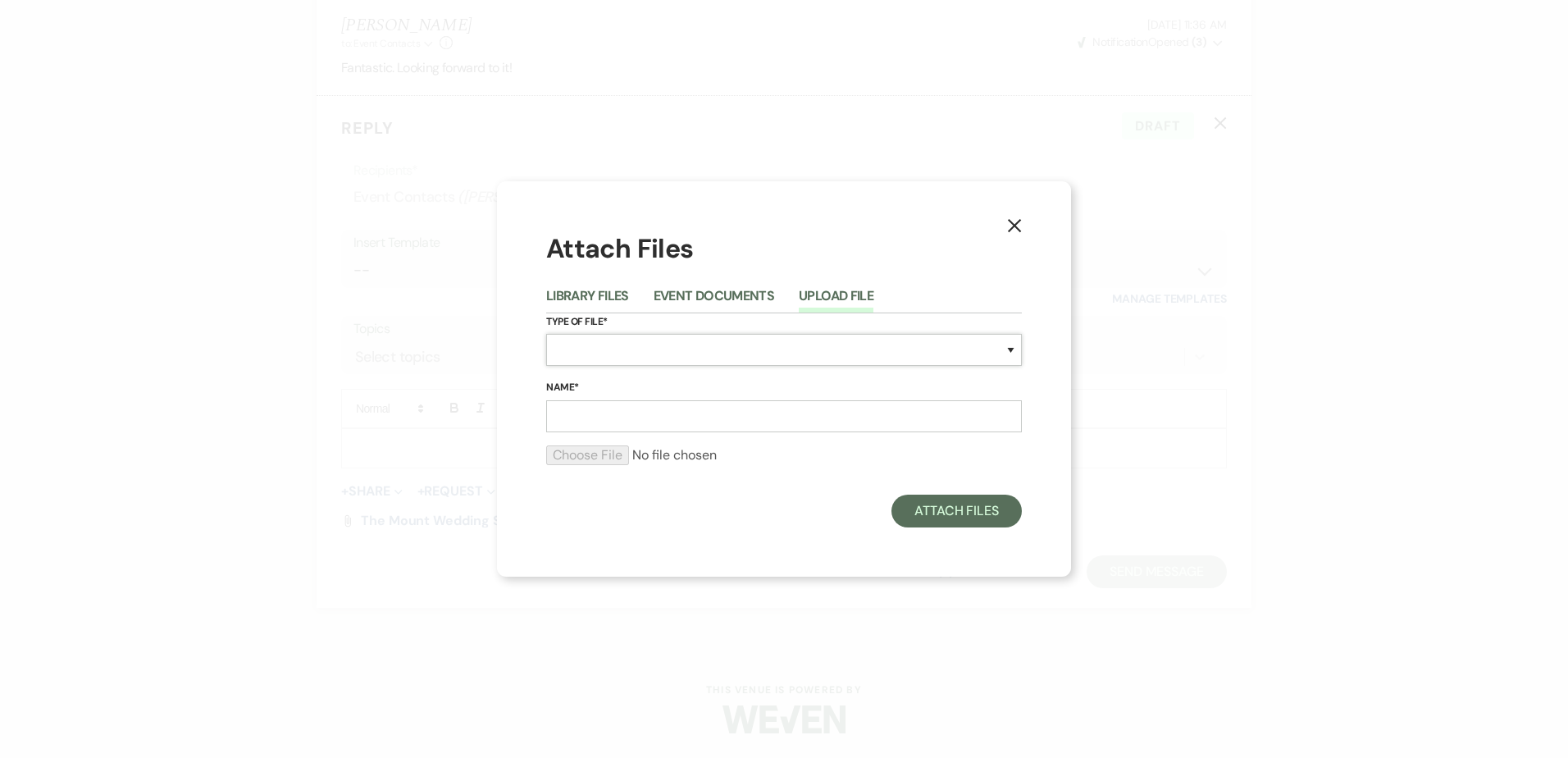
click at [611, 360] on select "Special Event Insurance Vendor Certificate of Insurance Contracts / Rental Agre…" at bounding box center [784, 350] width 475 height 32
select select "68"
click at [546, 334] on select "Special Event Insurance Vendor Certificate of Insurance Contracts / Rental Agre…" at bounding box center [784, 350] width 475 height 32
click at [624, 413] on input "Name*" at bounding box center [784, 416] width 475 height 32
type input "Hotels + Inns"
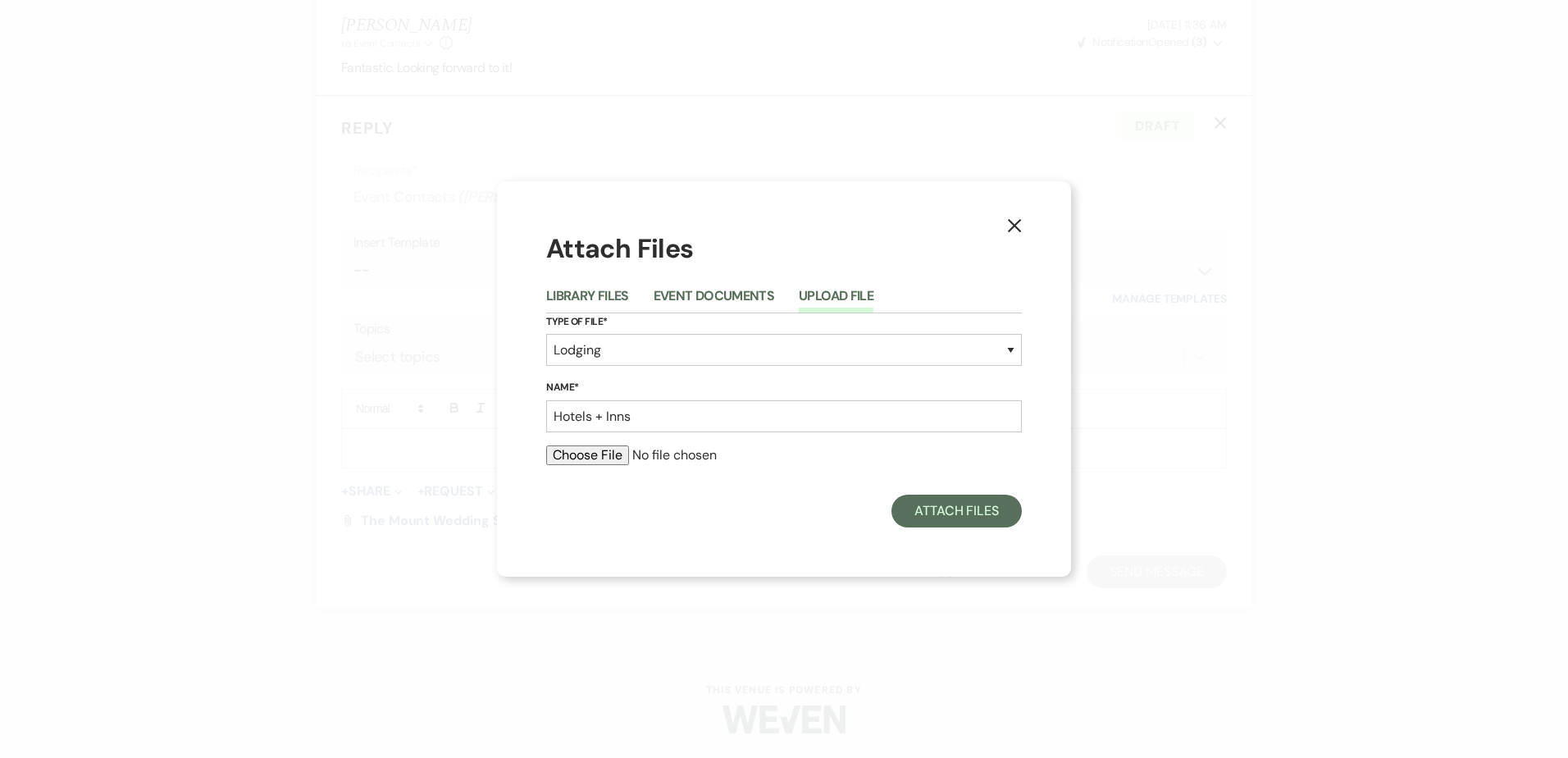
click at [626, 462] on input "file" at bounding box center [784, 455] width 475 height 20
type input "C:\fakepath\Hotels & Inns.pdf"
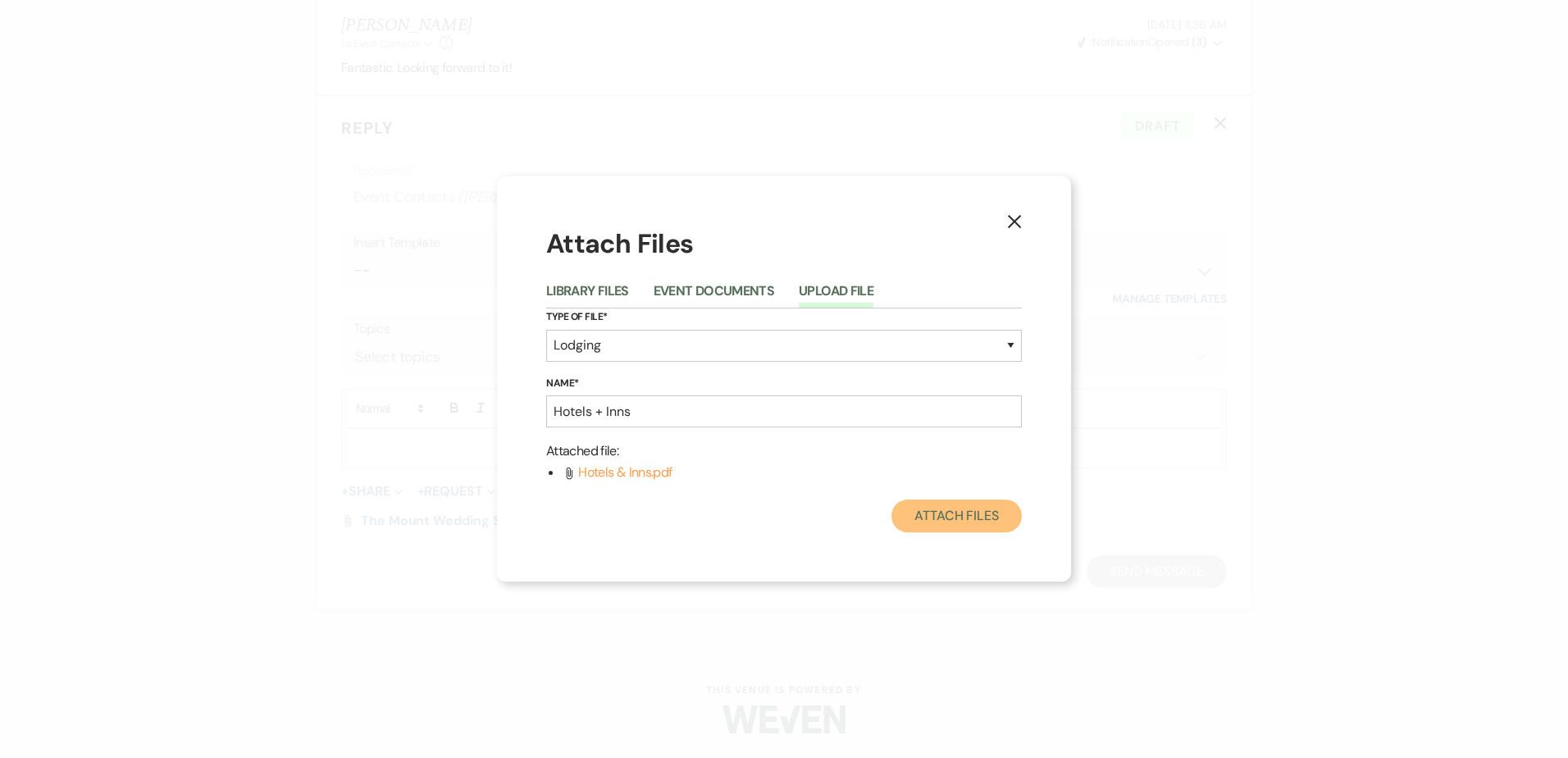
click at [967, 529] on button "Attach Files" at bounding box center [957, 516] width 131 height 33
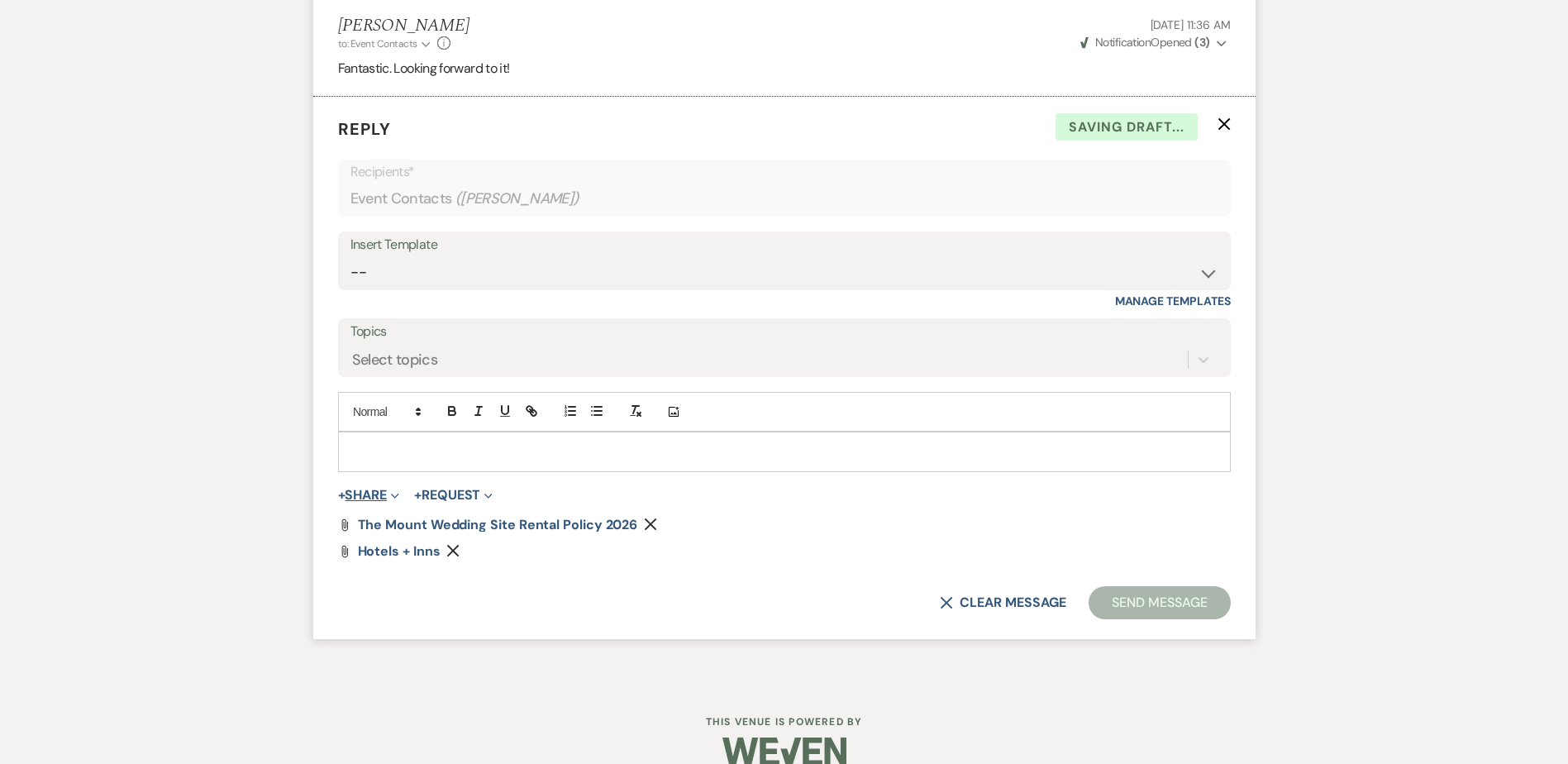
click at [369, 499] on button "+ Share Expand" at bounding box center [369, 496] width 62 height 14
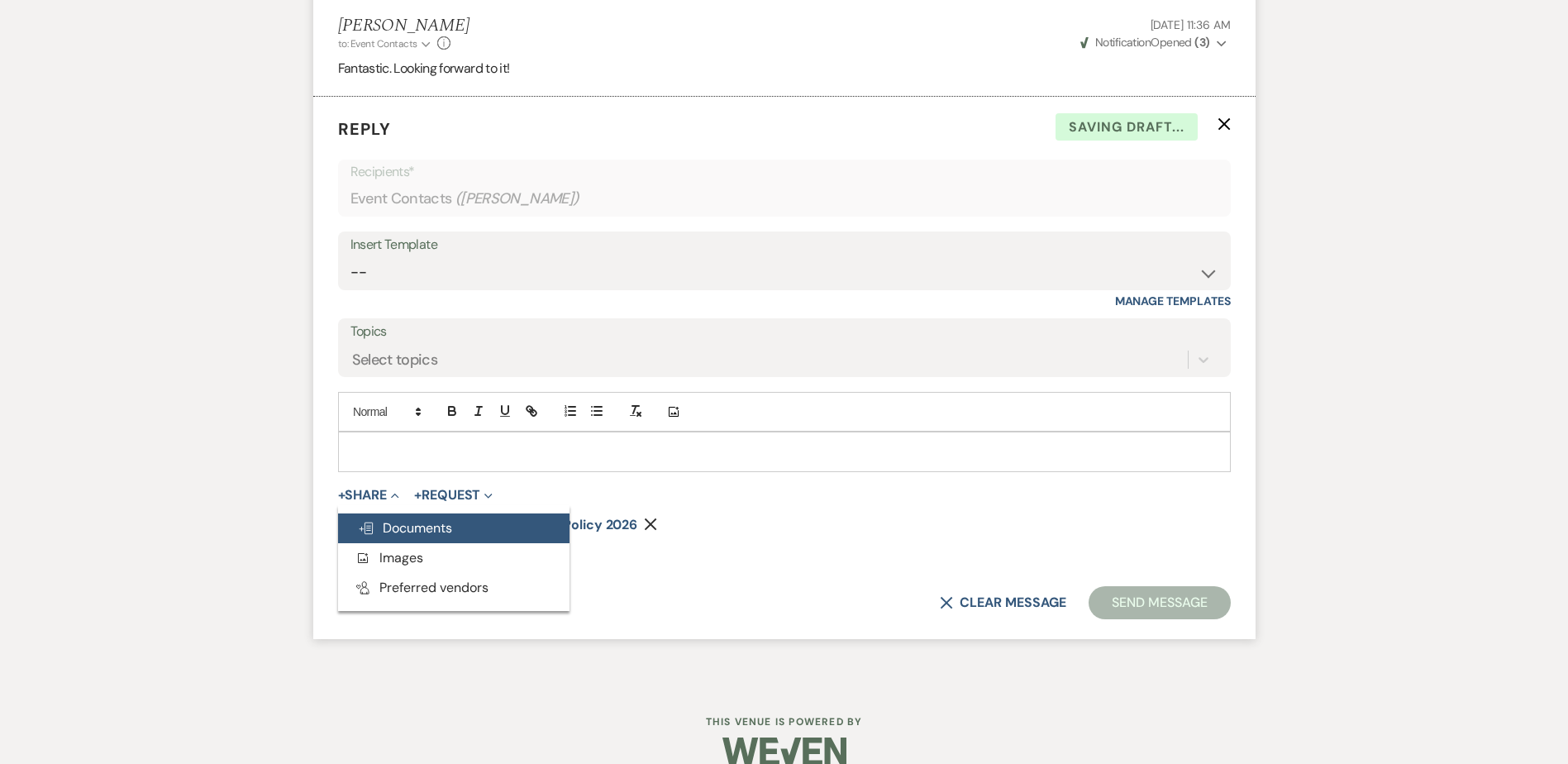
click at [392, 533] on span "Doc Upload Documents" at bounding box center [405, 528] width 94 height 17
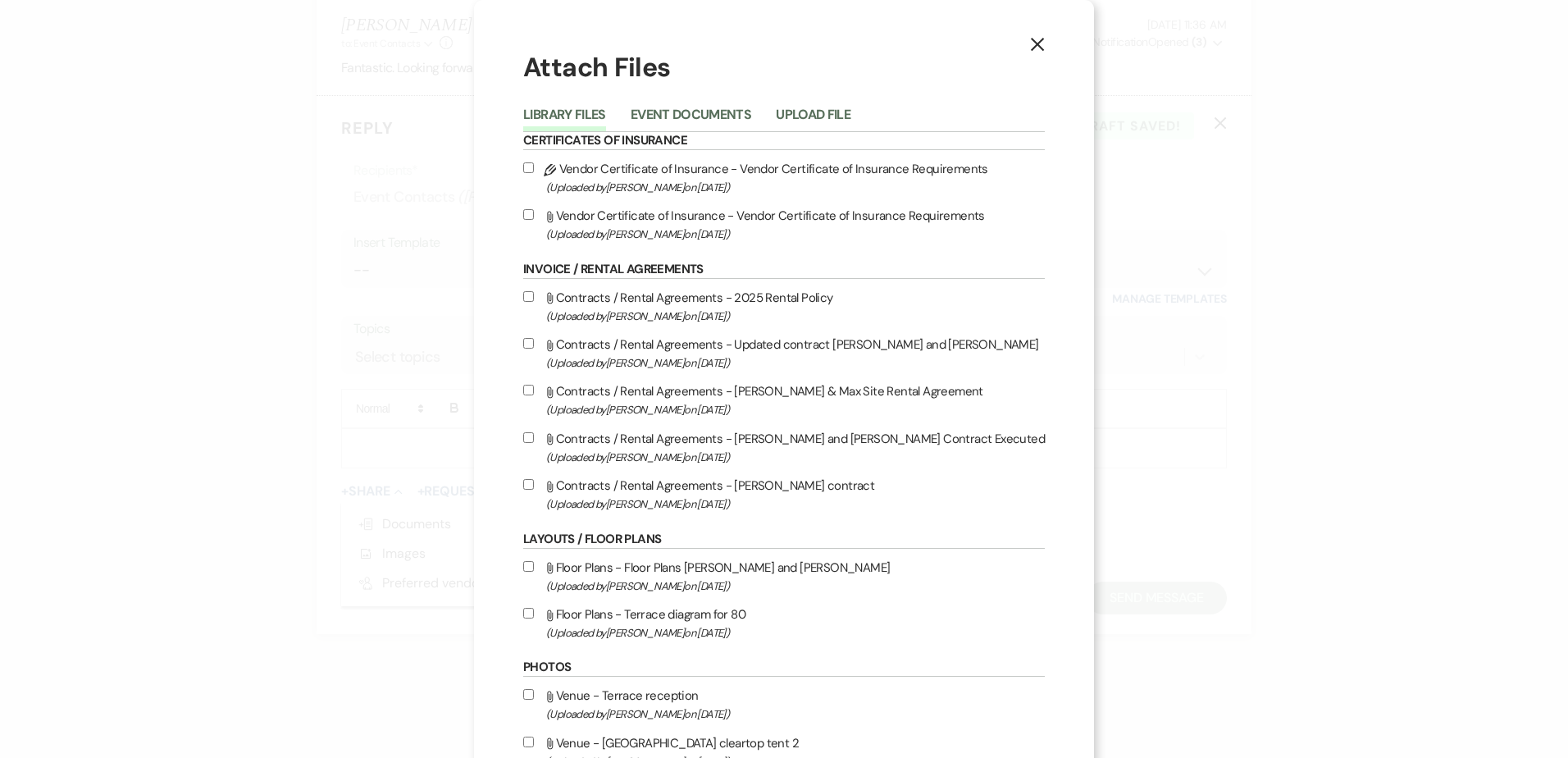
click at [824, 113] on button "Upload File" at bounding box center [813, 120] width 75 height 23
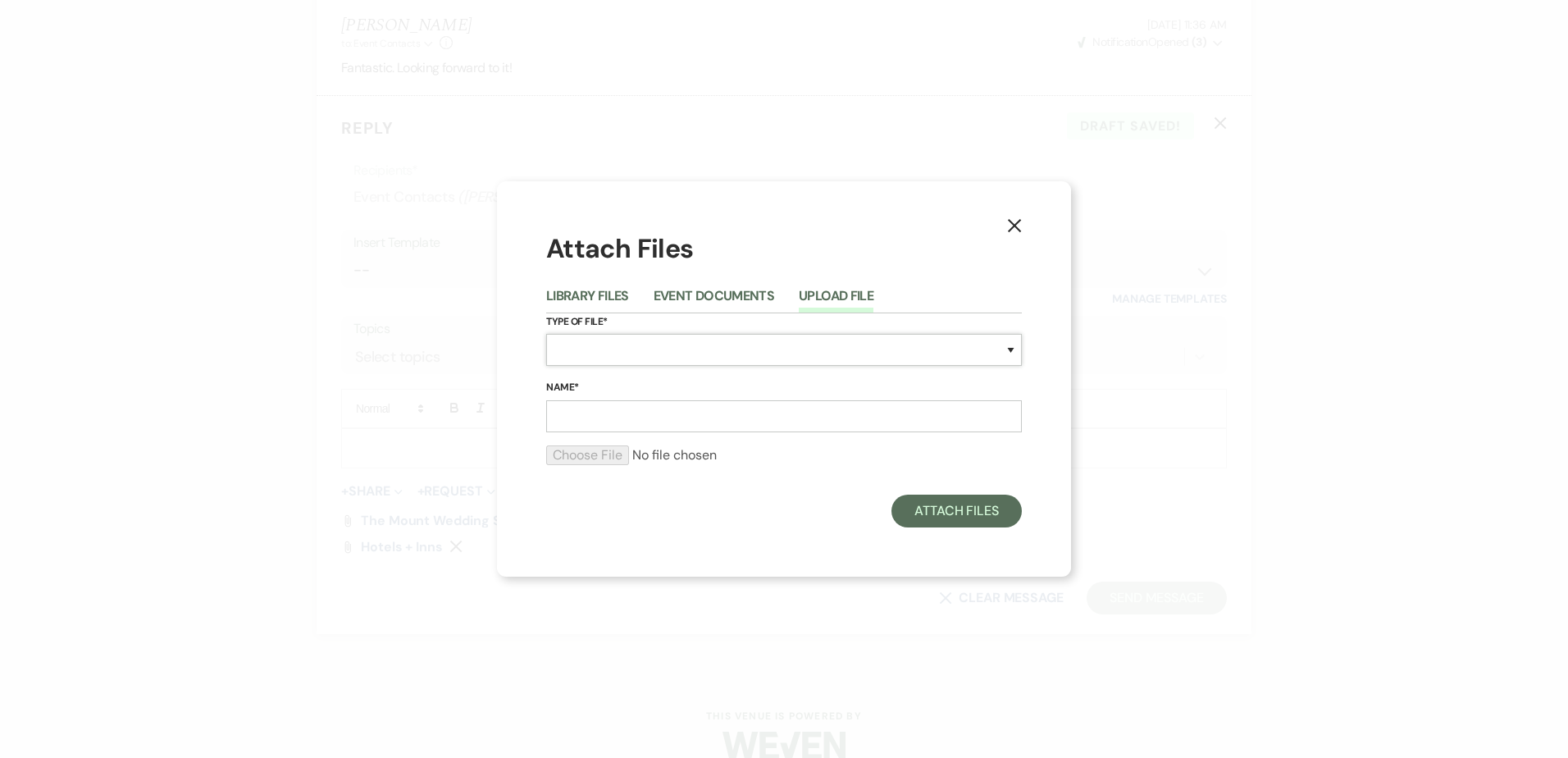
click at [585, 350] on select "Special Event Insurance Vendor Certificate of Insurance Contracts / Rental Agre…" at bounding box center [784, 350] width 475 height 32
select select "67"
click at [546, 334] on select "Special Event Insurance Vendor Certificate of Insurance Contracts / Rental Agre…" at bounding box center [784, 350] width 475 height 32
click at [689, 419] on input "Name*" at bounding box center [784, 416] width 475 height 32
type input "Beverage Program 2026"
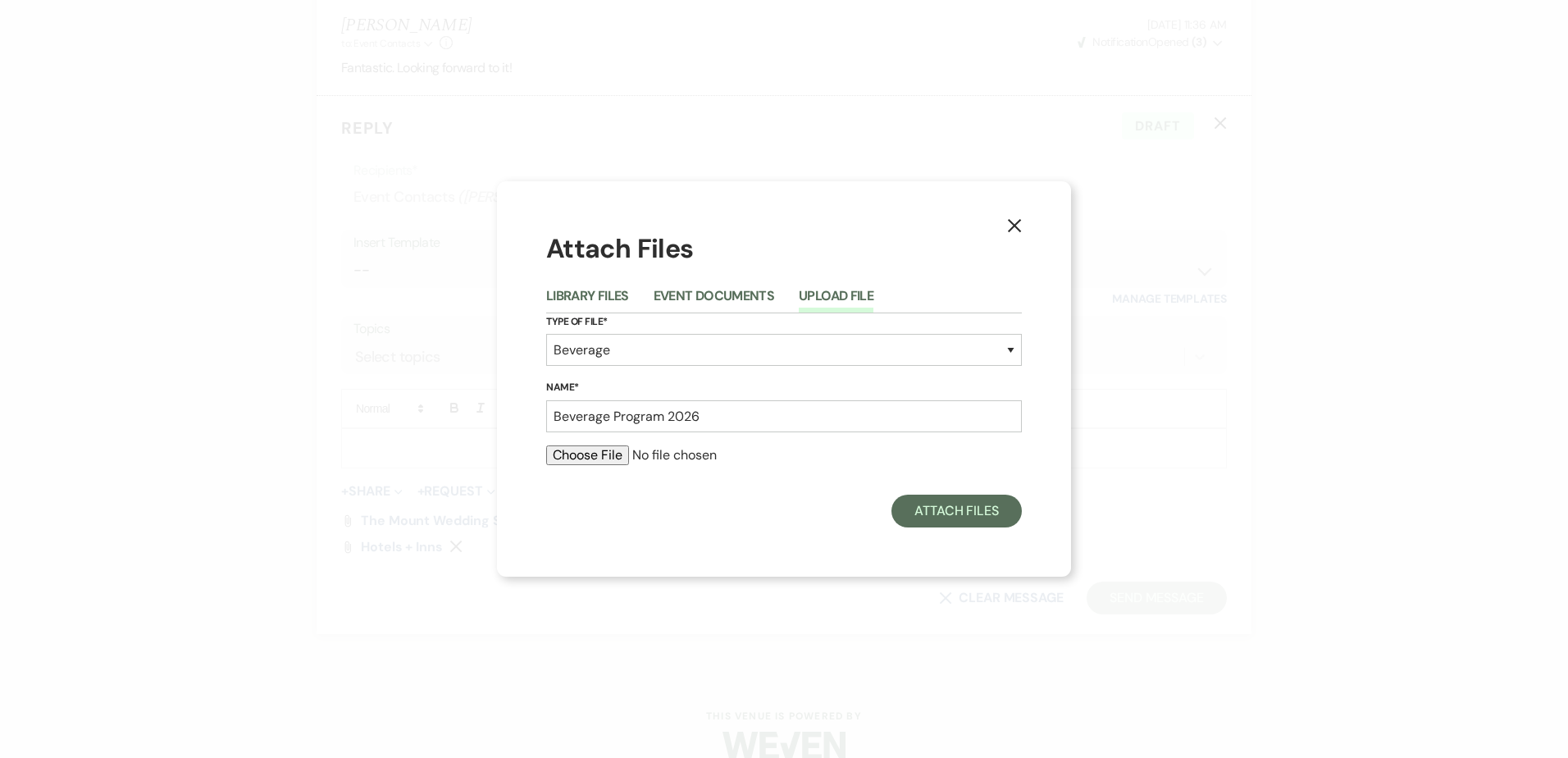
click at [618, 464] on input "file" at bounding box center [784, 455] width 475 height 20
type input "C:\fakepath\2026 Beverage Program - sample.pdf"
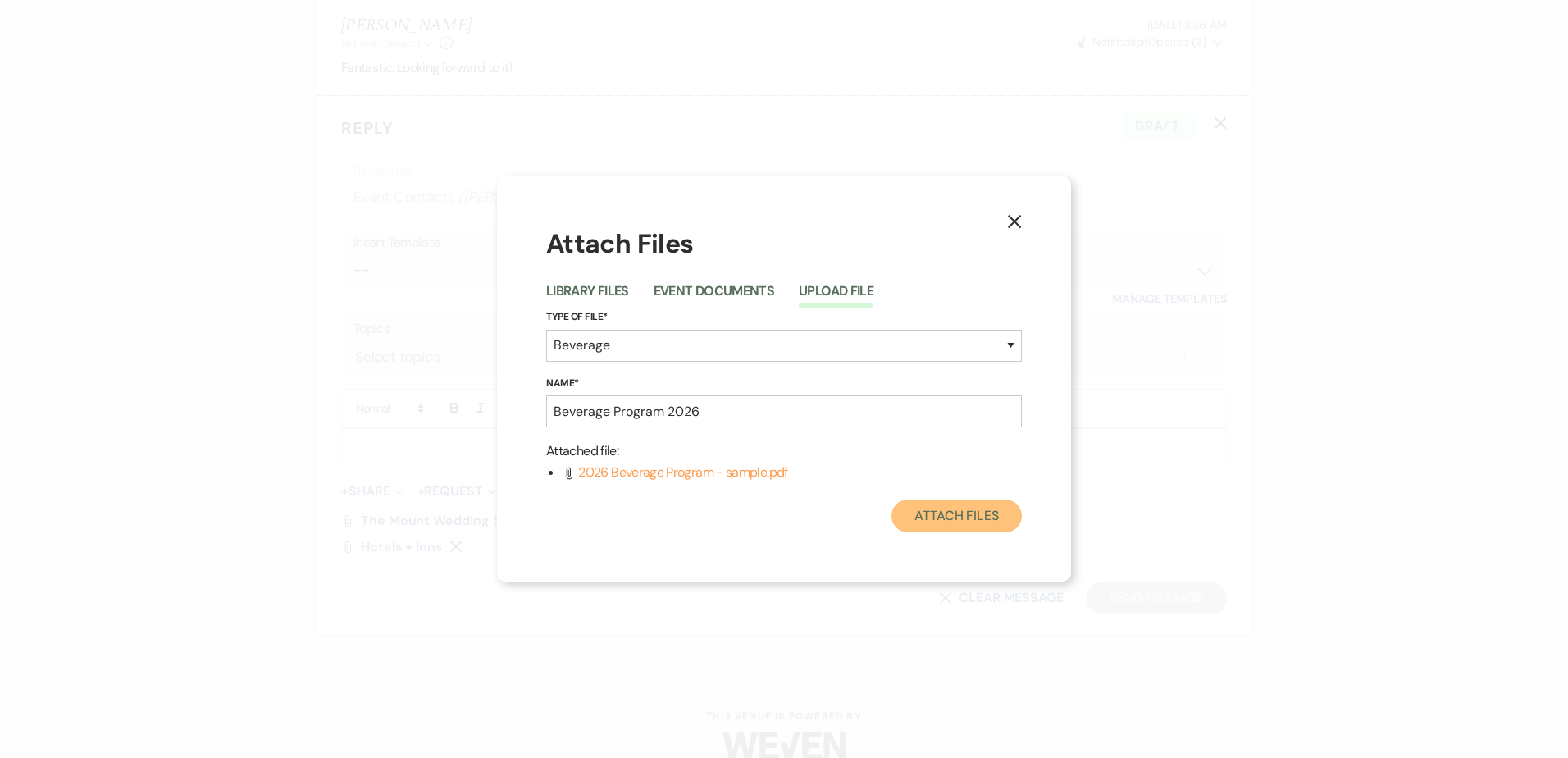
click at [940, 511] on button "Attach Files" at bounding box center [957, 516] width 131 height 33
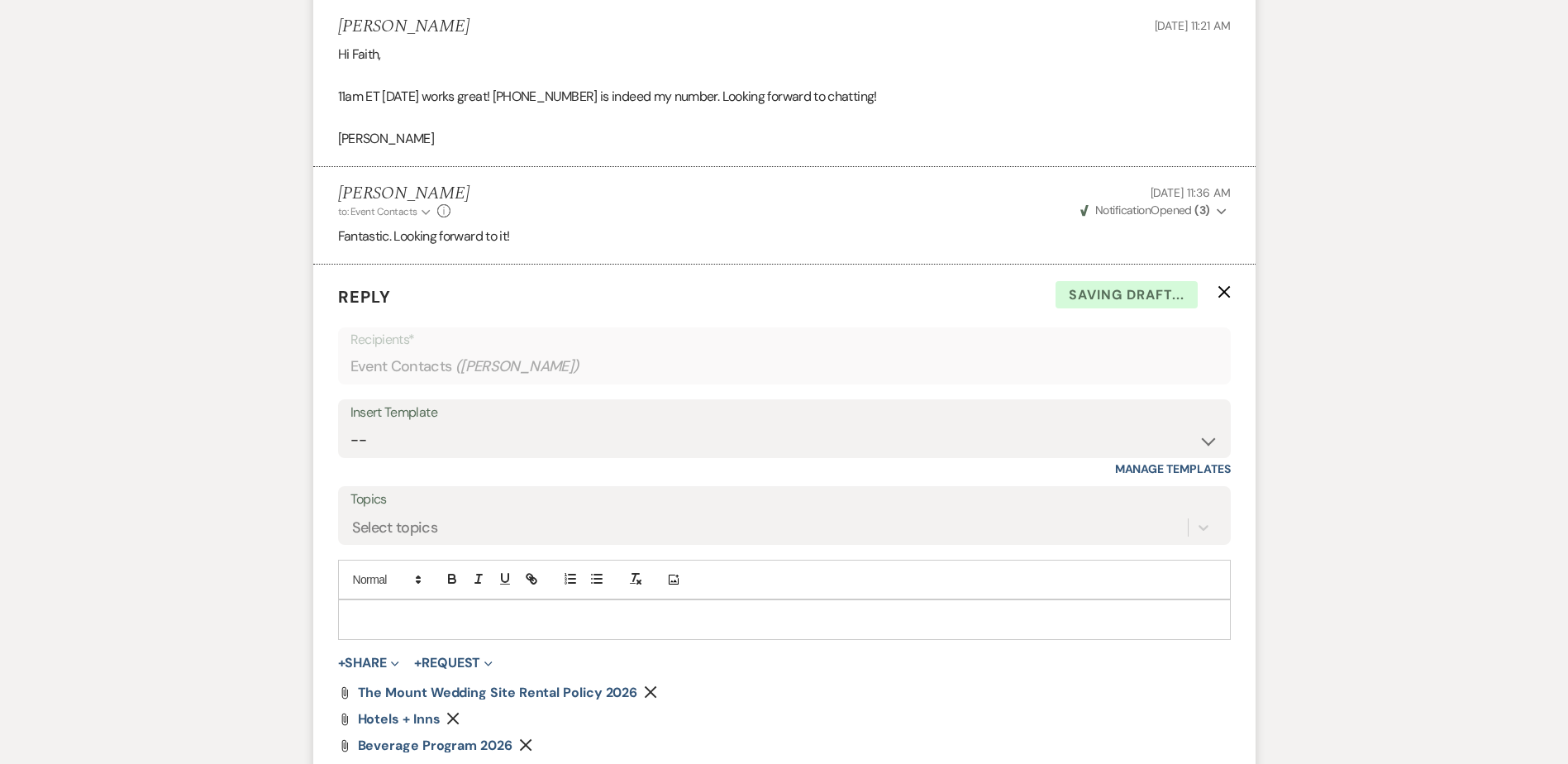
scroll to position [2528, 0]
click at [632, 605] on div at bounding box center [784, 617] width 891 height 38
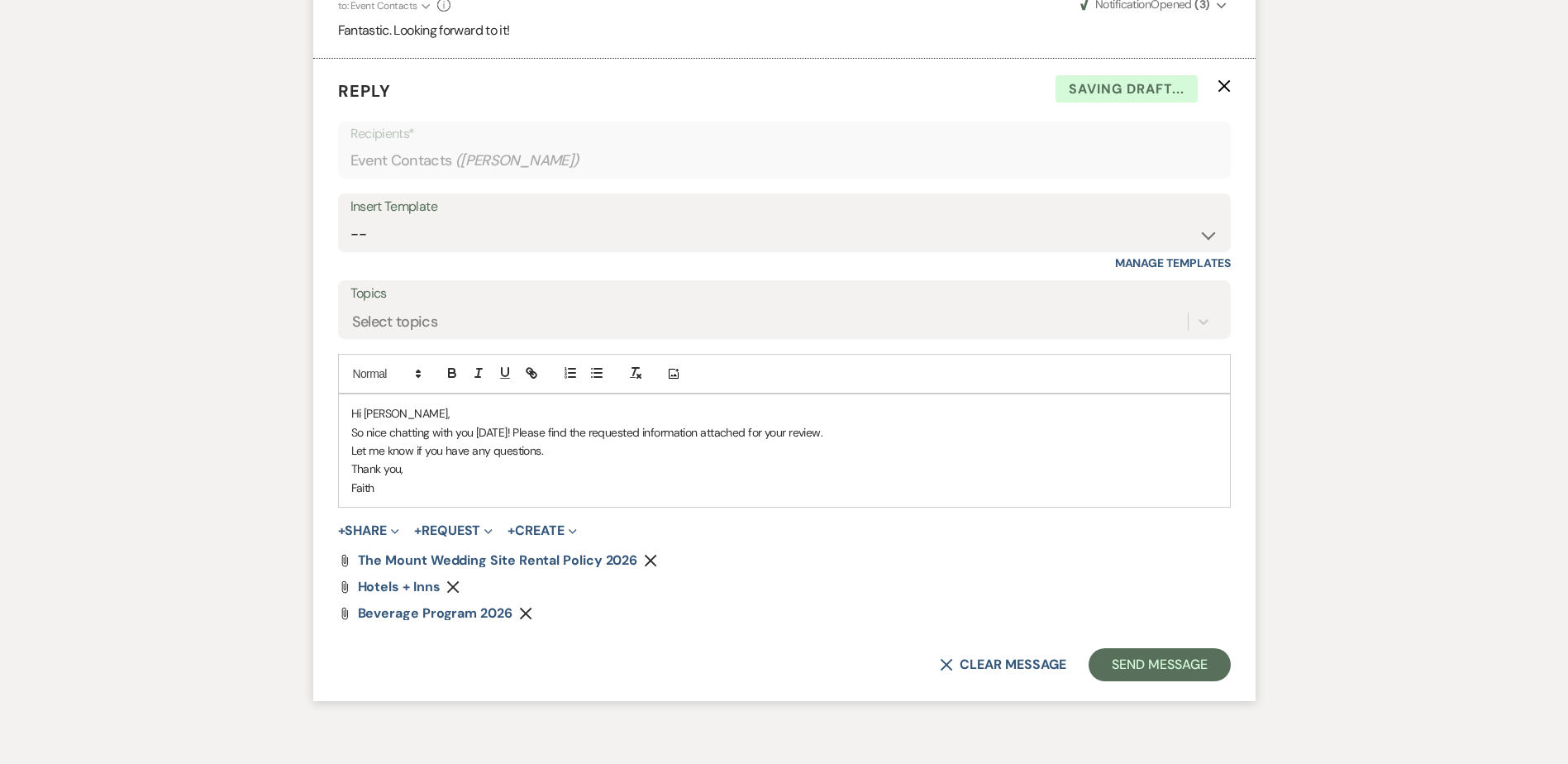
scroll to position [2776, 0]
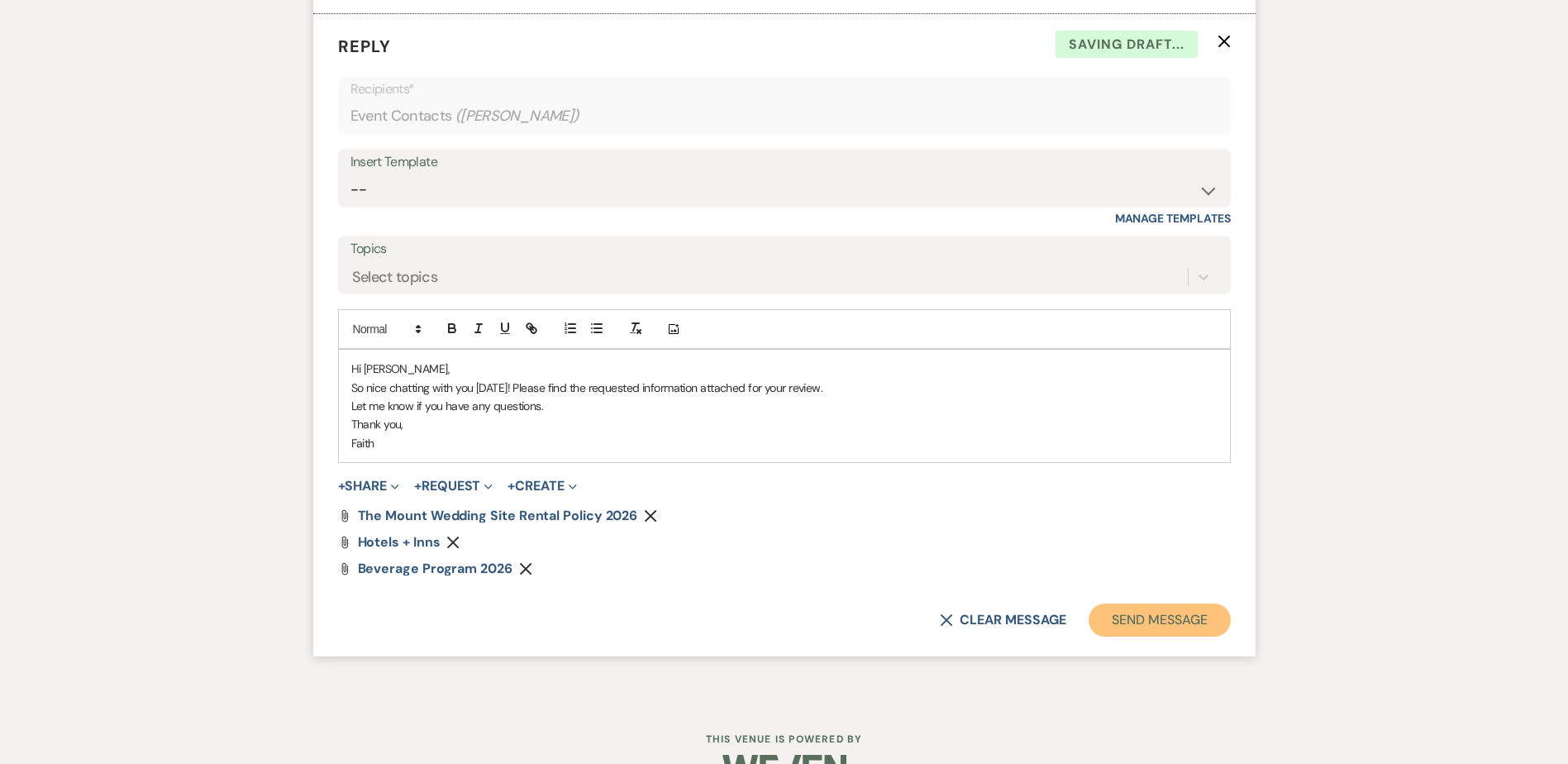
click at [1189, 613] on button "Send Message" at bounding box center [1160, 621] width 141 height 33
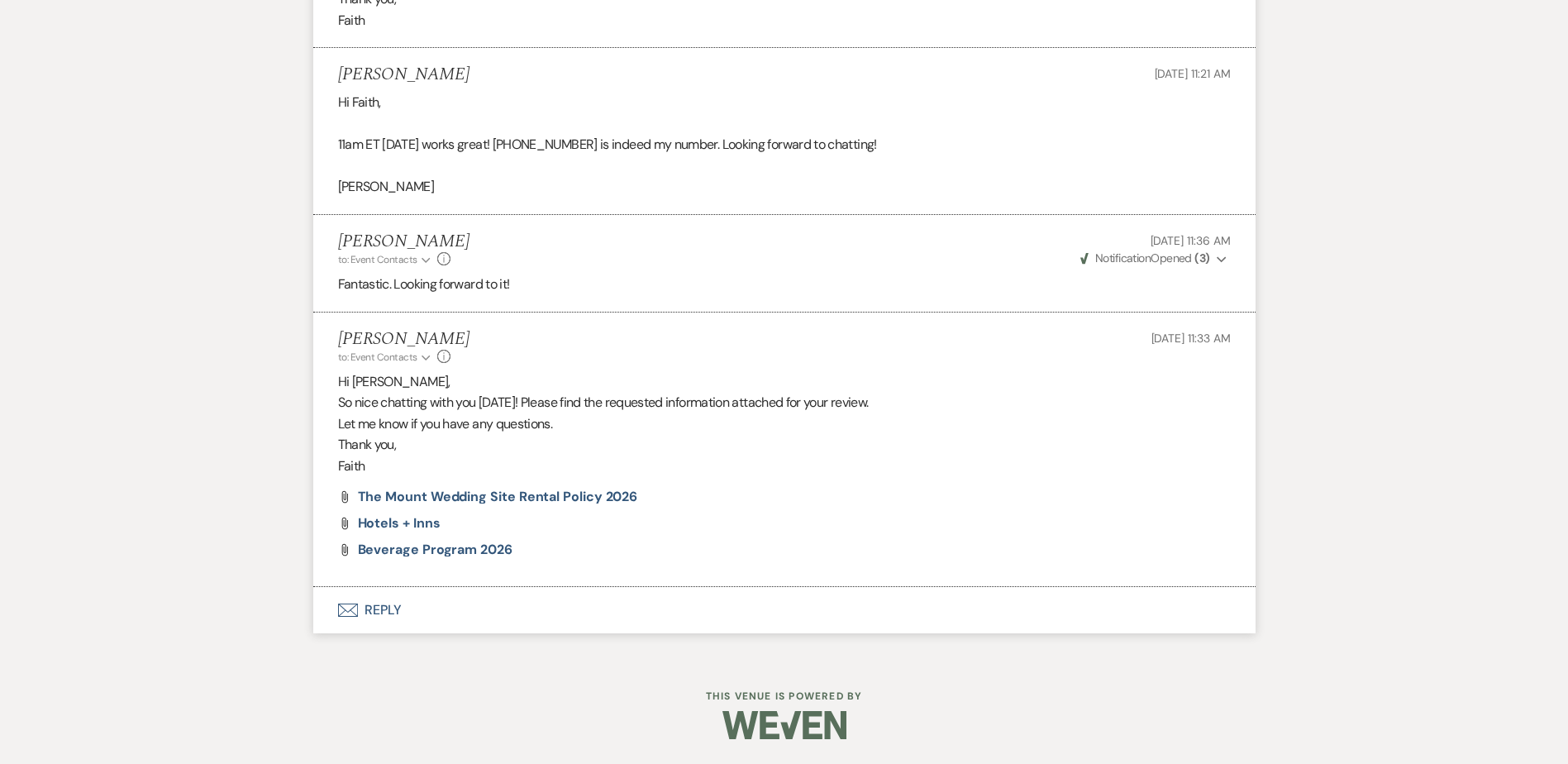
scroll to position [2477, 0]
